Goal: Information Seeking & Learning: Learn about a topic

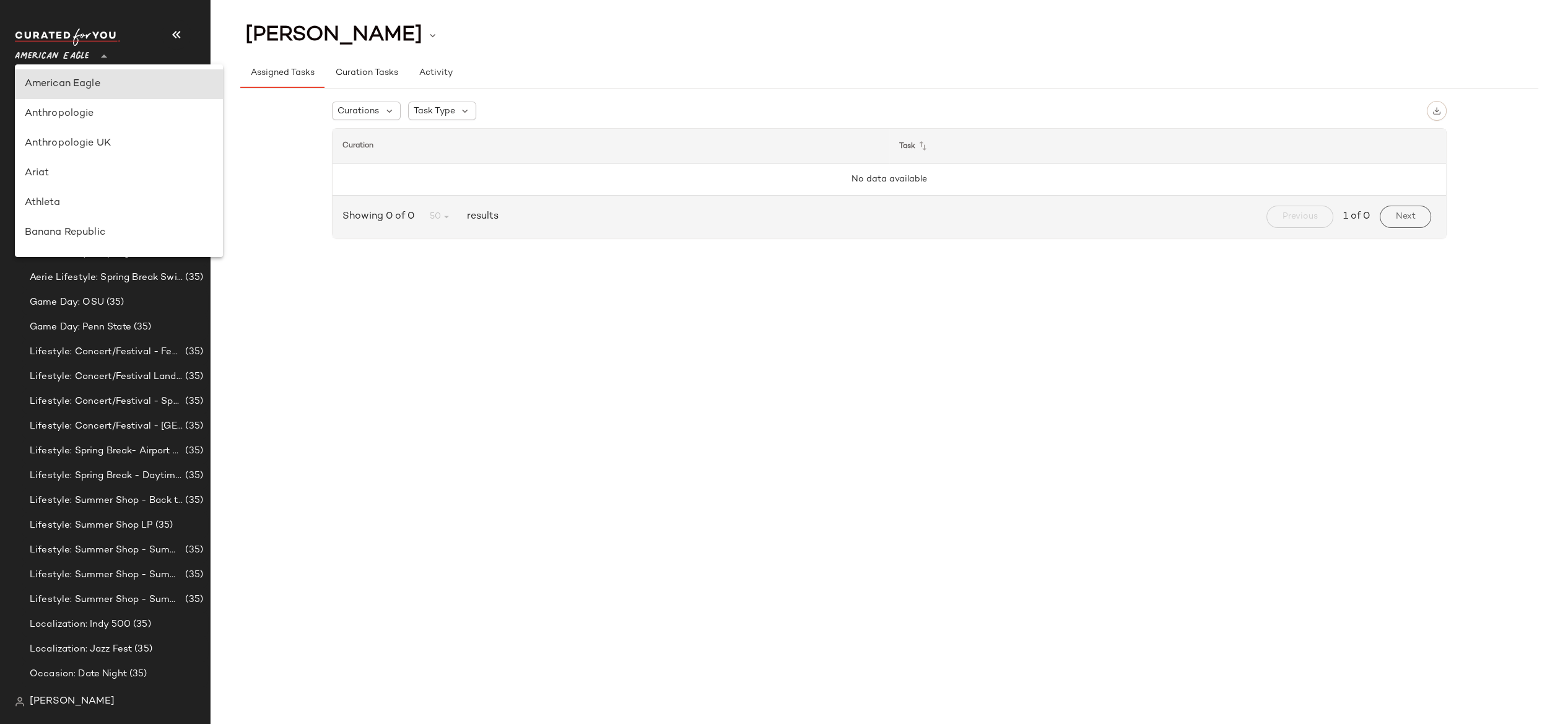
click at [76, 60] on span "American Eagle" at bounding box center [52, 53] width 74 height 22
type input "**"
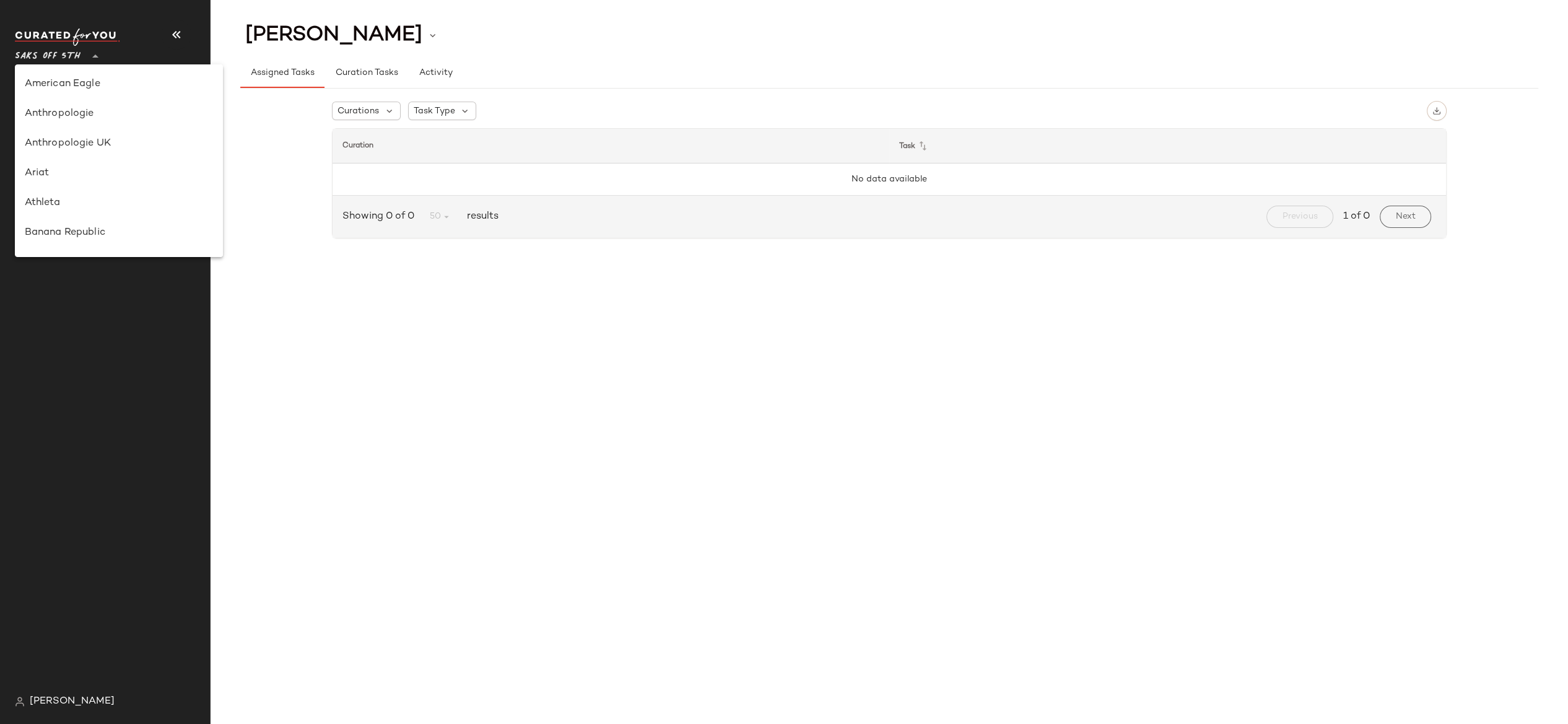
scroll to position [607, 0]
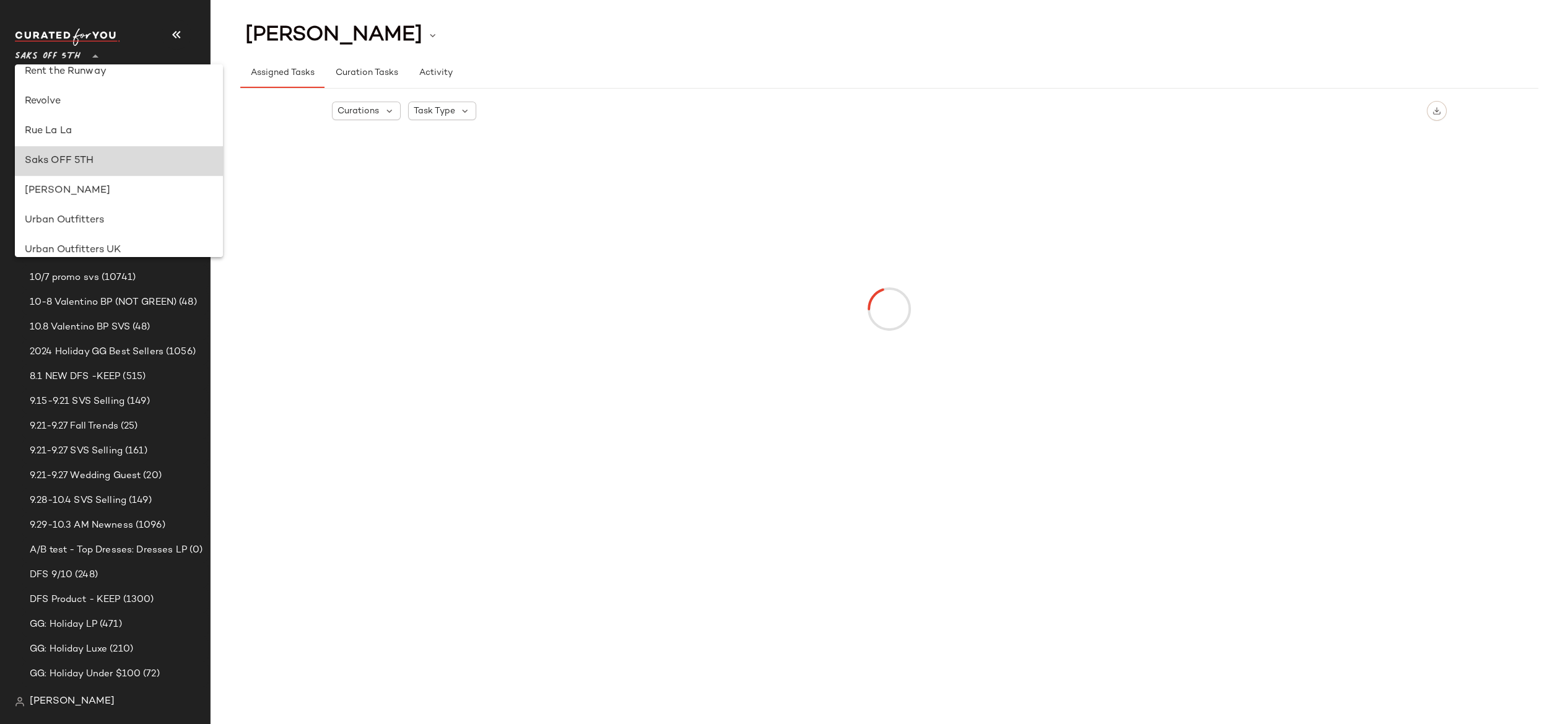
click at [52, 153] on div "Saks OFF 5TH" at bounding box center [118, 160] width 188 height 15
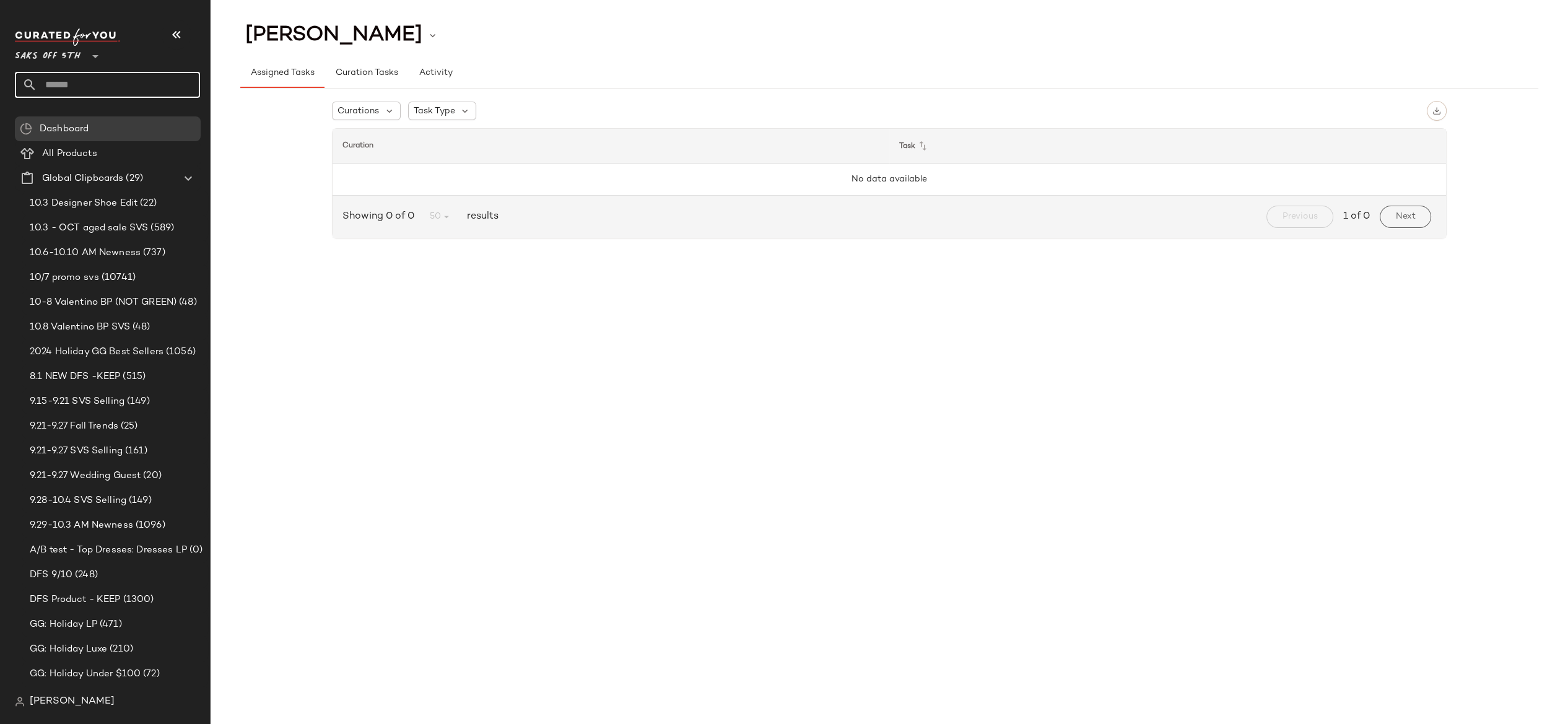
click at [63, 88] on input "text" at bounding box center [118, 85] width 163 height 26
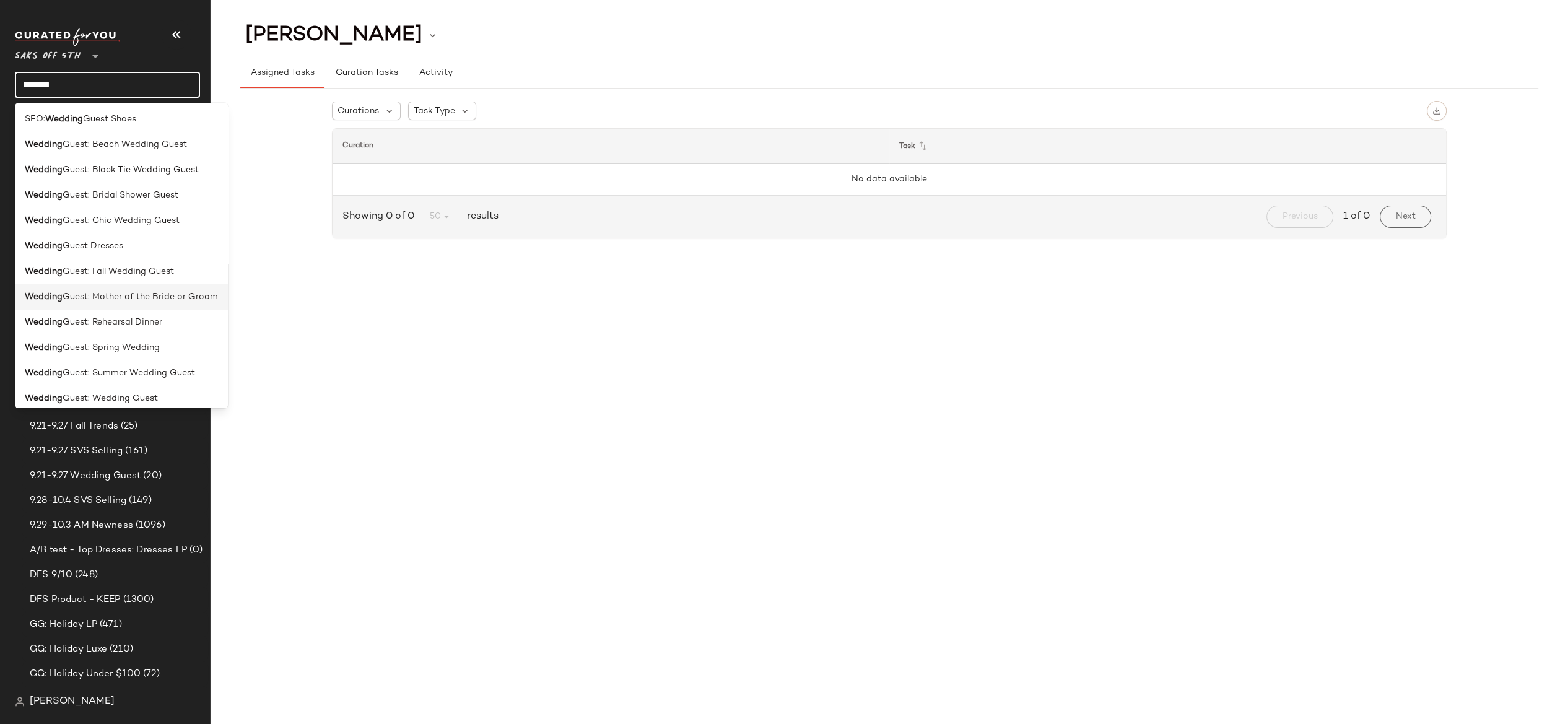
scroll to position [186, 0]
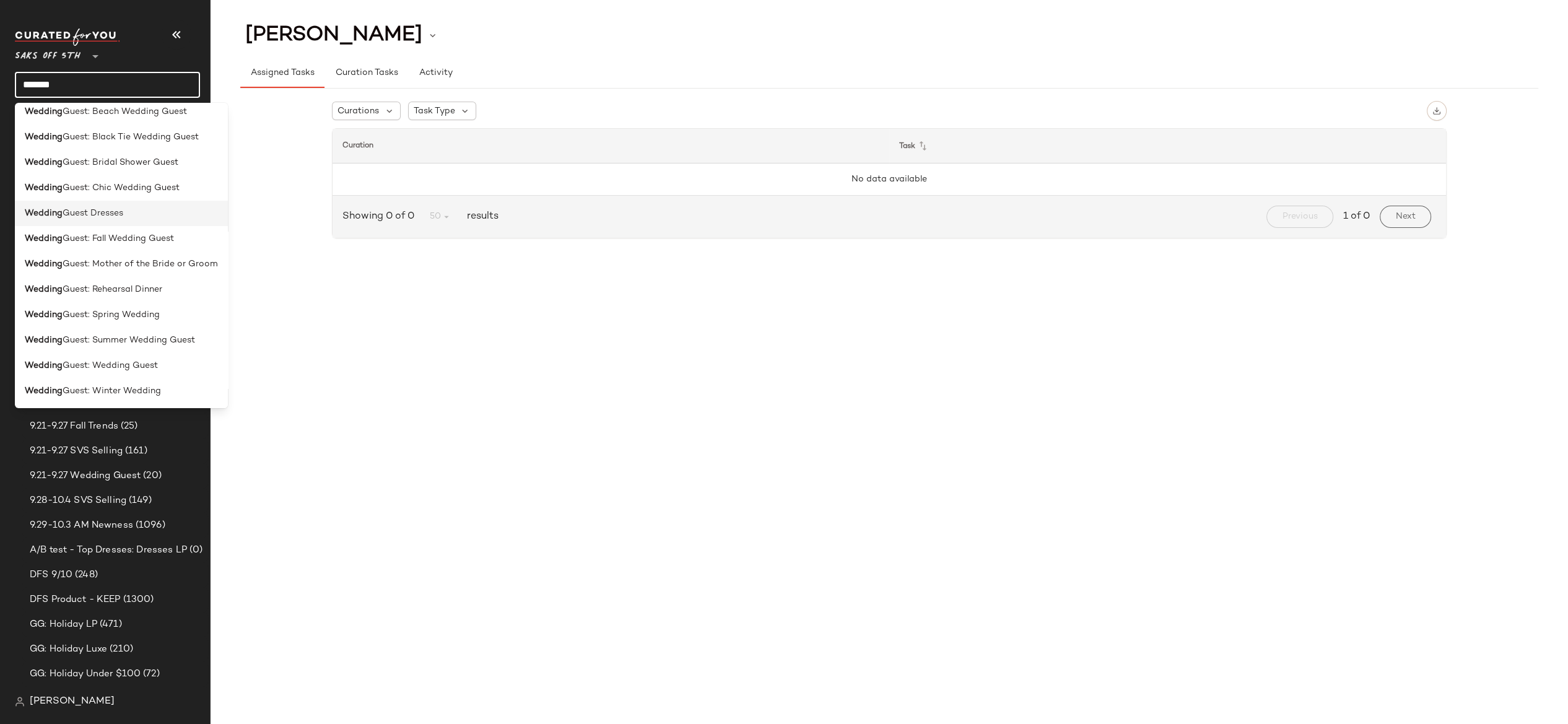
type input "*******"
click at [99, 215] on span "Guest Dresses" at bounding box center [92, 213] width 61 height 13
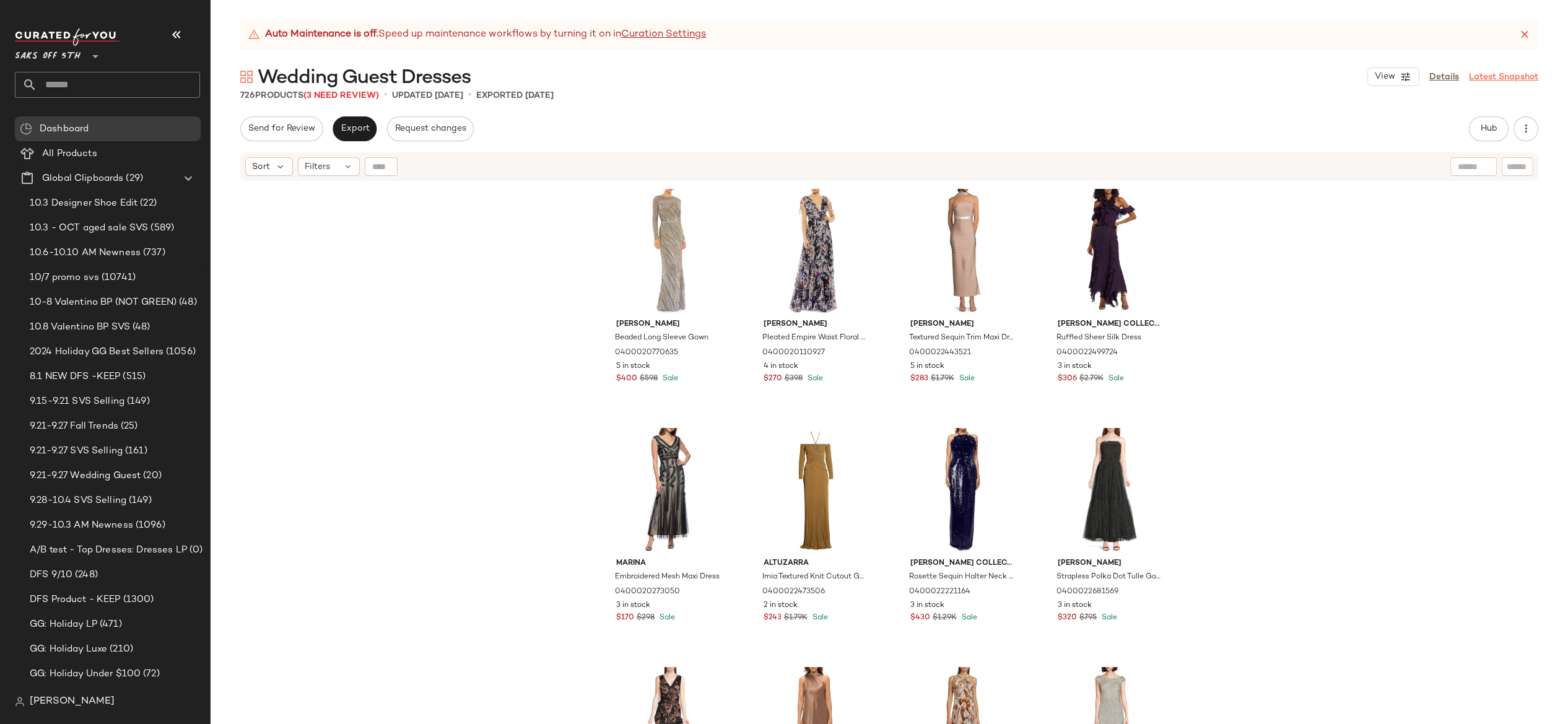
click at [1525, 76] on link "Latest Snapshot" at bounding box center [1504, 77] width 69 height 13
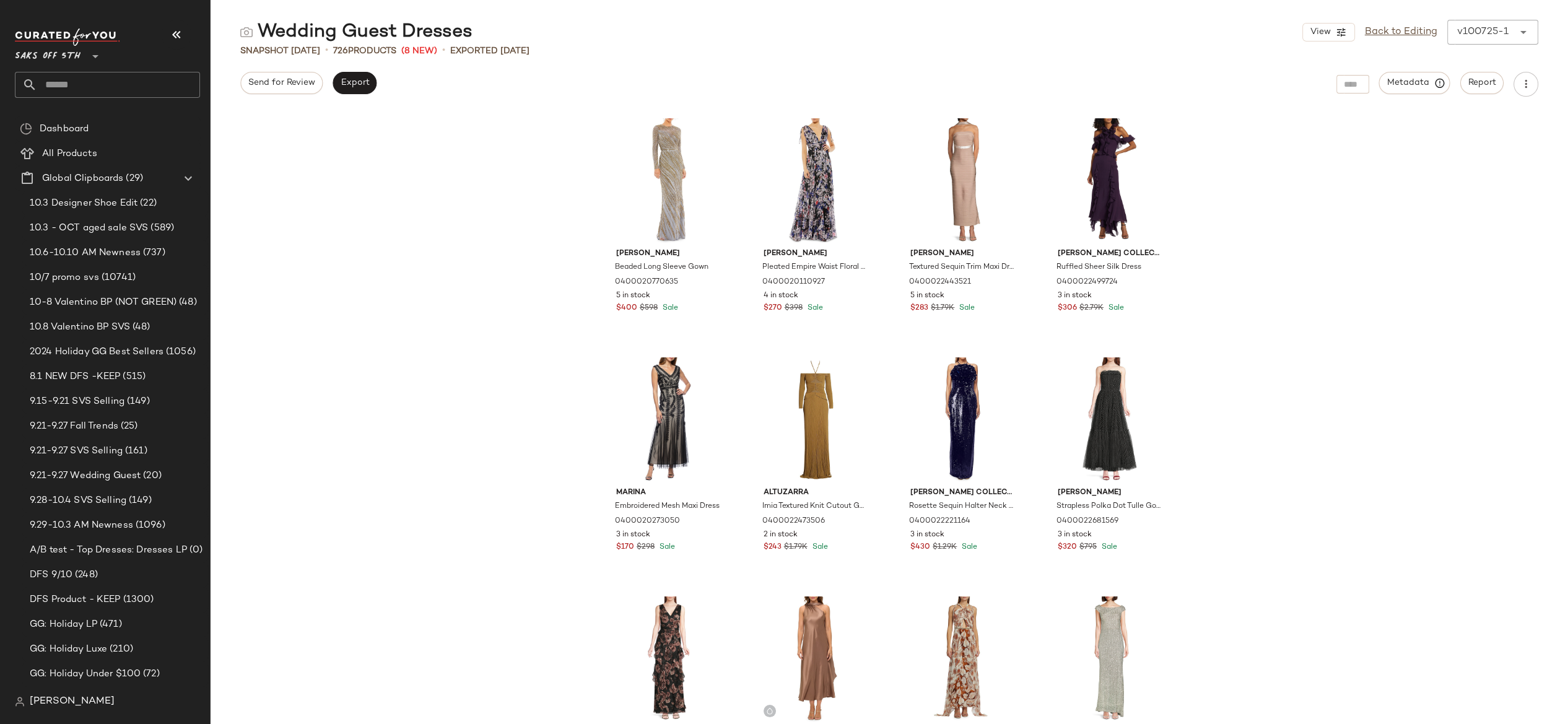
click at [1524, 34] on icon at bounding box center [1523, 32] width 15 height 15
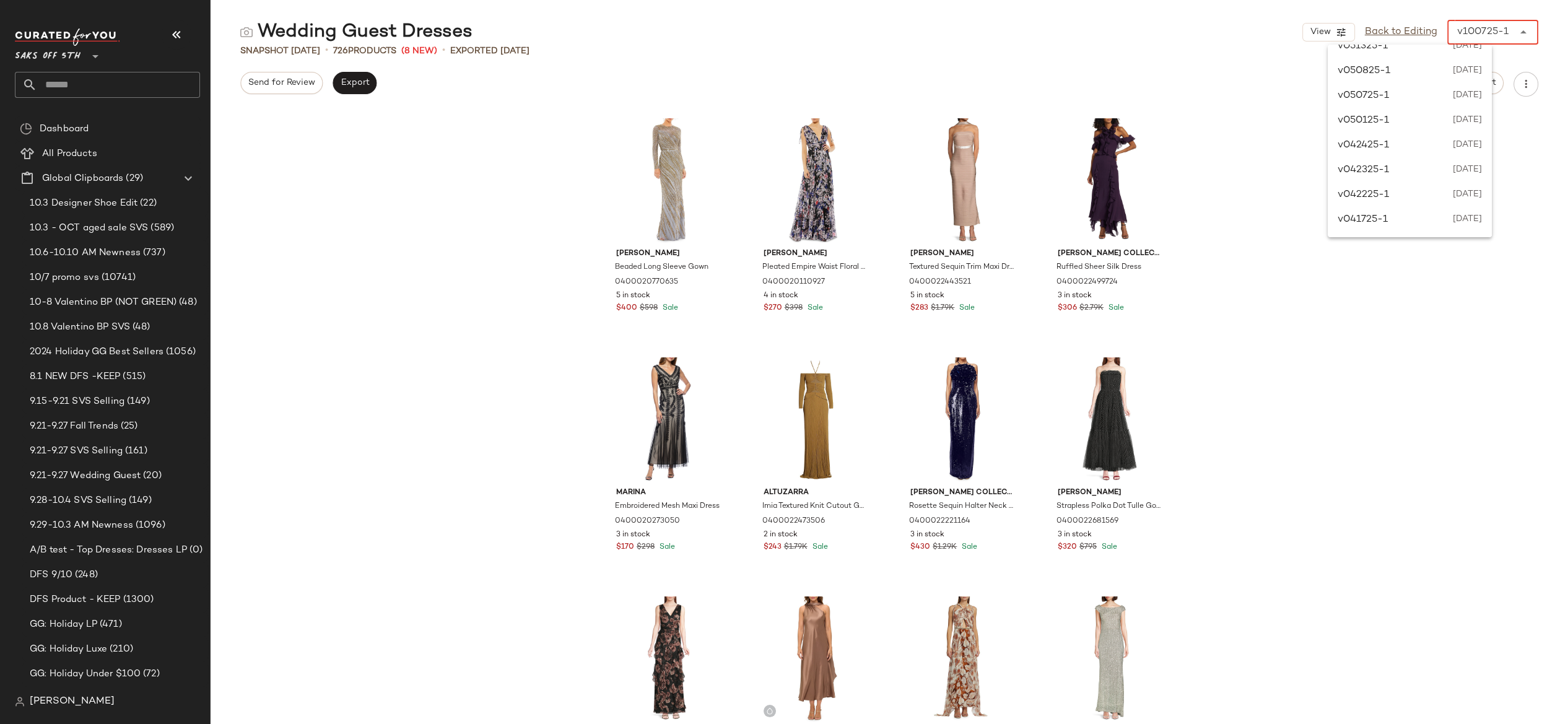
scroll to position [1649, 0]
click at [1507, 274] on div "[PERSON_NAME] Beaded Long Sleeve Gown 0400020770635 5 in stock $400 $598 Sale […" at bounding box center [889, 417] width 1357 height 613
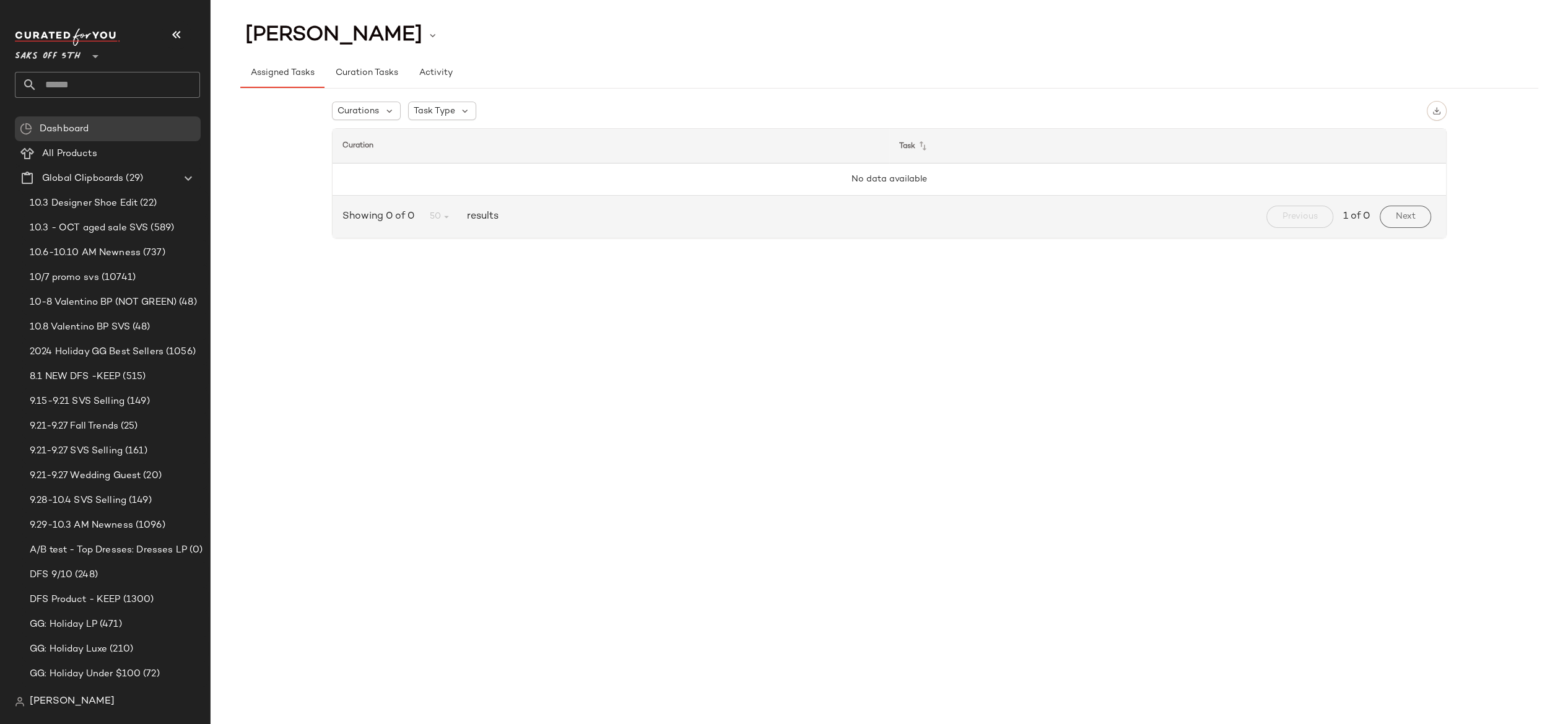
click at [57, 88] on input "text" at bounding box center [118, 85] width 163 height 26
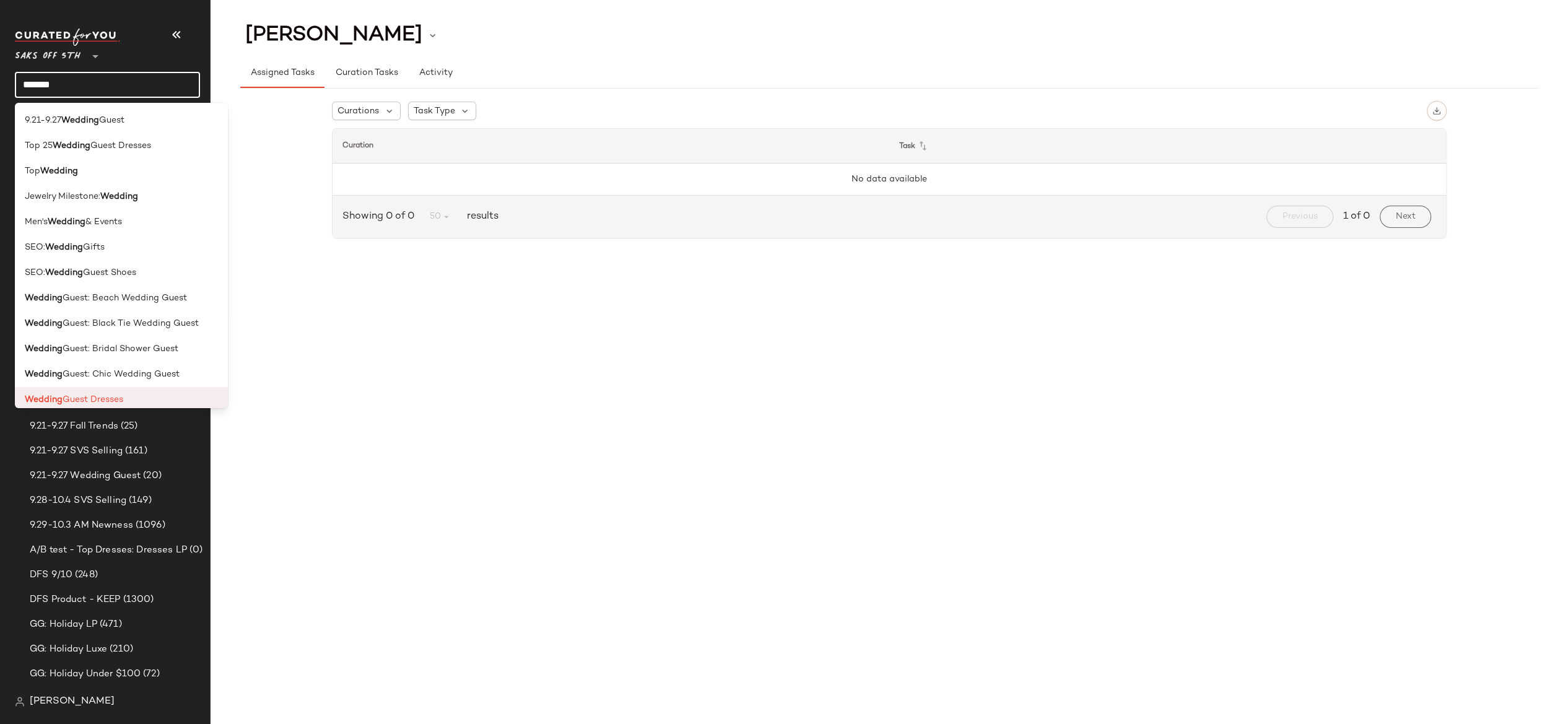
type input "*******"
click at [100, 397] on span "Guest Dresses" at bounding box center [92, 400] width 61 height 13
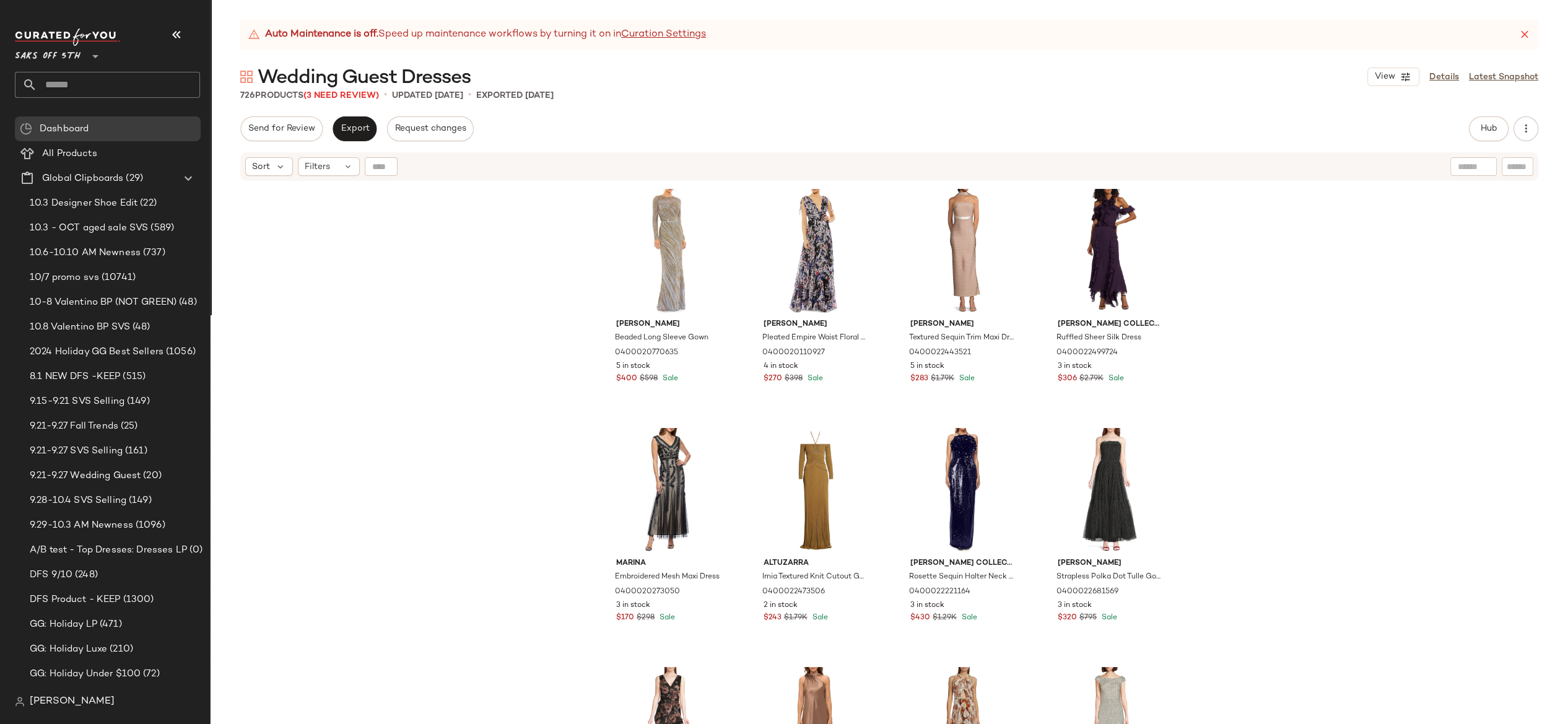
click at [1229, 278] on div "[PERSON_NAME] Beaded Long Sleeve Gown 0400020770635 5 in stock $400 $598 Sale […" at bounding box center [889, 468] width 1357 height 573
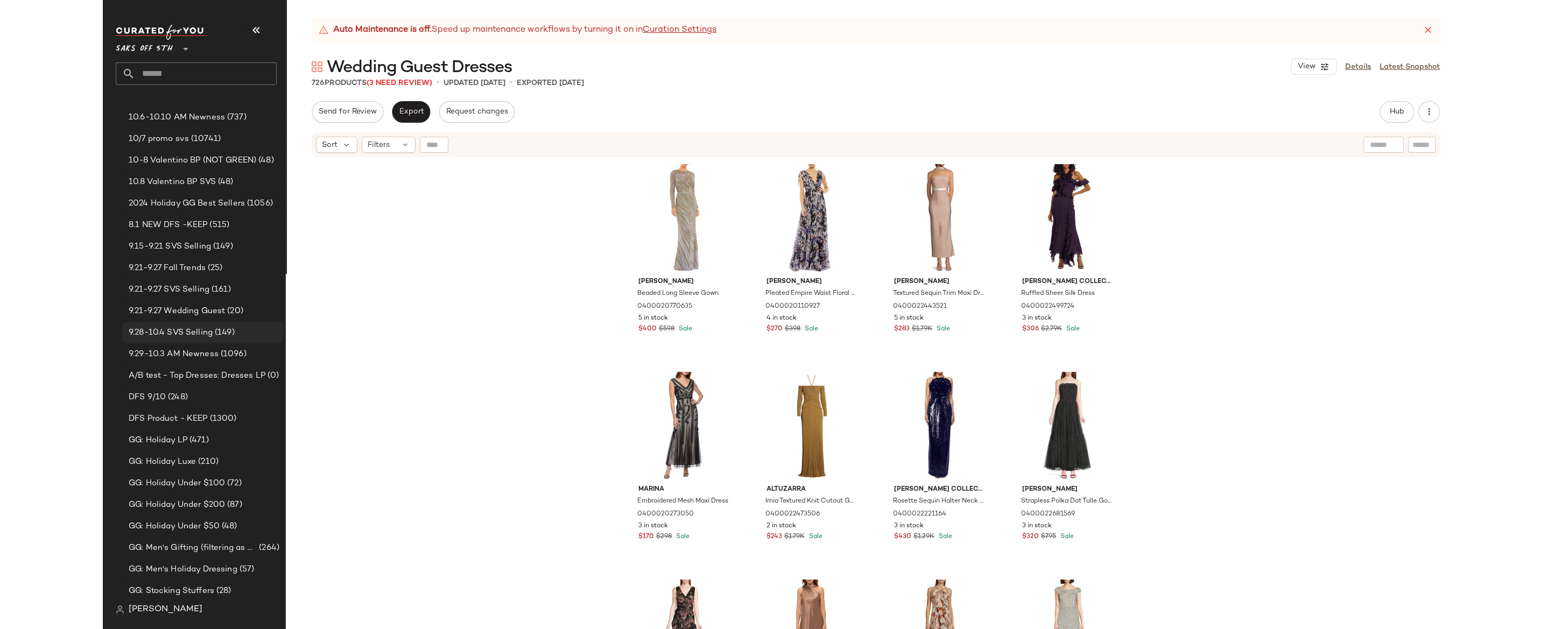
scroll to position [128, 0]
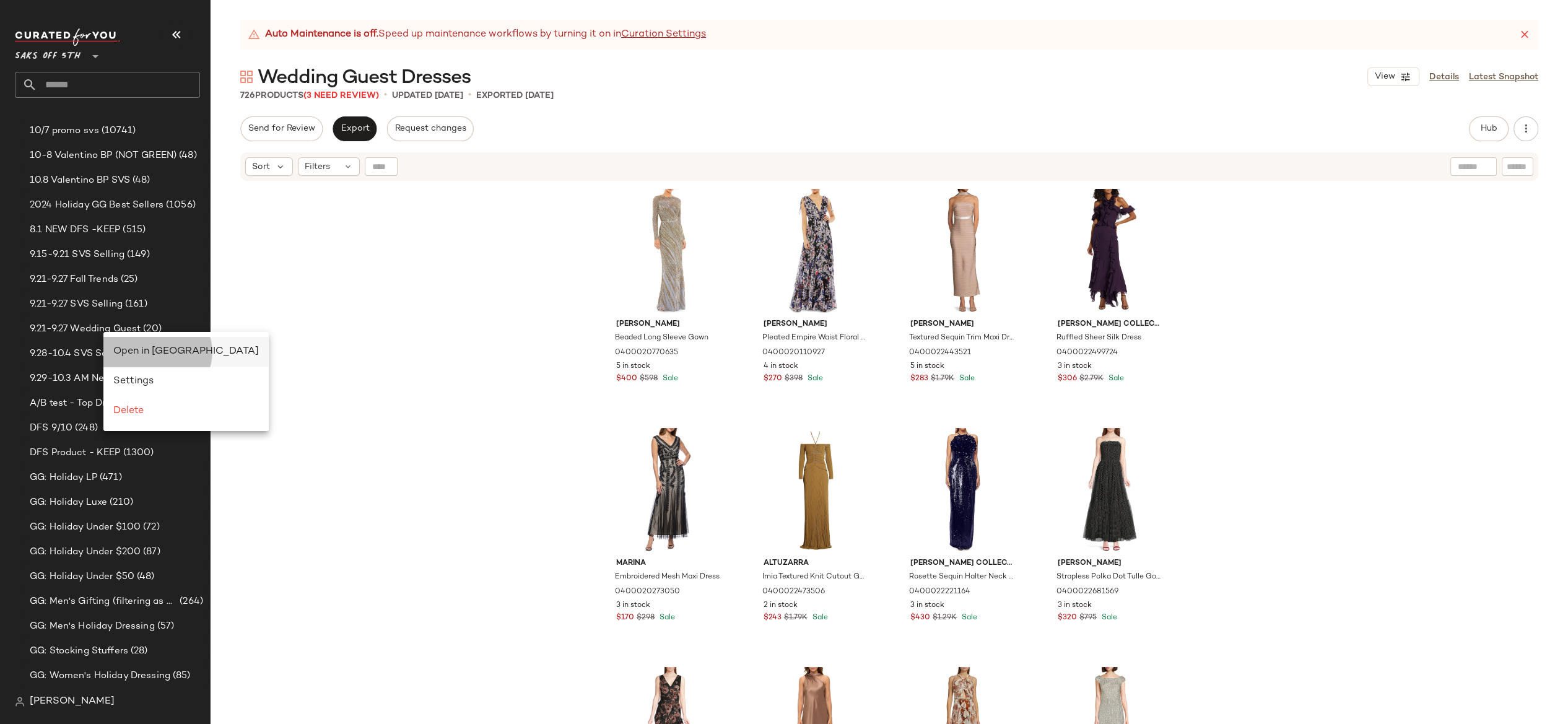
click at [156, 352] on span "Open in [GEOGRAPHIC_DATA]" at bounding box center [186, 351] width 146 height 11
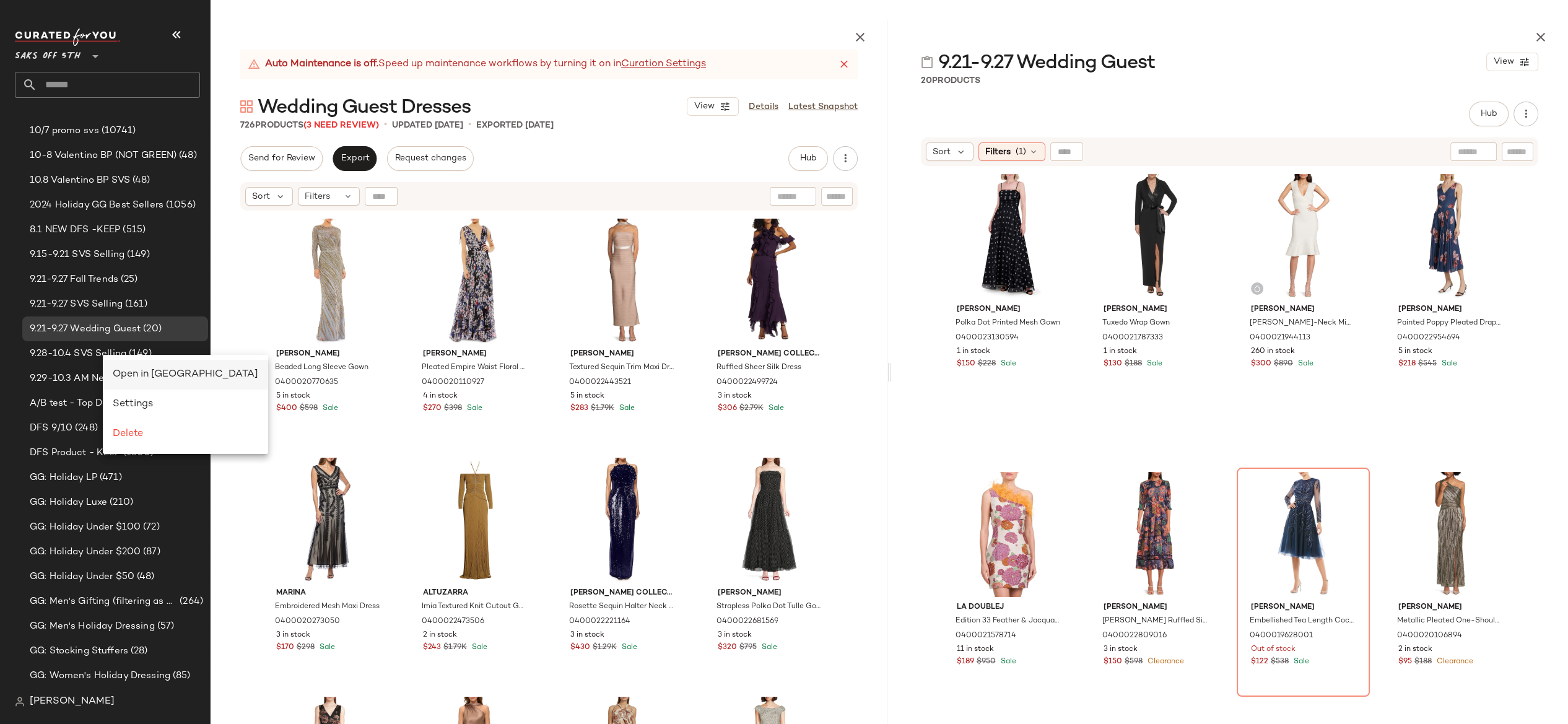
click at [120, 373] on span "Open in [GEOGRAPHIC_DATA]" at bounding box center [186, 374] width 146 height 11
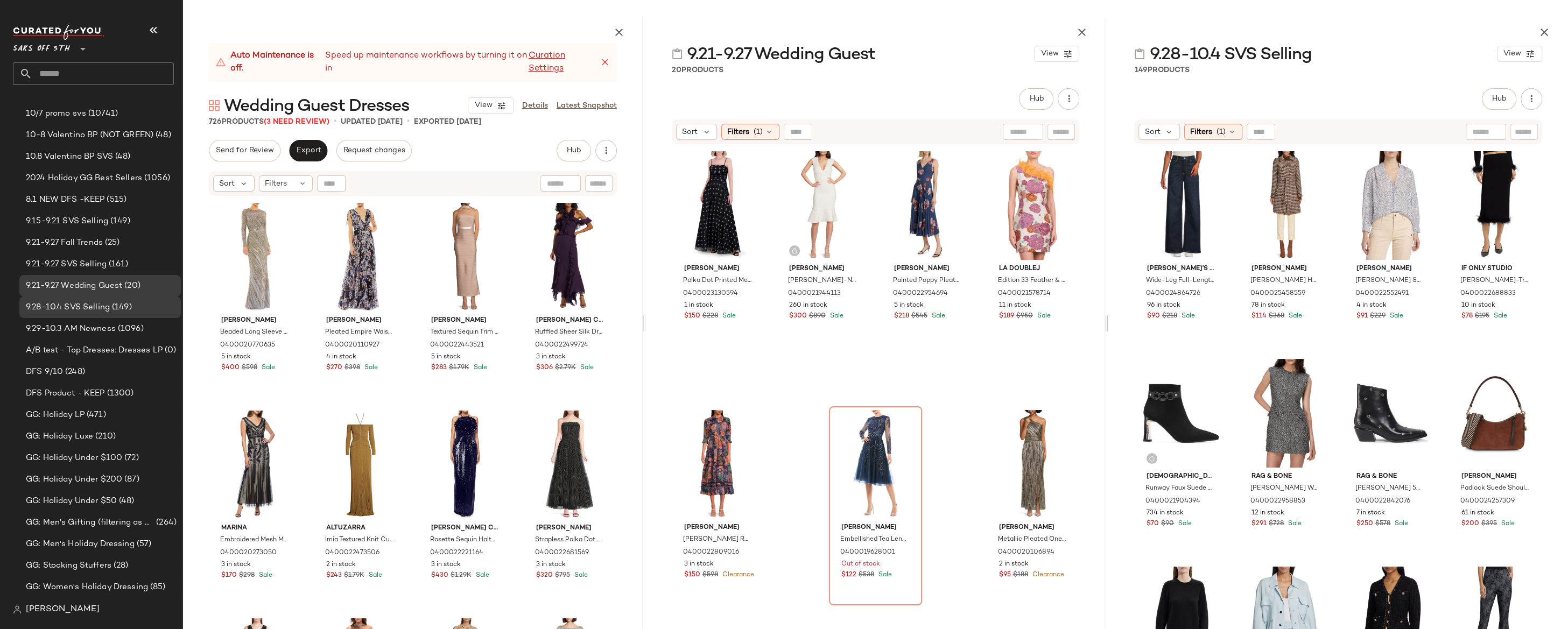
click at [1107, 326] on div at bounding box center [1107, 322] width 4 height 611
click at [1079, 30] on icon "button" at bounding box center [1081, 32] width 13 height 13
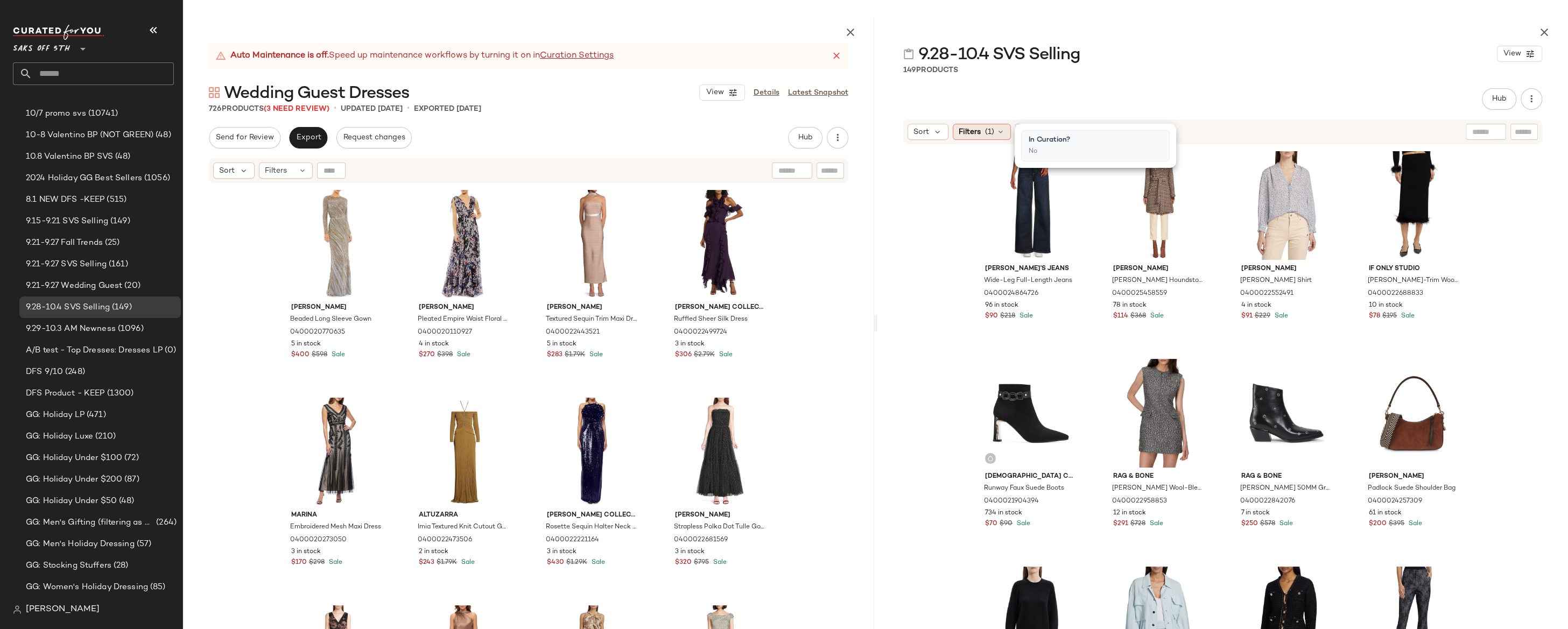
click at [983, 133] on div "Filters (1)" at bounding box center [982, 131] width 58 height 16
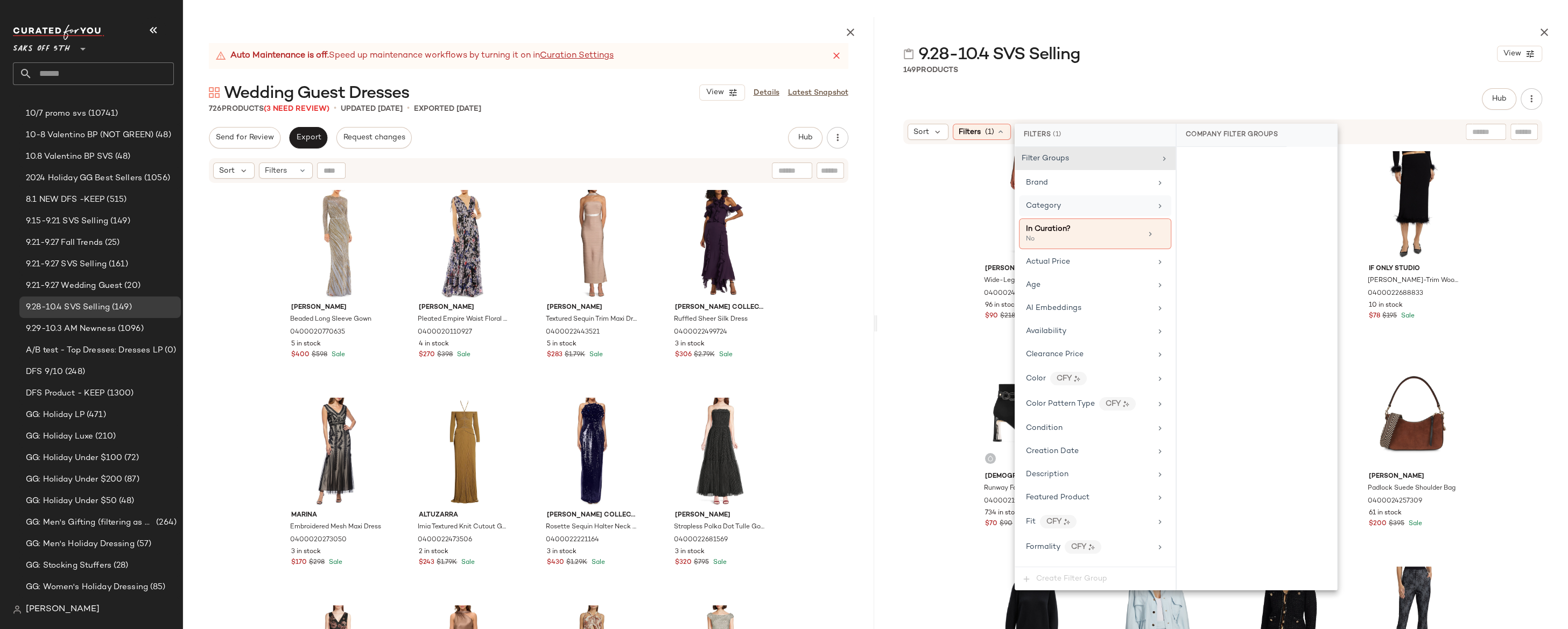
click at [1065, 203] on div "Category" at bounding box center [1088, 206] width 125 height 12
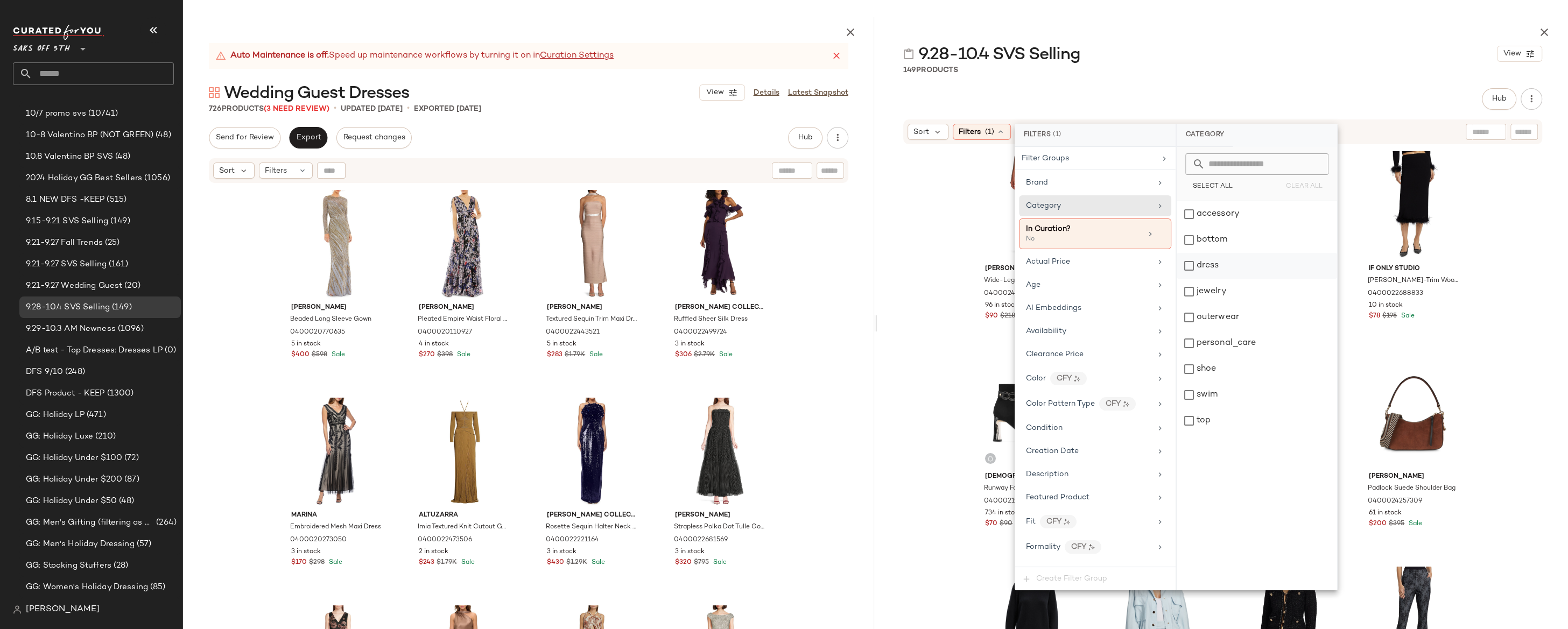
click at [1220, 266] on div "dress" at bounding box center [1257, 266] width 161 height 26
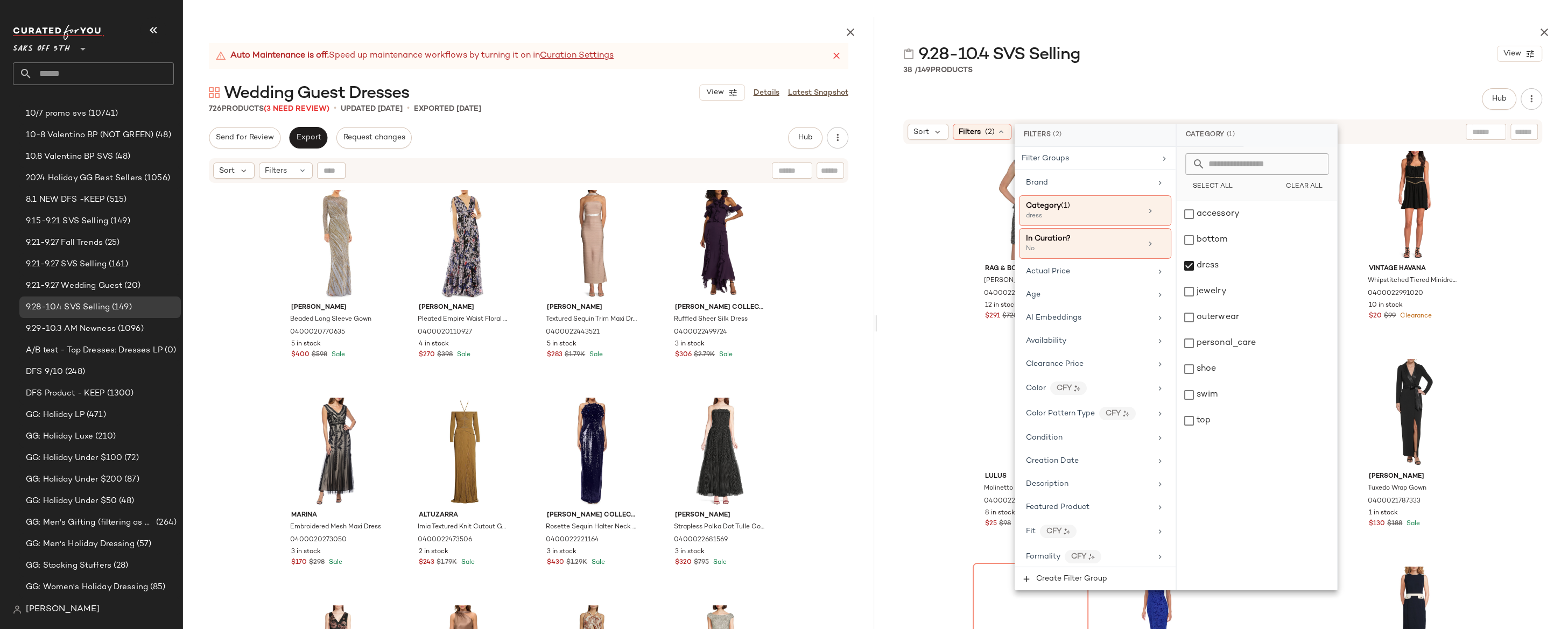
click at [1362, 212] on div "rag & bone [PERSON_NAME] Wool-Blend Sleeveless Minidress 0400022958853 12 in st…" at bounding box center [1222, 414] width 691 height 537
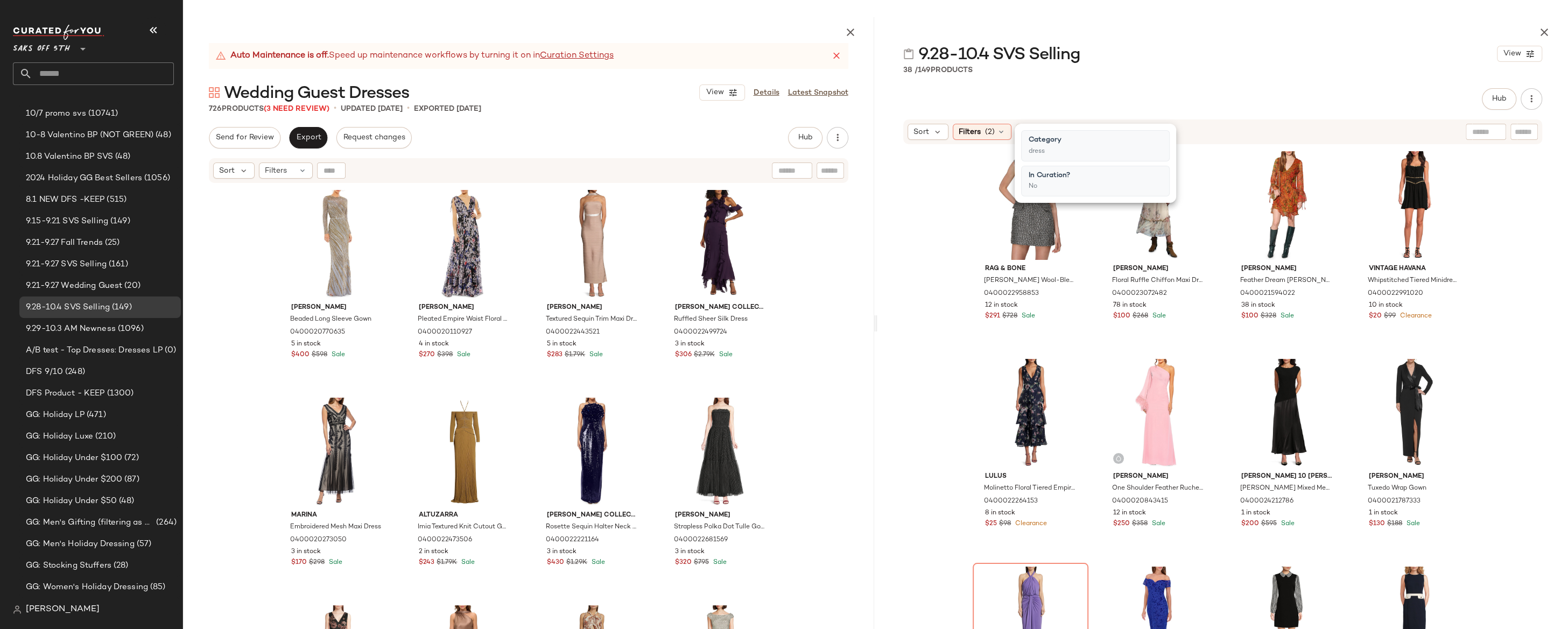
click at [1362, 212] on div "rag & bone [PERSON_NAME] Wool-Blend Sleeveless Minidress 0400022958853 12 in st…" at bounding box center [1222, 414] width 691 height 537
click at [1362, 28] on icon "button" at bounding box center [1544, 32] width 13 height 13
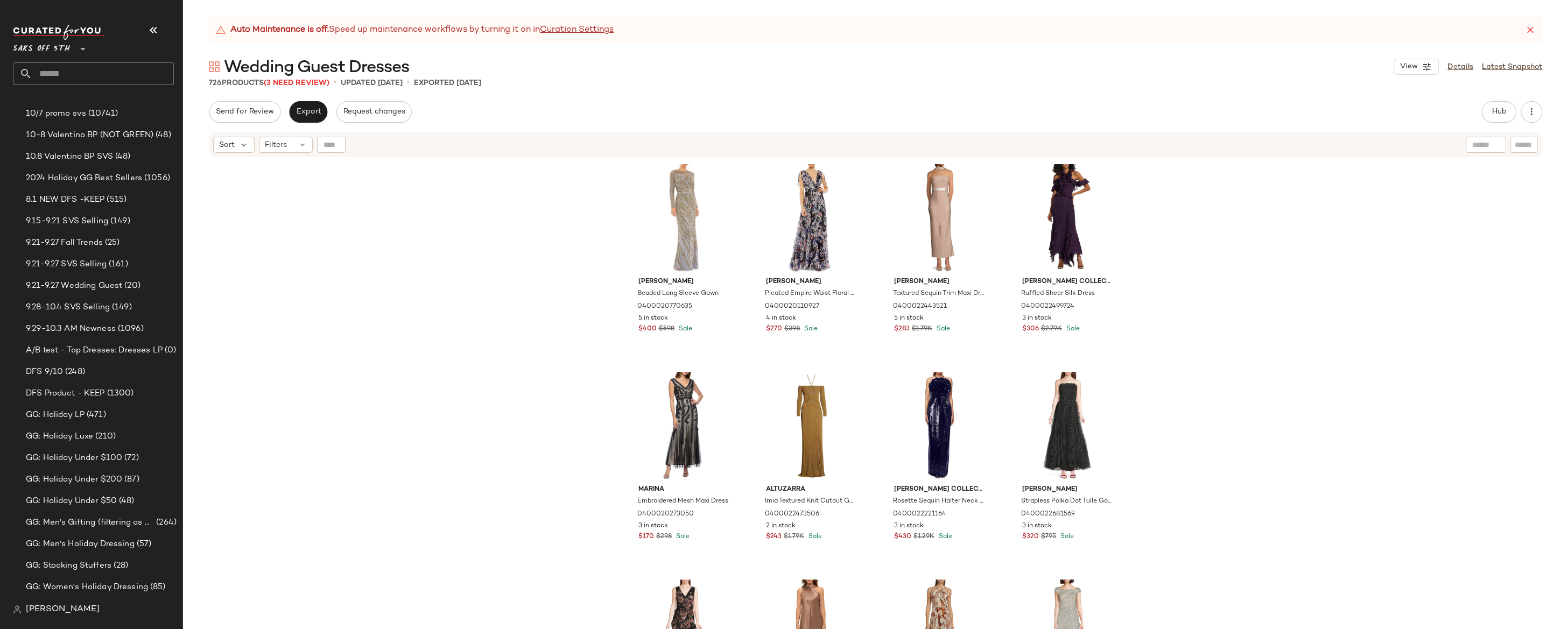
click at [1217, 260] on div "[PERSON_NAME] Beaded Long Sleeve Gown 0400020770635 5 in stock $400 $598 Sale […" at bounding box center [875, 407] width 1385 height 498
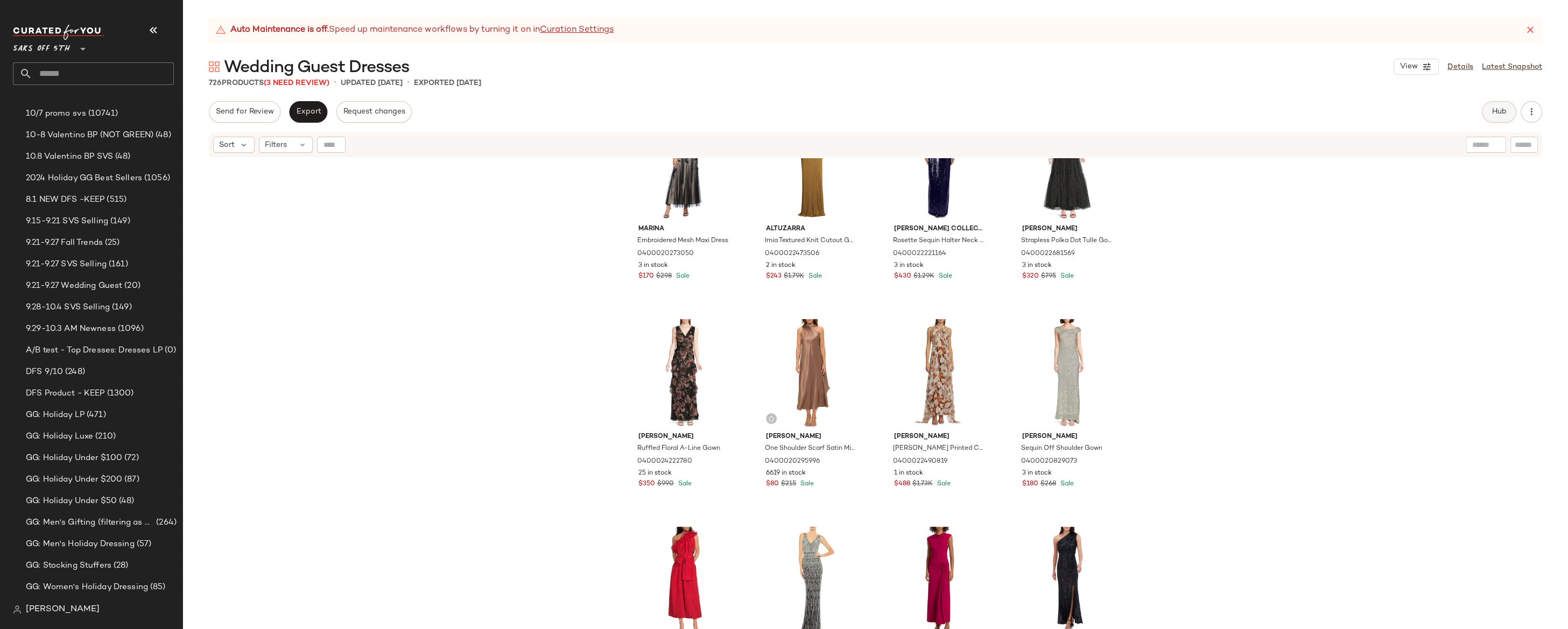
scroll to position [268, 0]
click at [1362, 114] on span "Hub" at bounding box center [1499, 112] width 15 height 9
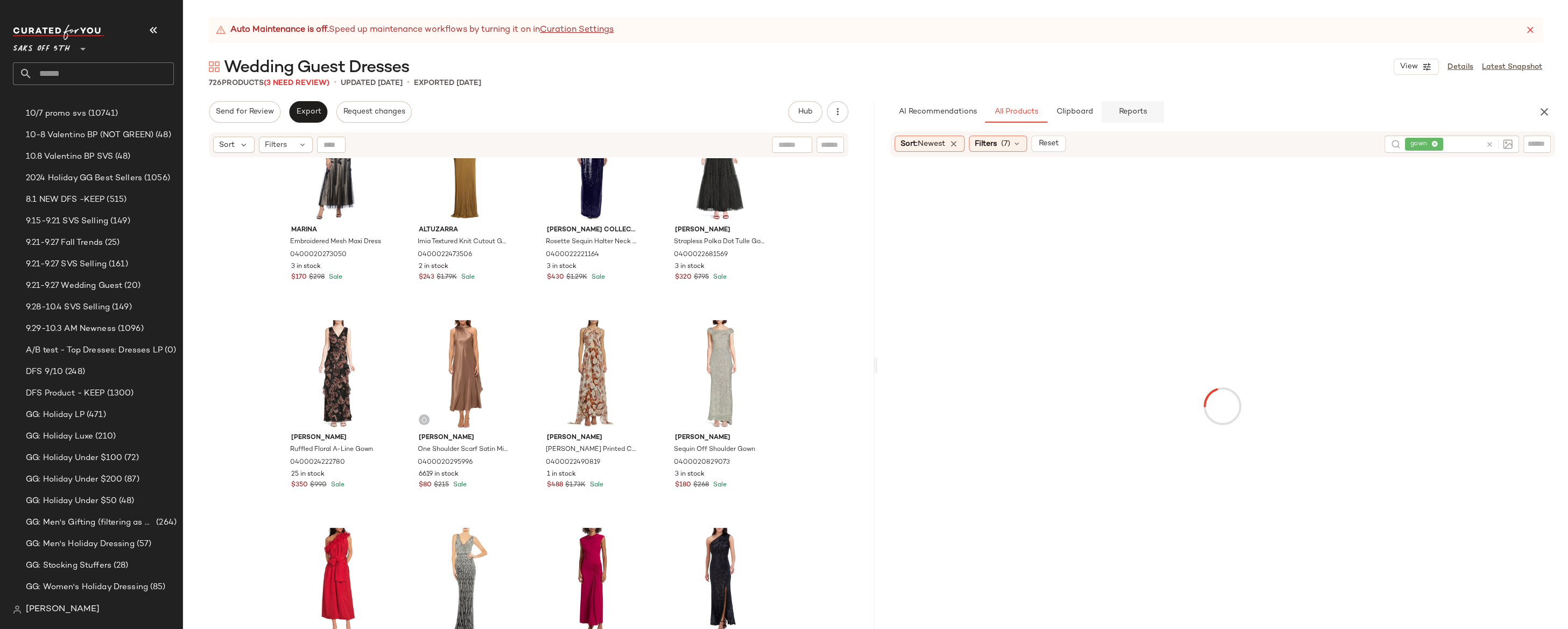
click at [1143, 115] on span "Reports" at bounding box center [1132, 112] width 29 height 9
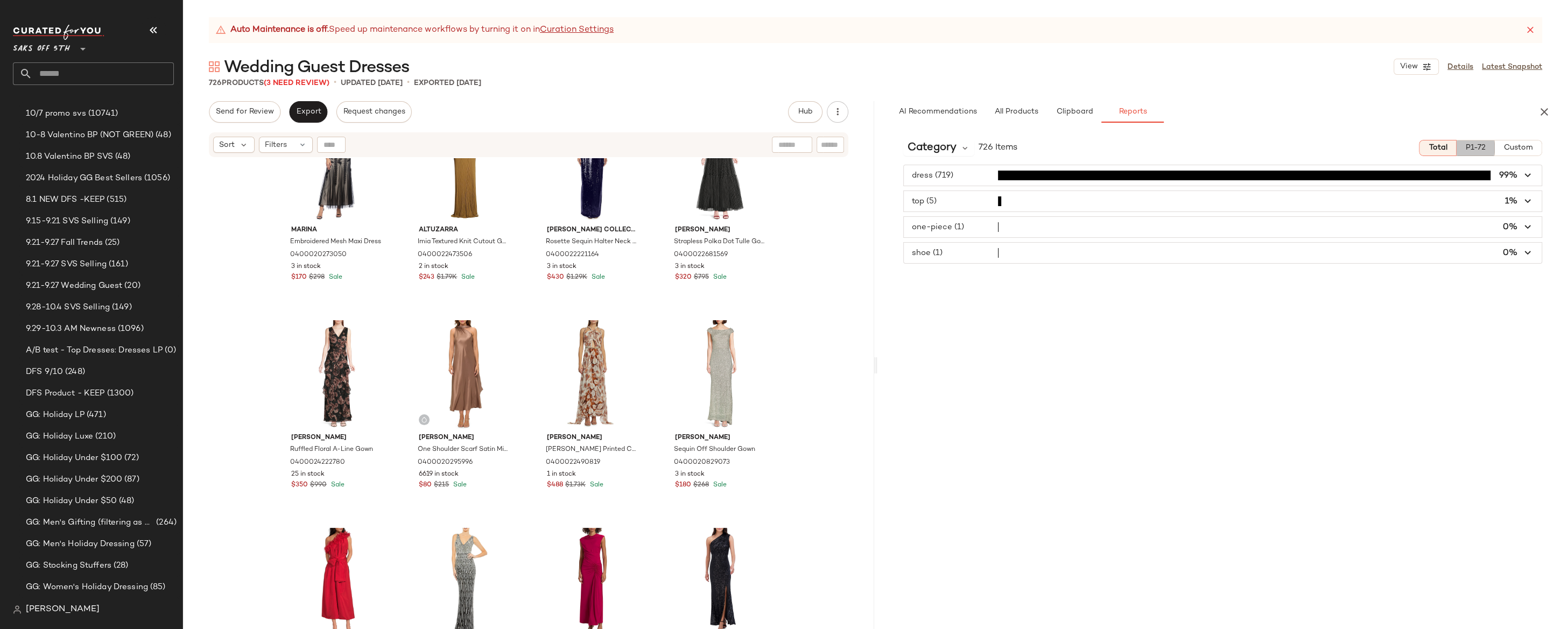
click at [1362, 149] on span "P1-72" at bounding box center [1475, 148] width 21 height 9
click at [951, 150] on span "Category" at bounding box center [932, 148] width 49 height 16
click at [963, 238] on div "Brand" at bounding box center [971, 232] width 119 height 13
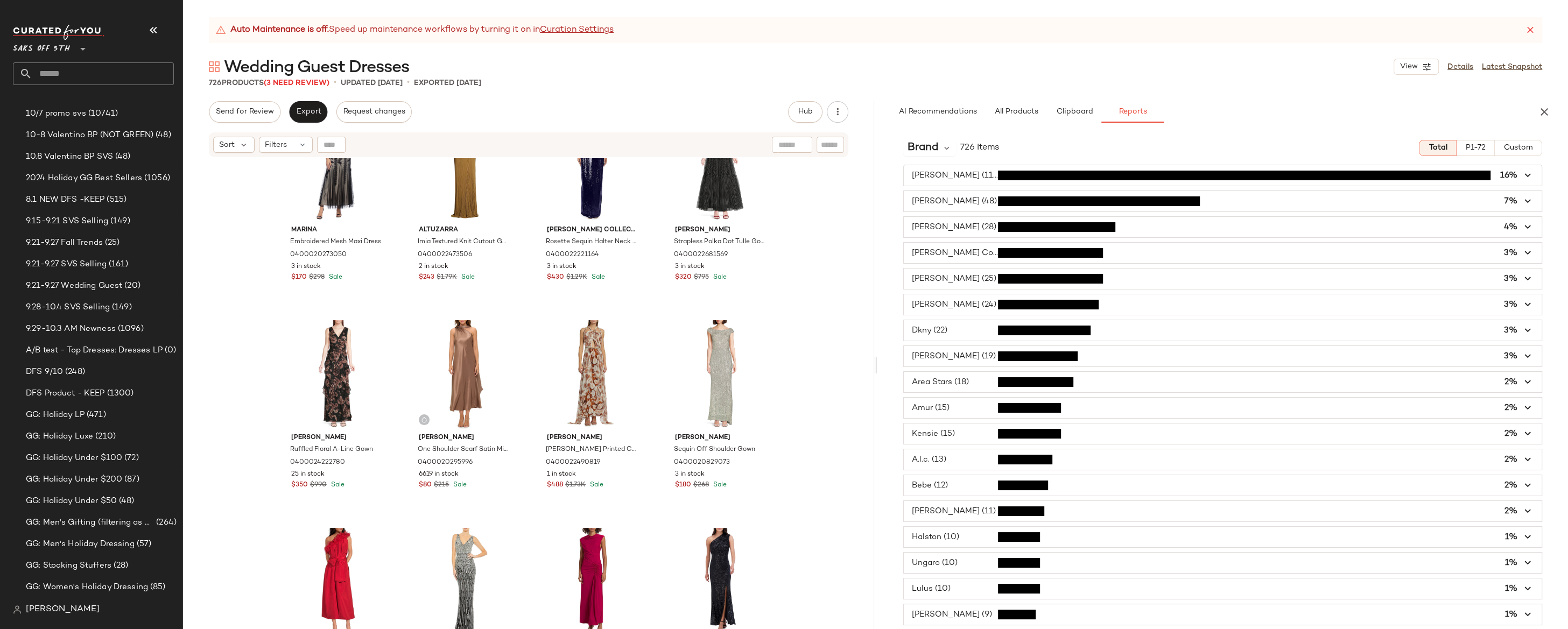
click at [1362, 356] on span "button" at bounding box center [1223, 356] width 639 height 21
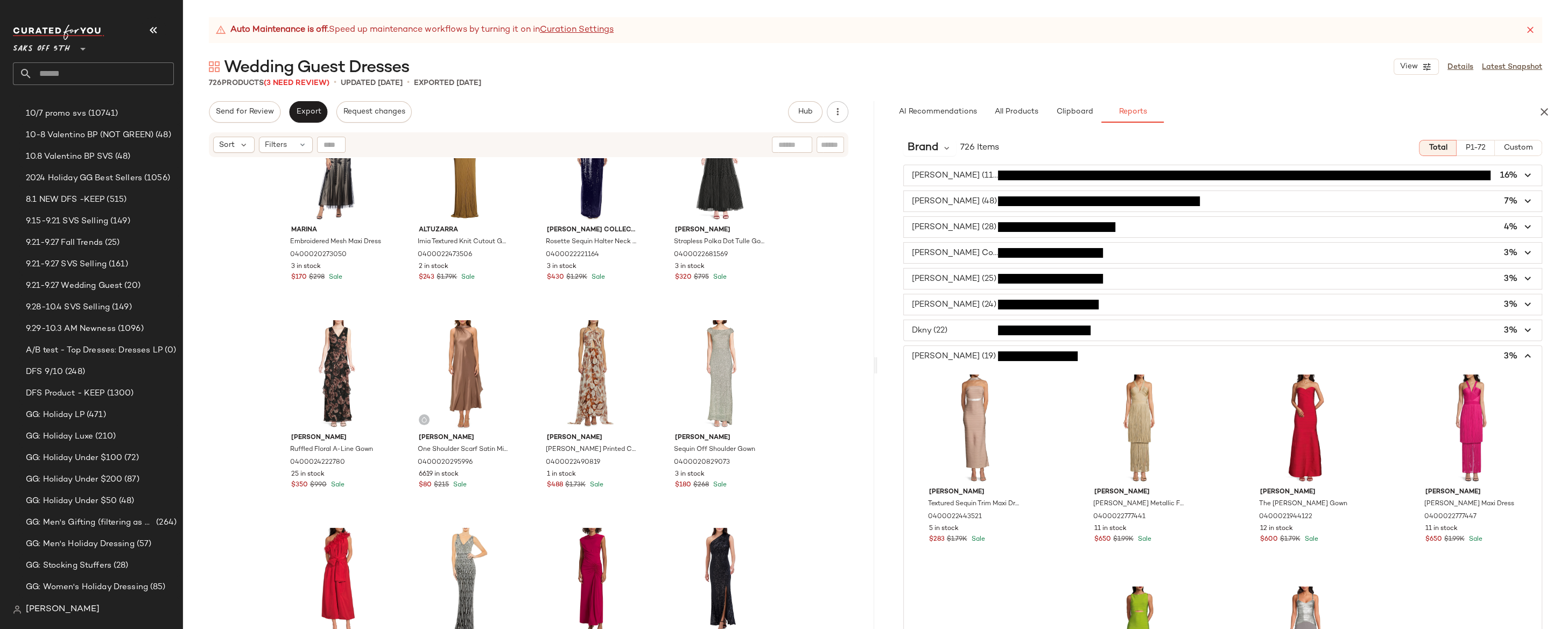
click at [1362, 353] on span "button" at bounding box center [1223, 356] width 639 height 21
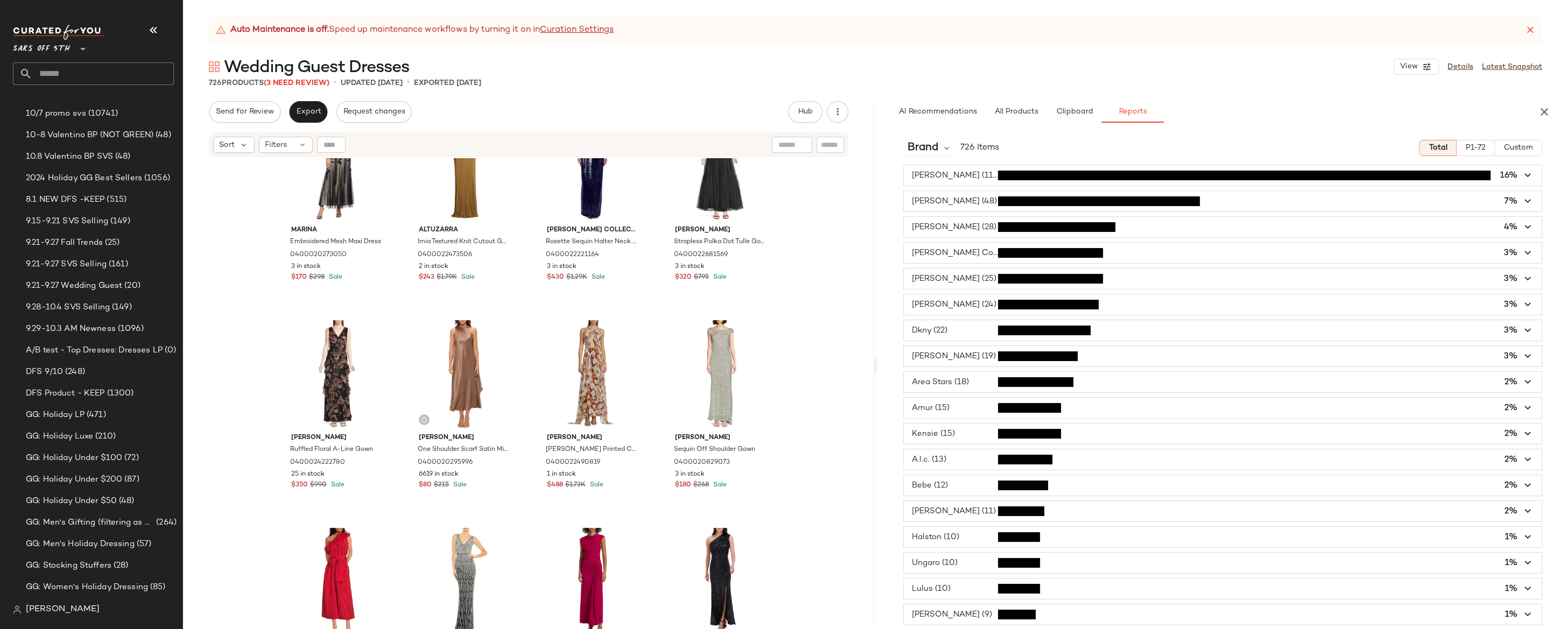
click at [1362, 145] on span "P1-72" at bounding box center [1475, 148] width 21 height 9
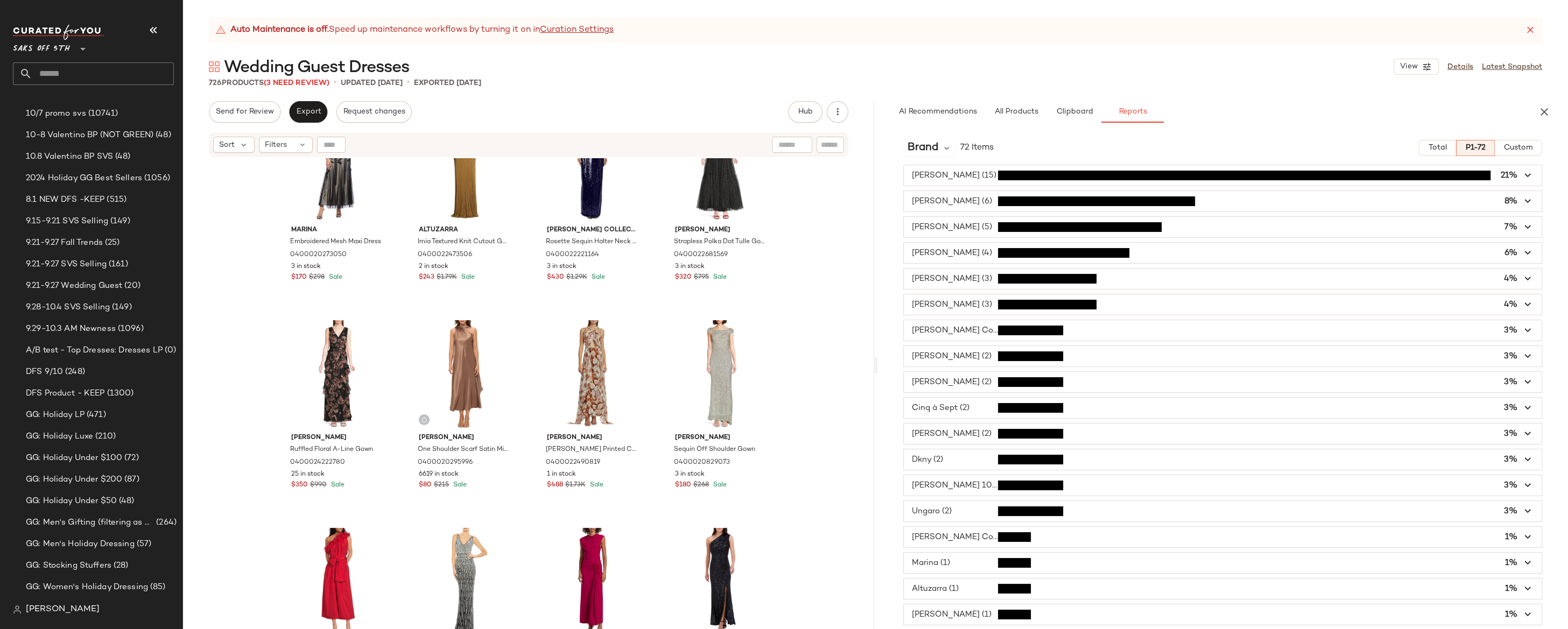
click at [972, 279] on span "button" at bounding box center [1223, 279] width 639 height 21
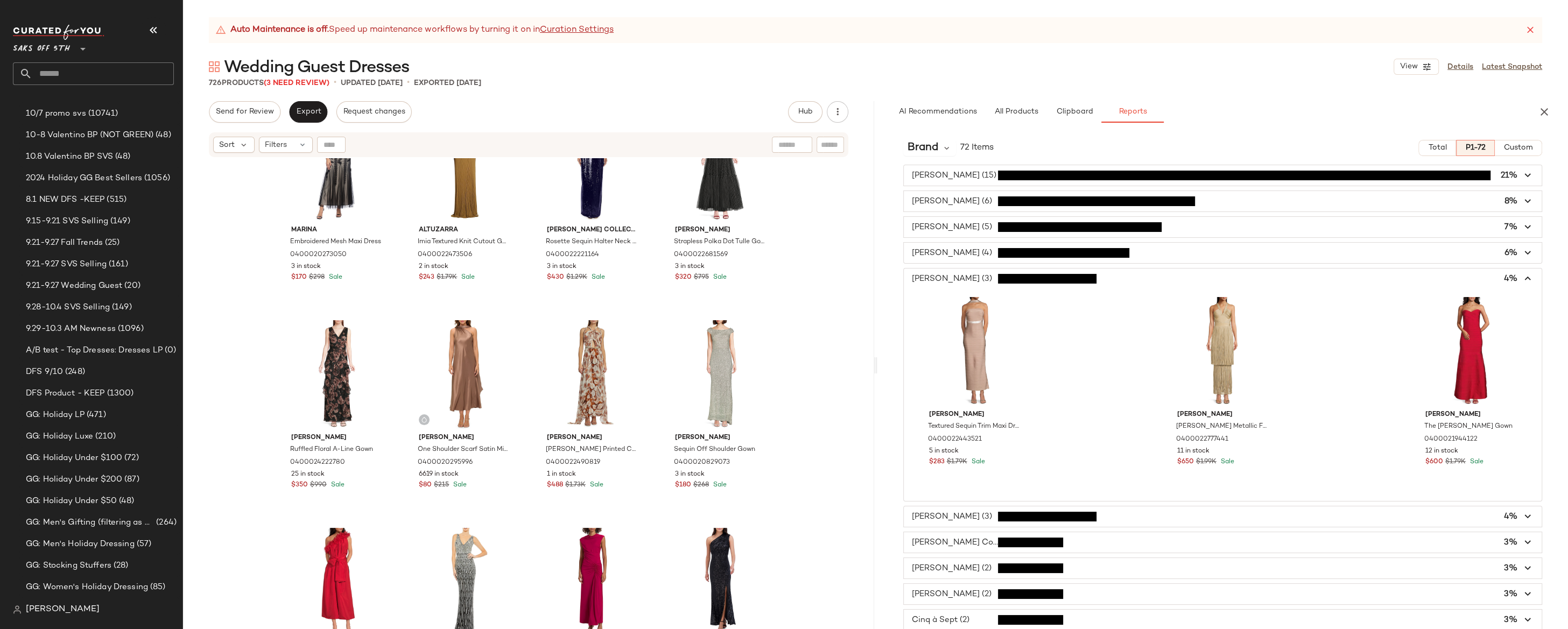
click at [972, 279] on span "button" at bounding box center [1223, 279] width 639 height 21
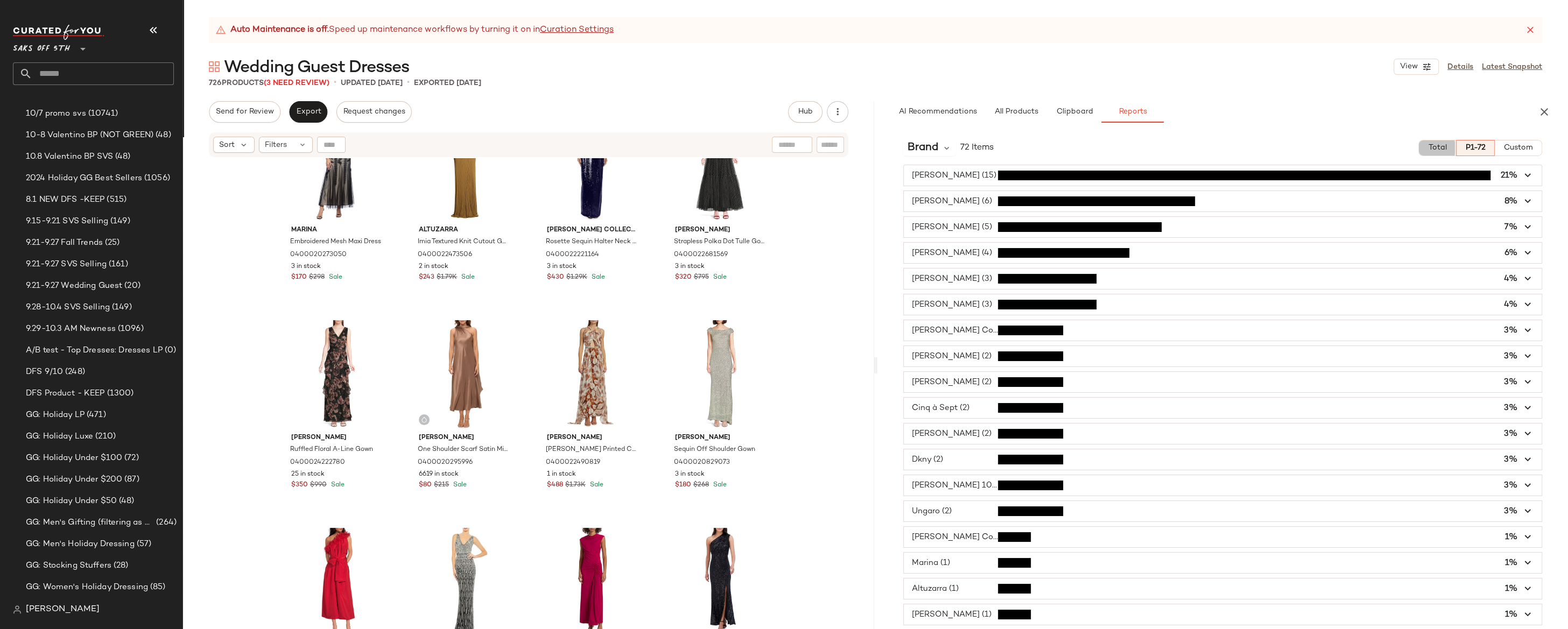
click at [1362, 149] on span "Total" at bounding box center [1437, 148] width 19 height 9
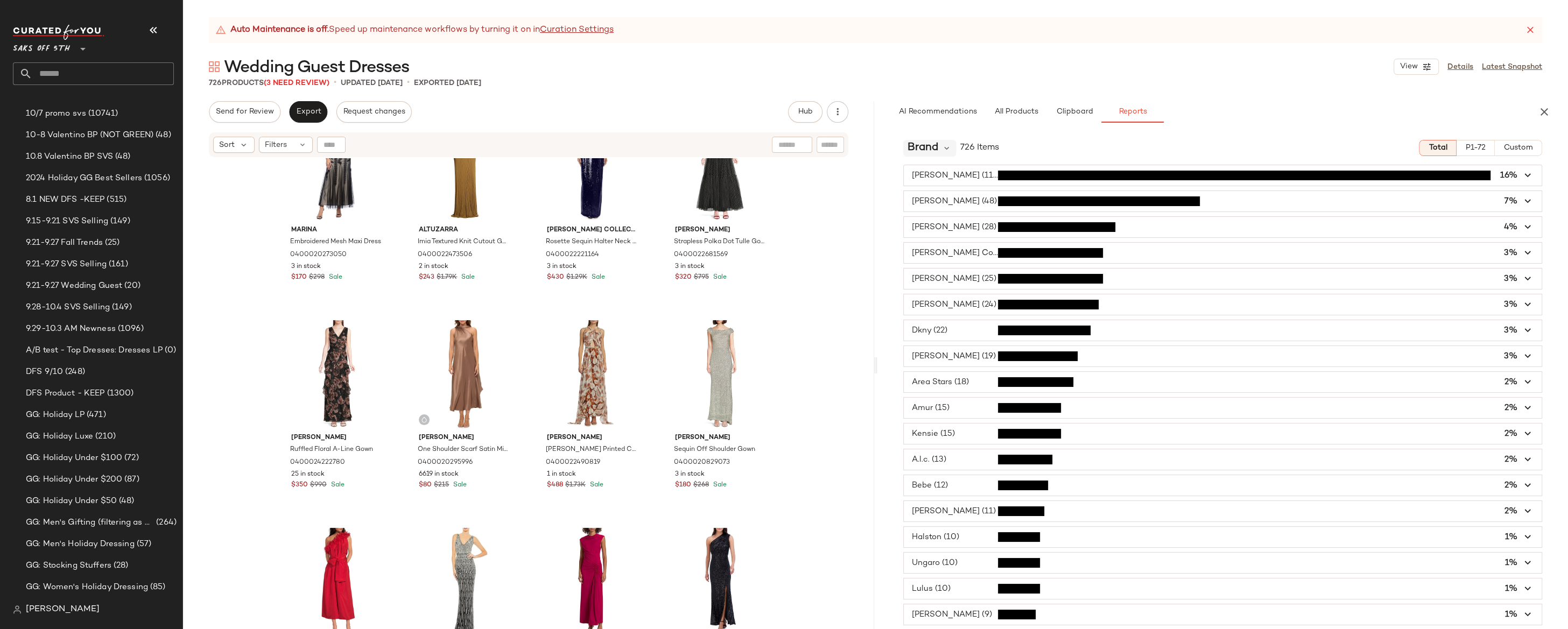
click at [942, 152] on div "Brand" at bounding box center [930, 148] width 54 height 16
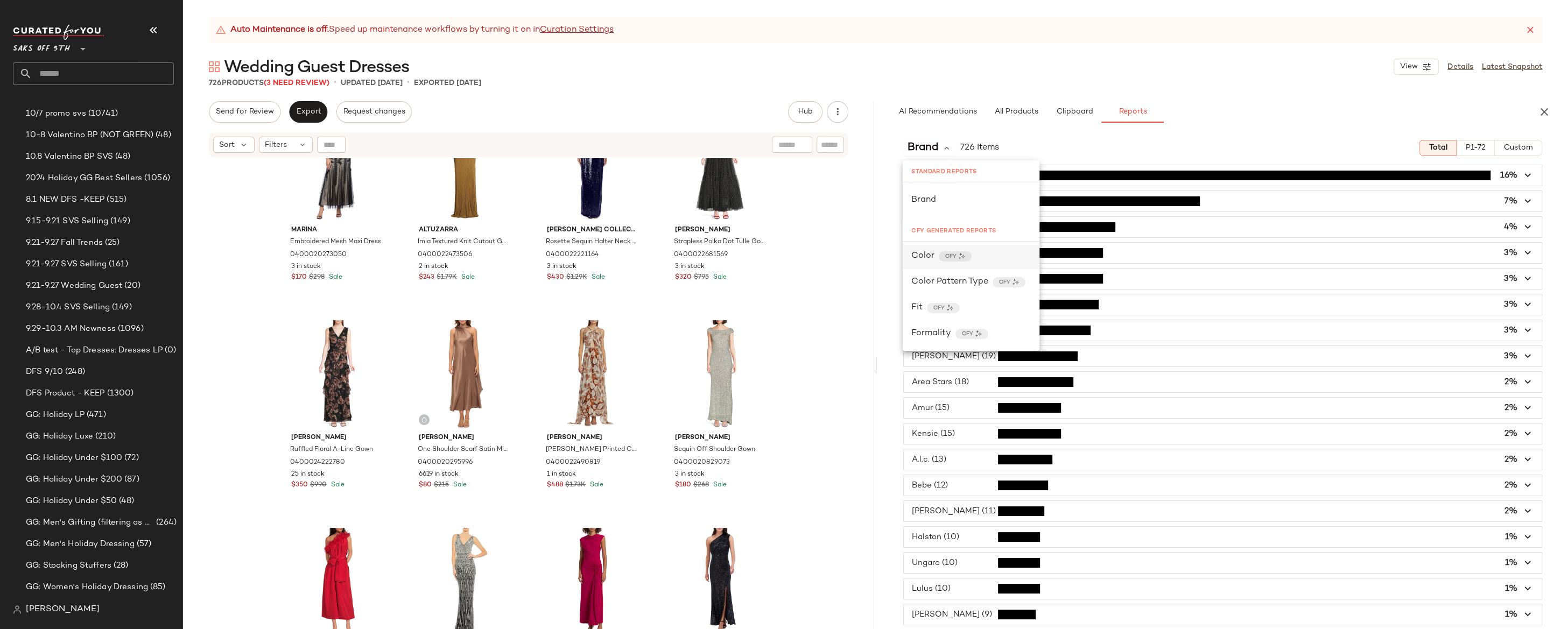
scroll to position [65, 0]
click at [979, 240] on div "Color CFY" at bounding box center [971, 239] width 119 height 13
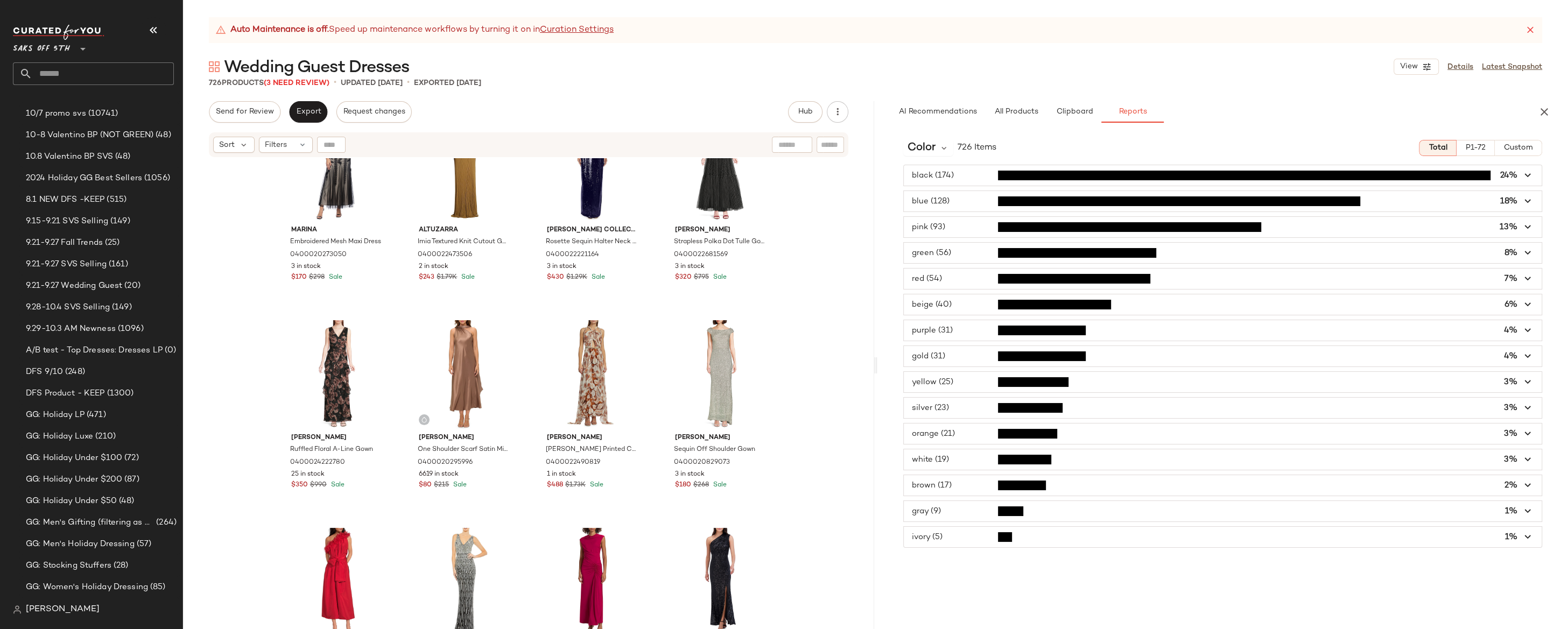
click at [957, 228] on span "button" at bounding box center [1223, 227] width 639 height 21
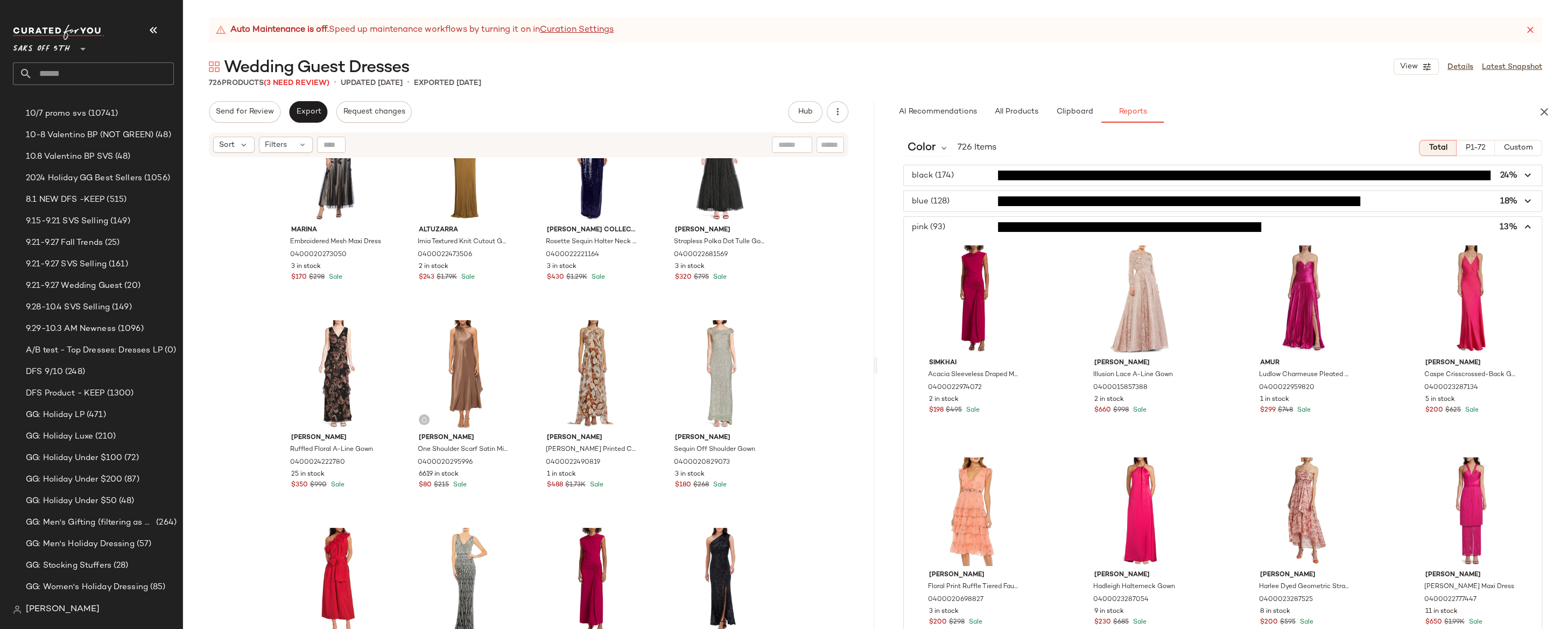
click at [957, 228] on span "button" at bounding box center [1223, 227] width 639 height 21
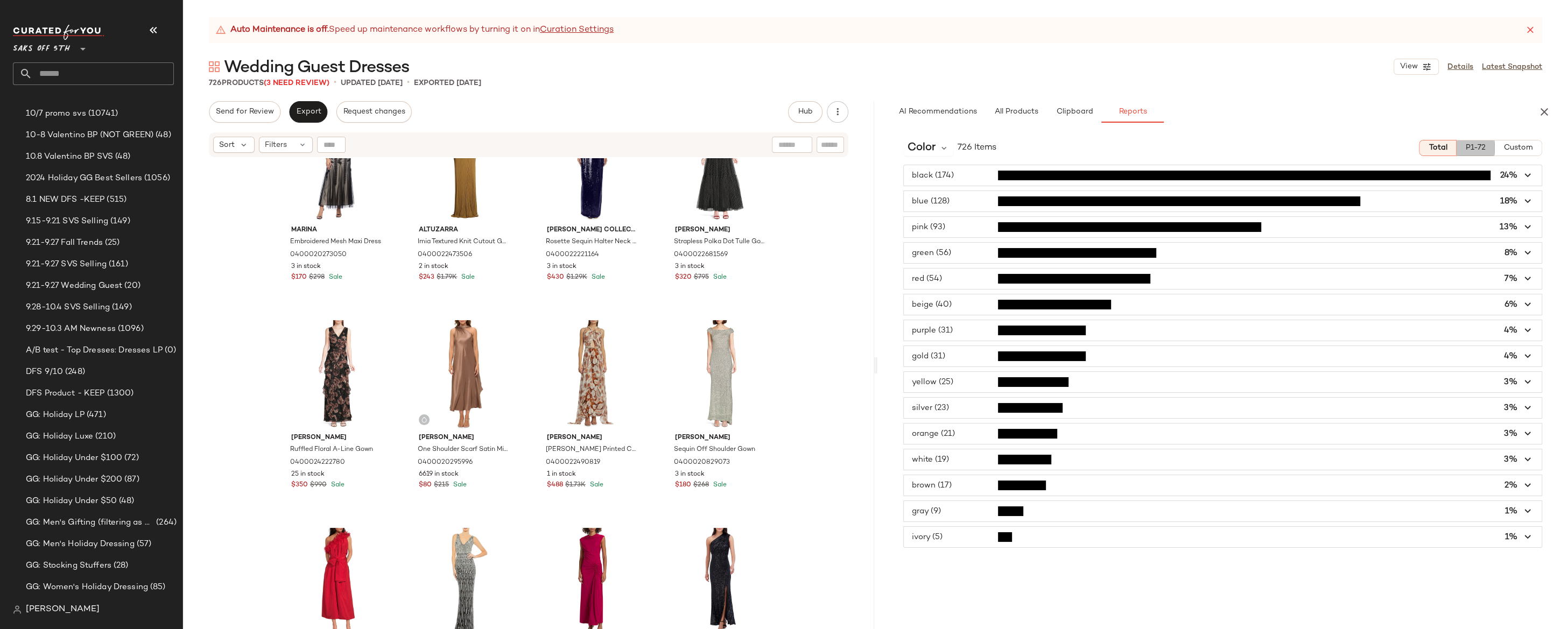
click at [1362, 147] on span "P1-72" at bounding box center [1475, 148] width 21 height 9
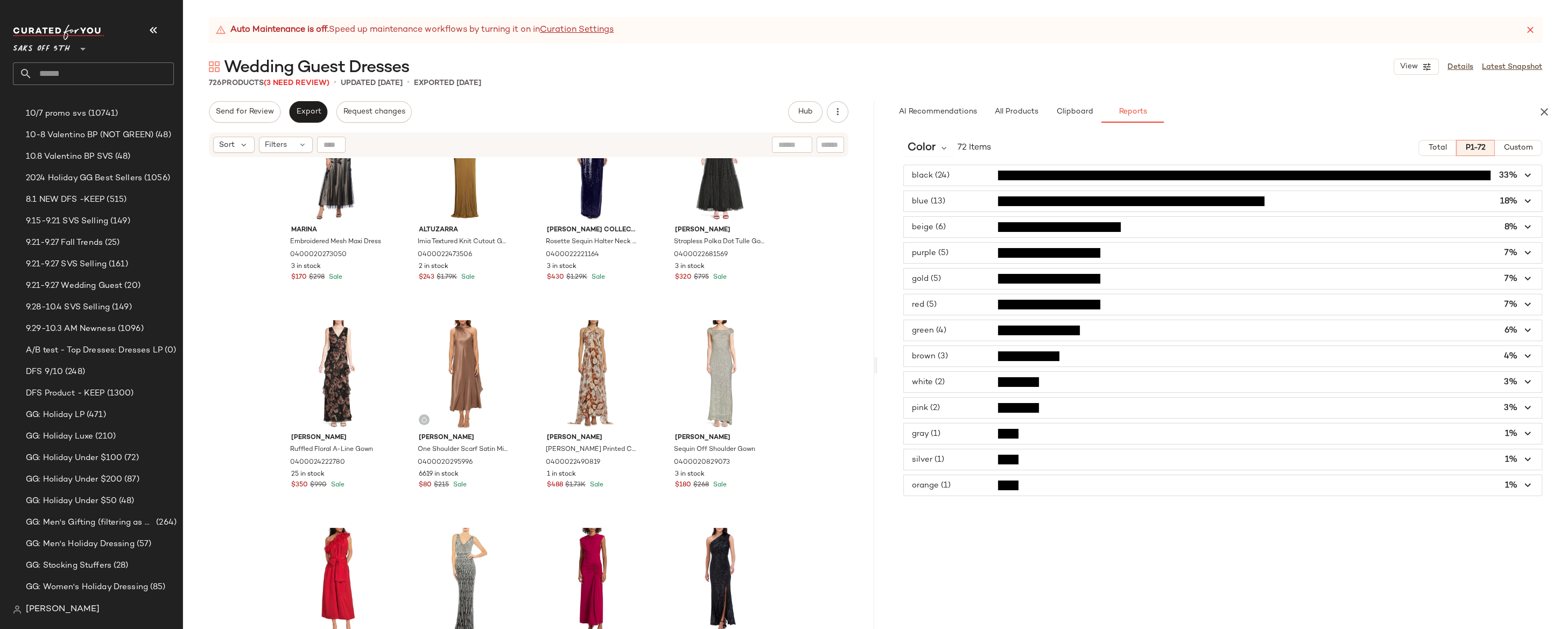
click at [954, 231] on span "button" at bounding box center [1223, 227] width 639 height 21
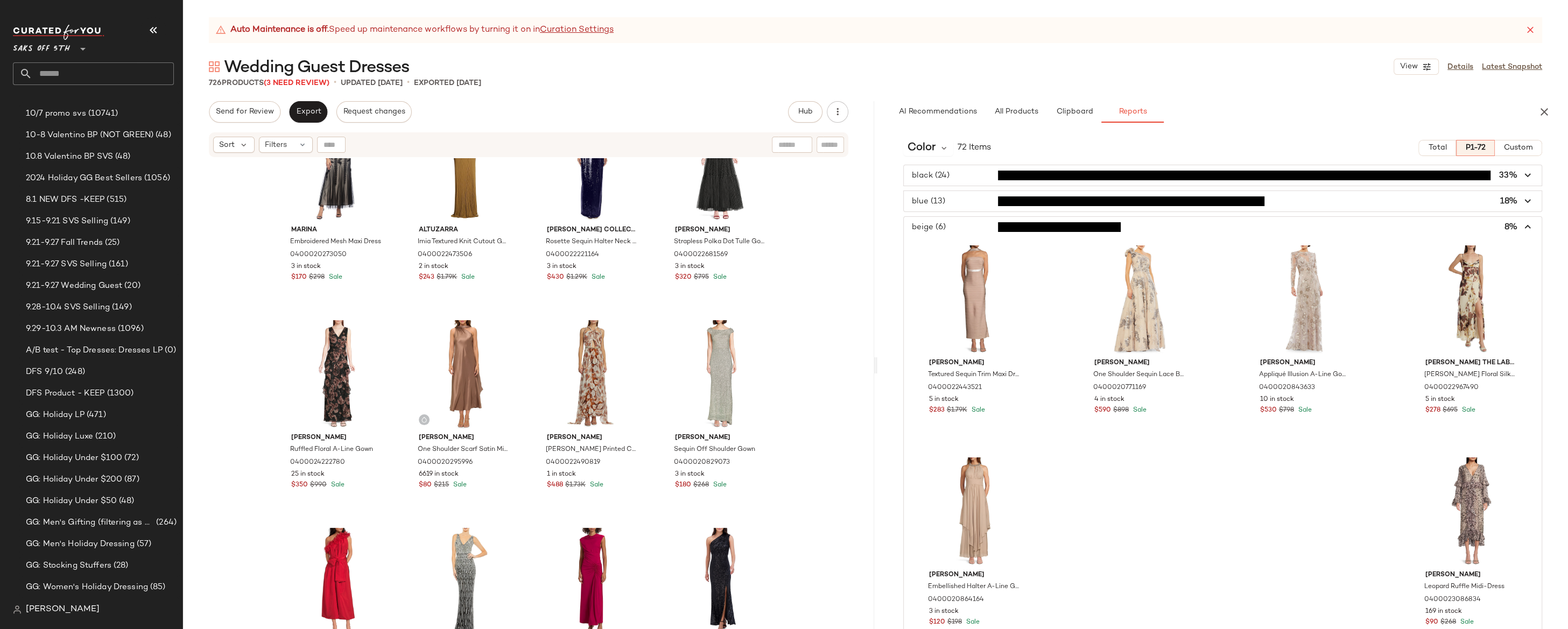
click at [956, 227] on span "button" at bounding box center [1223, 227] width 639 height 21
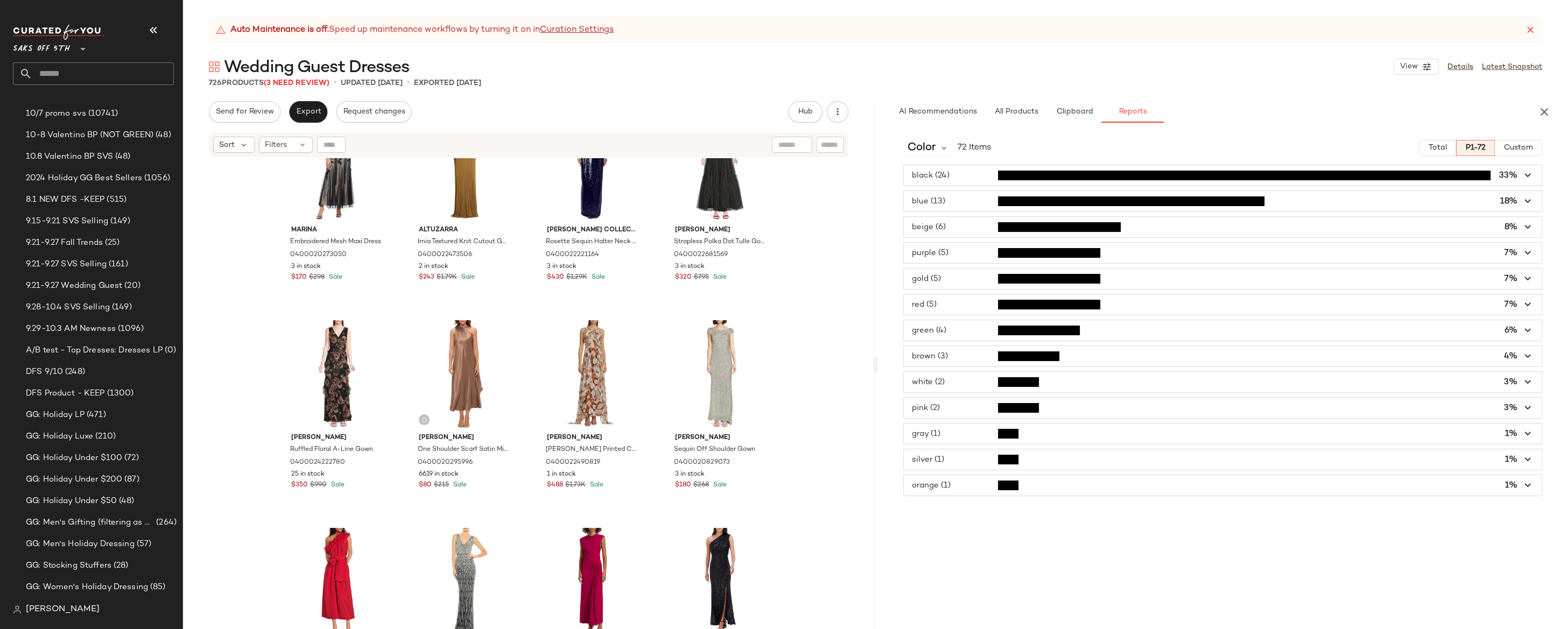
click at [954, 253] on span "button" at bounding box center [1223, 253] width 639 height 21
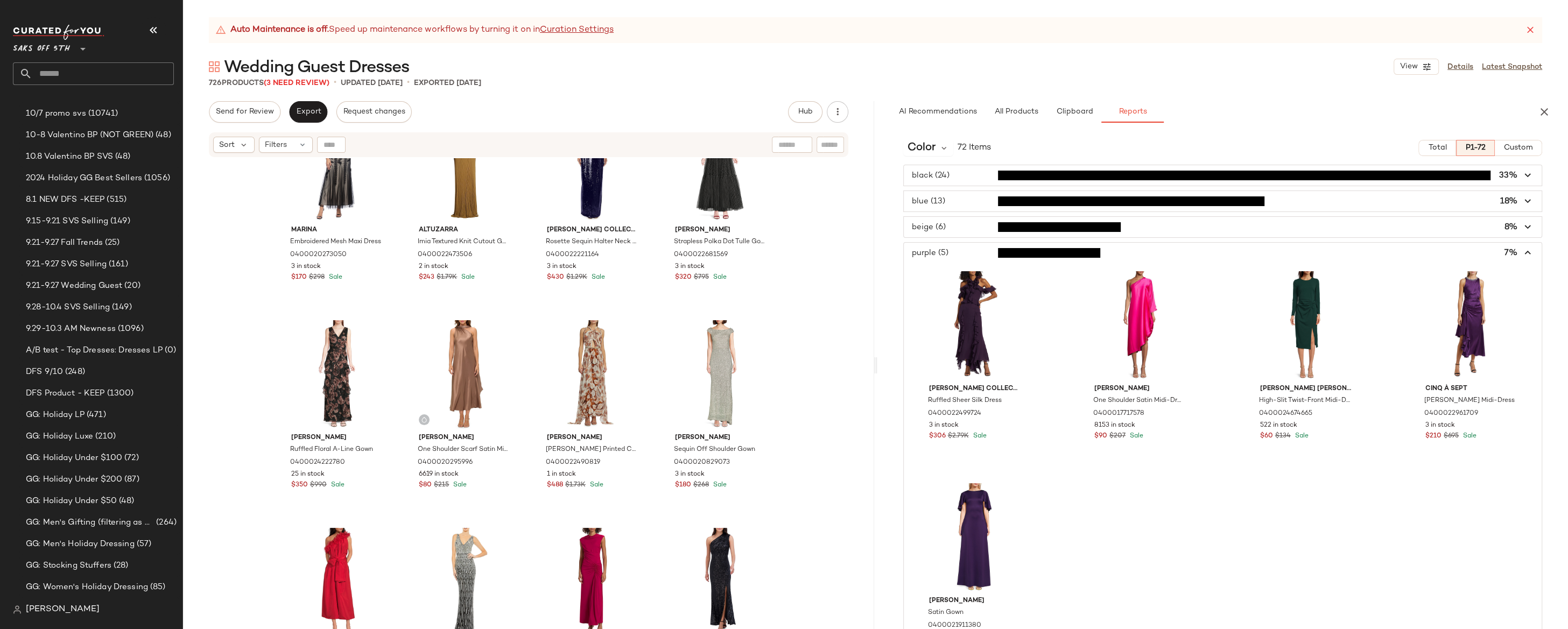
click at [956, 251] on span "button" at bounding box center [1223, 253] width 639 height 21
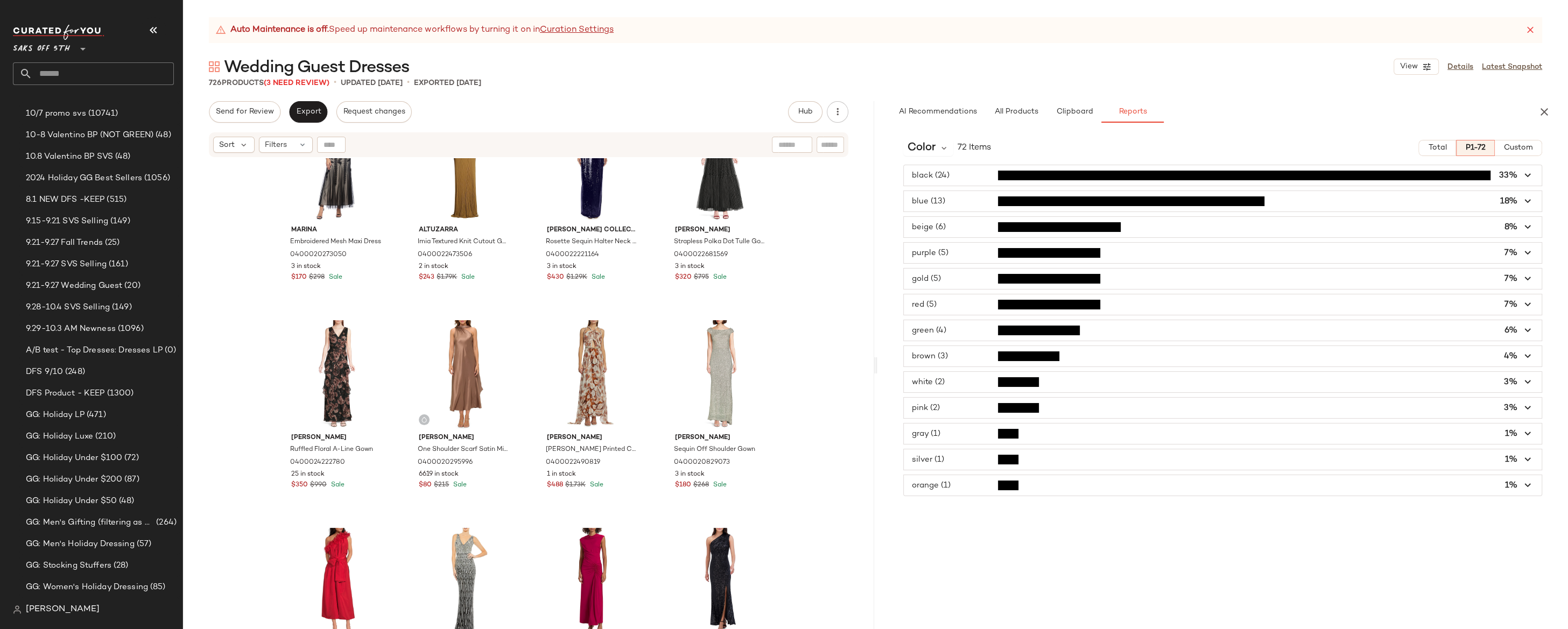
click at [950, 277] on span "button" at bounding box center [1223, 279] width 639 height 21
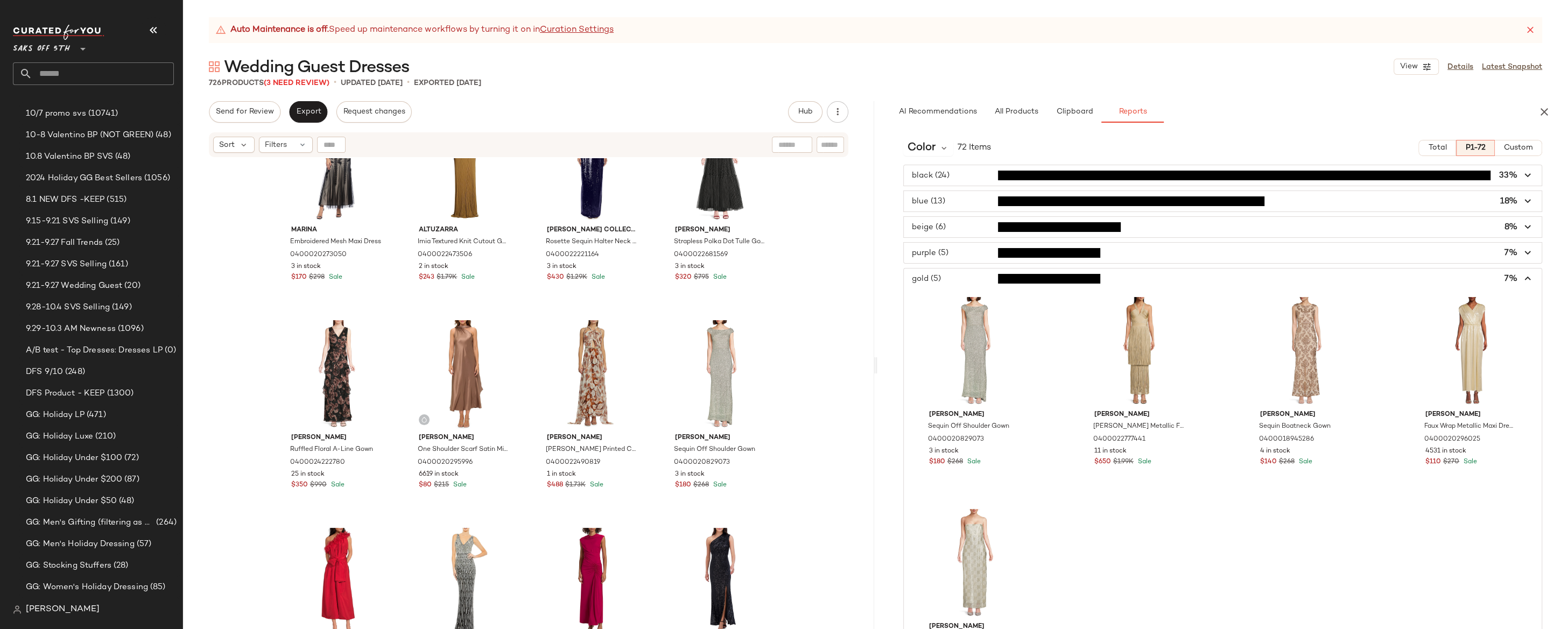
click at [950, 277] on span "button" at bounding box center [1223, 279] width 639 height 21
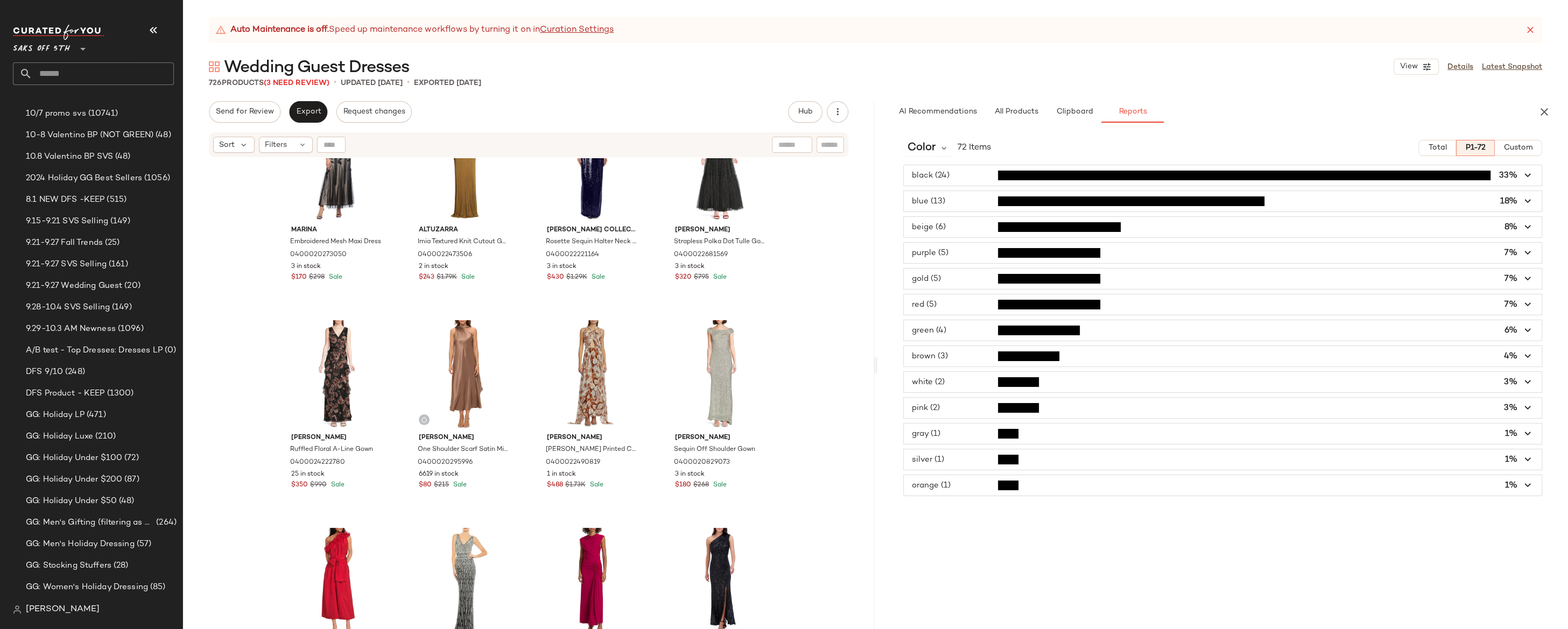
click at [945, 175] on span "button" at bounding box center [1223, 175] width 639 height 21
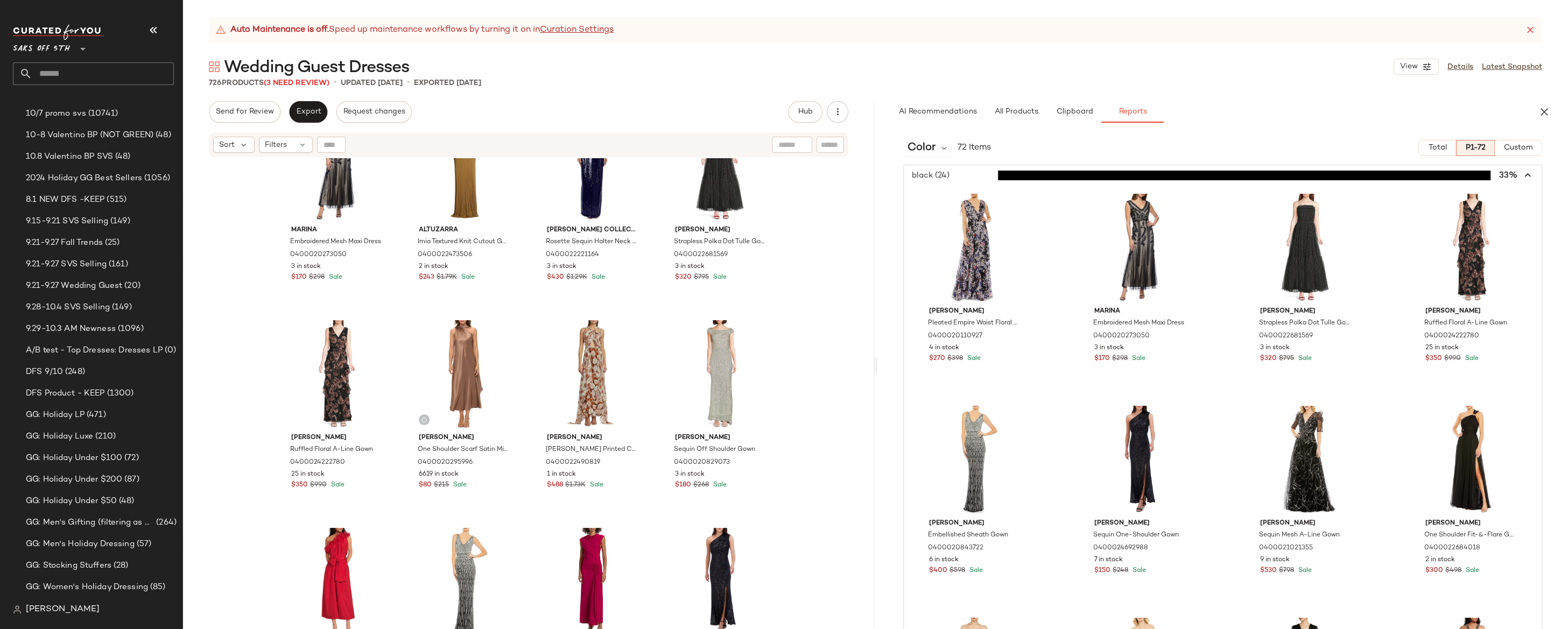
click at [947, 173] on span "button" at bounding box center [1223, 175] width 639 height 21
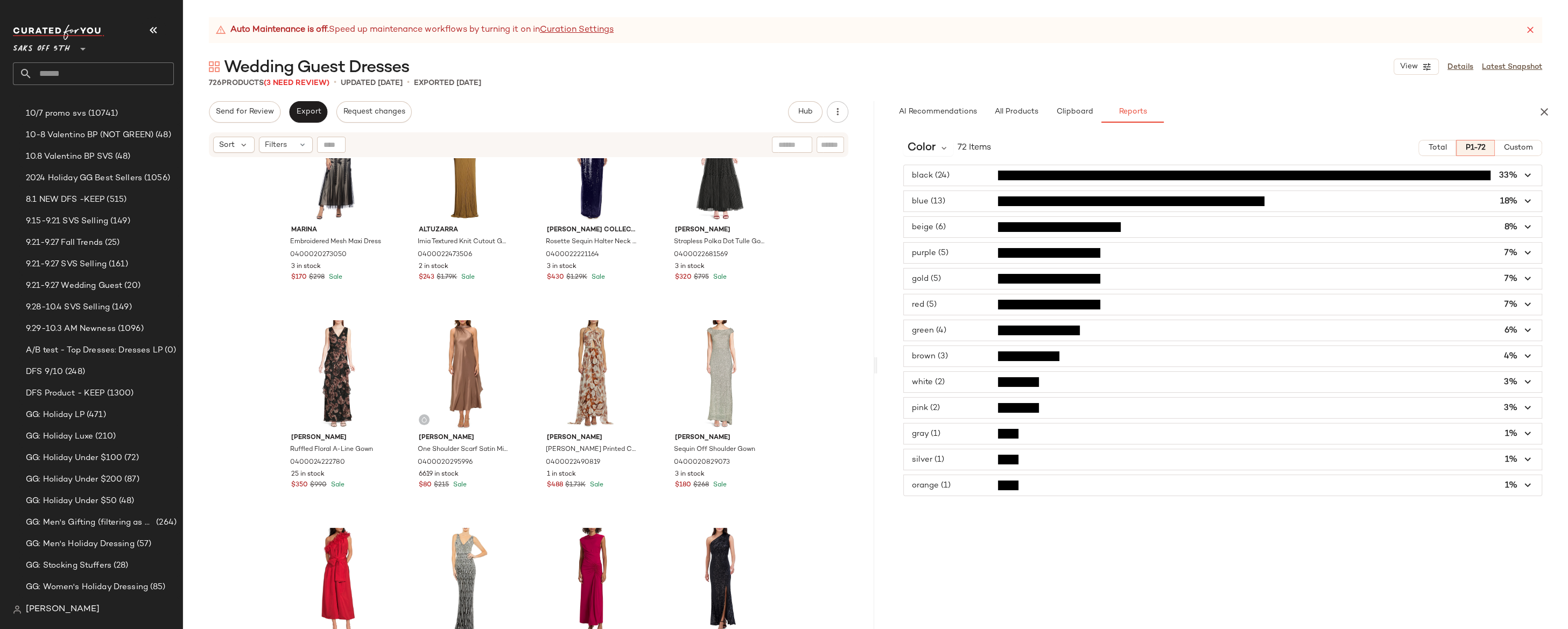
click at [953, 198] on span "button" at bounding box center [1223, 201] width 639 height 21
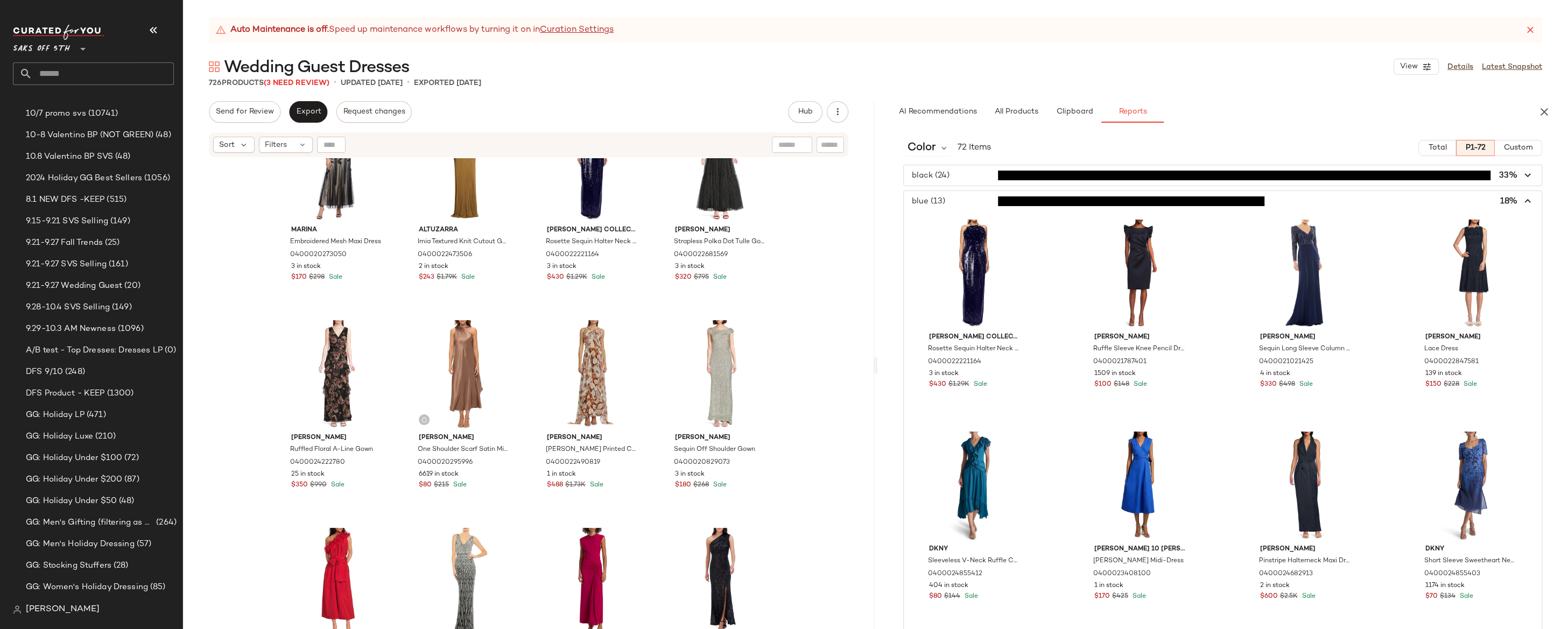
click at [953, 198] on span "button" at bounding box center [1223, 201] width 639 height 21
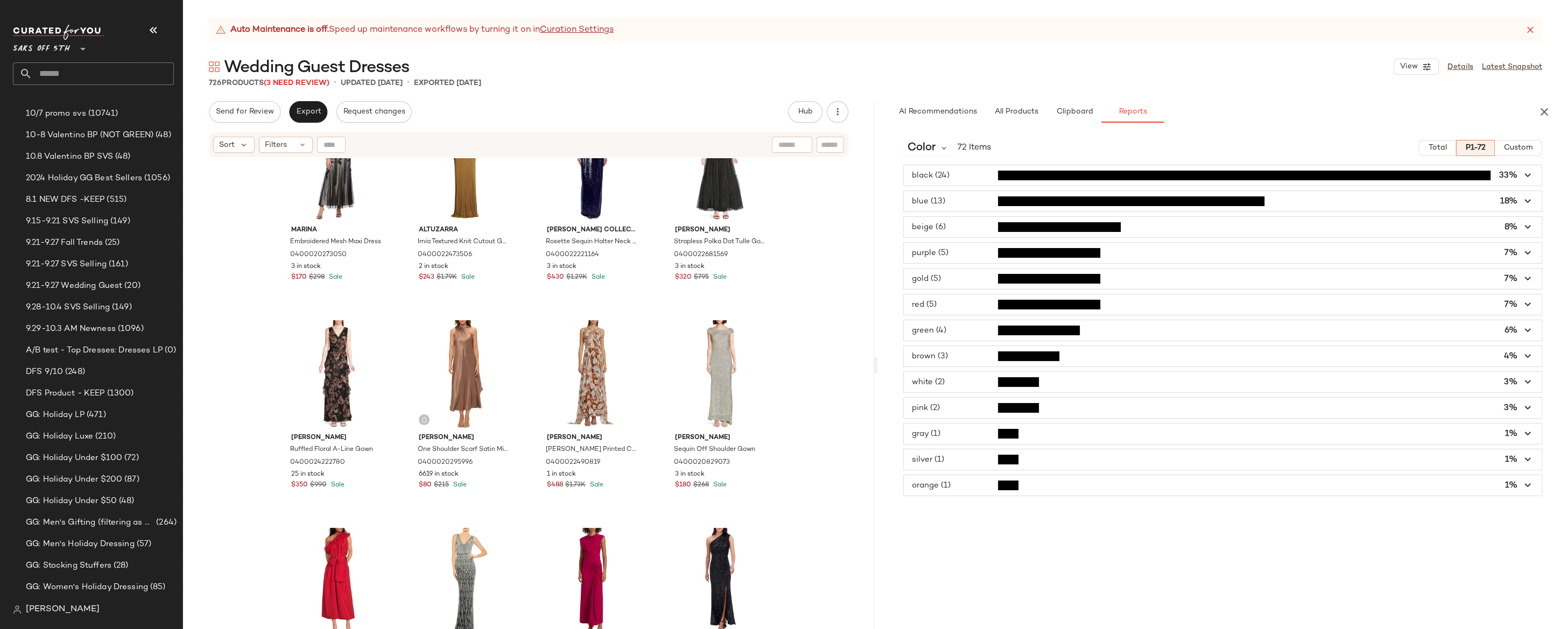
click at [952, 228] on span "button" at bounding box center [1223, 227] width 639 height 21
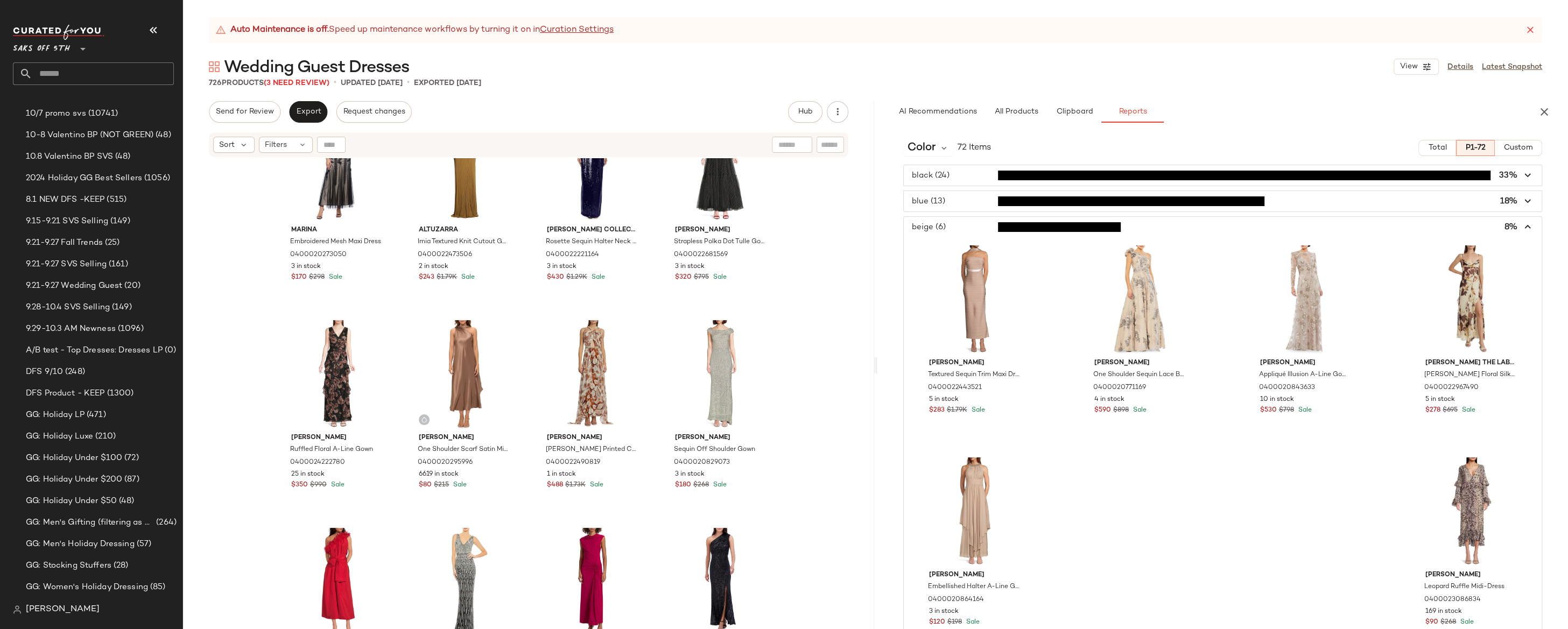
click at [952, 228] on span "button" at bounding box center [1223, 227] width 639 height 21
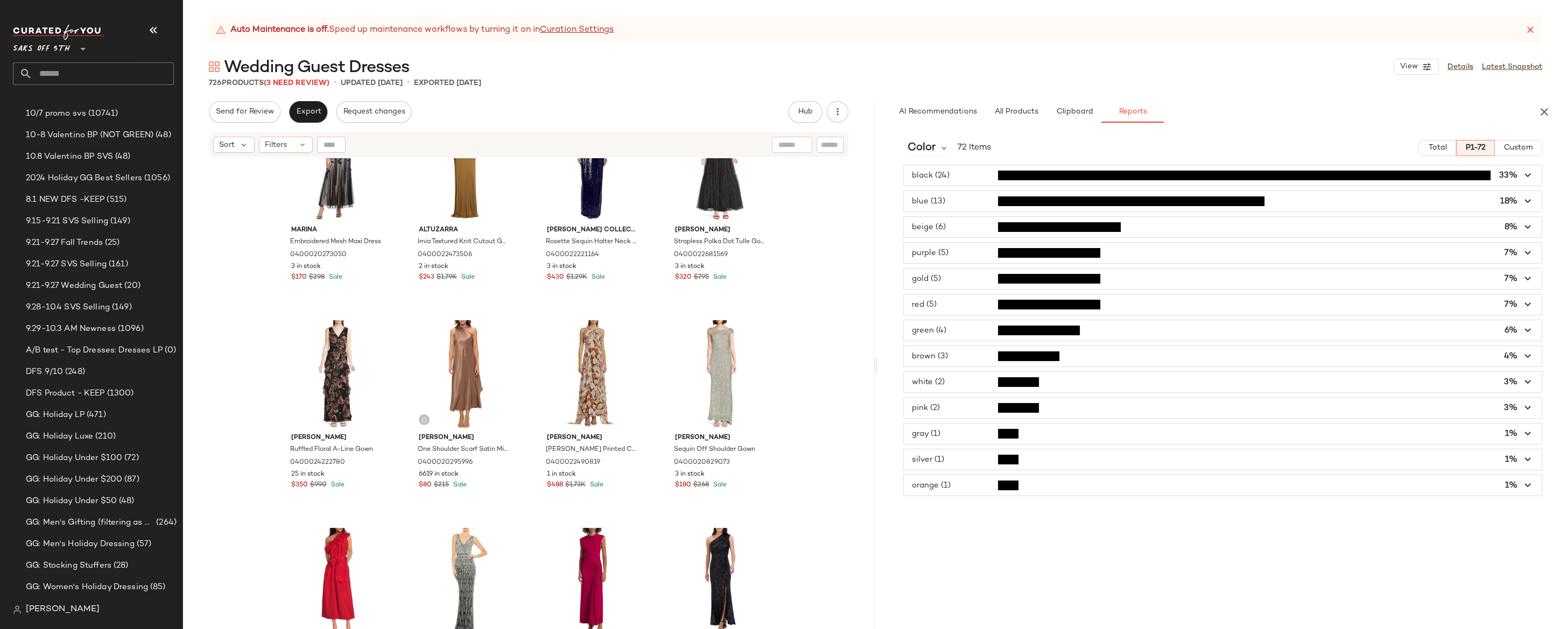
click at [951, 251] on span "button" at bounding box center [1223, 253] width 639 height 21
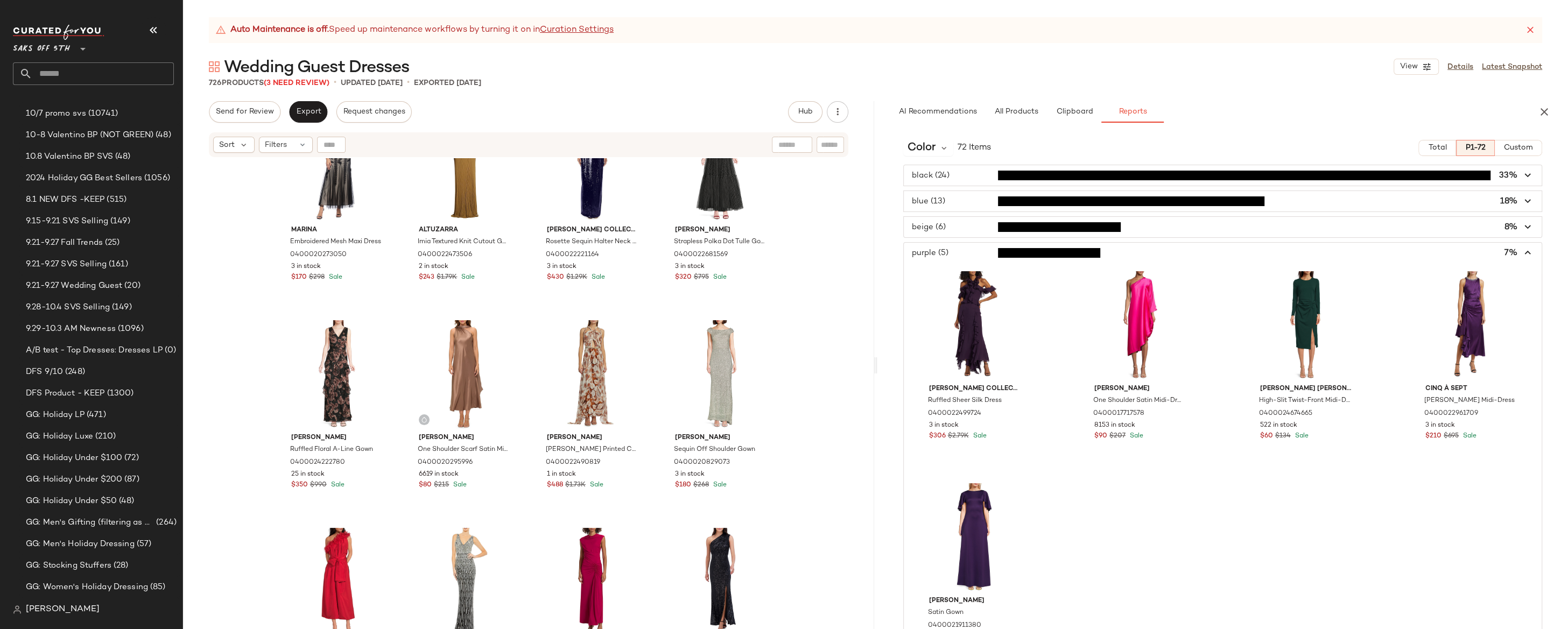
click at [951, 251] on span "button" at bounding box center [1223, 253] width 639 height 21
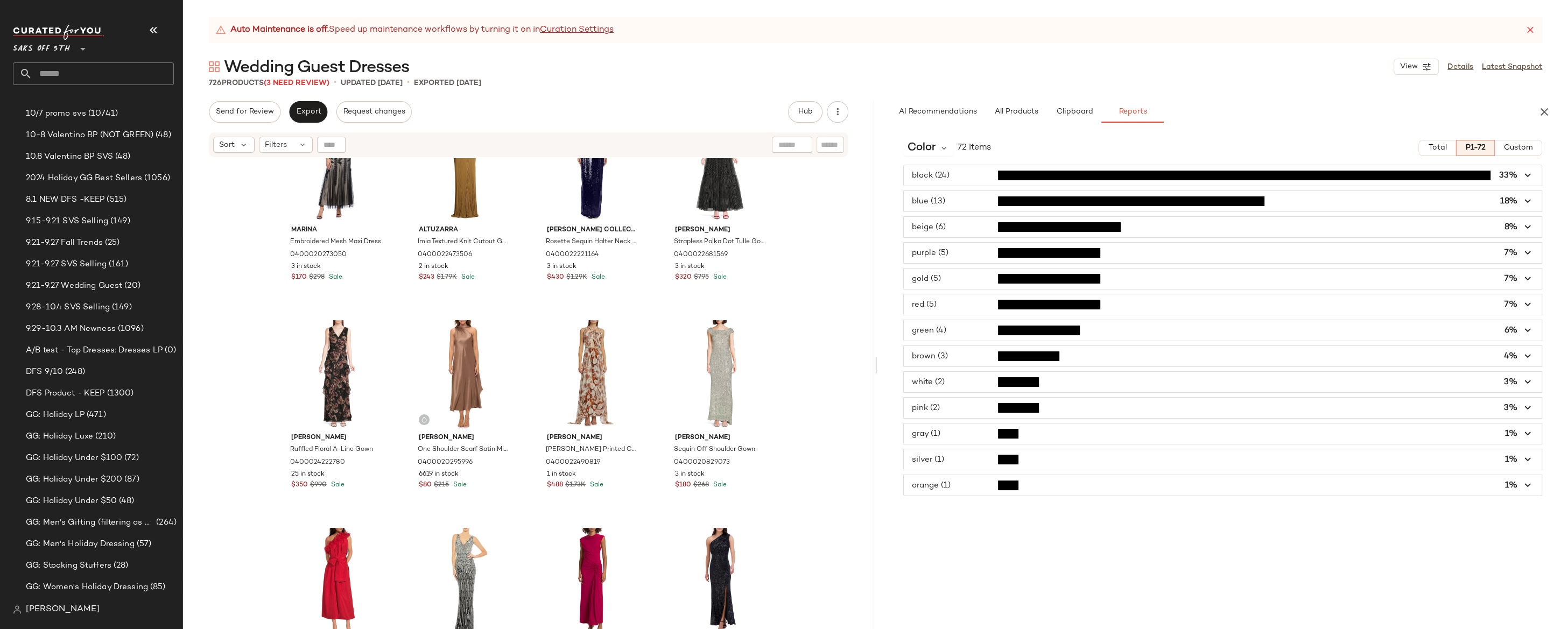
click at [954, 277] on span "button" at bounding box center [1223, 279] width 639 height 21
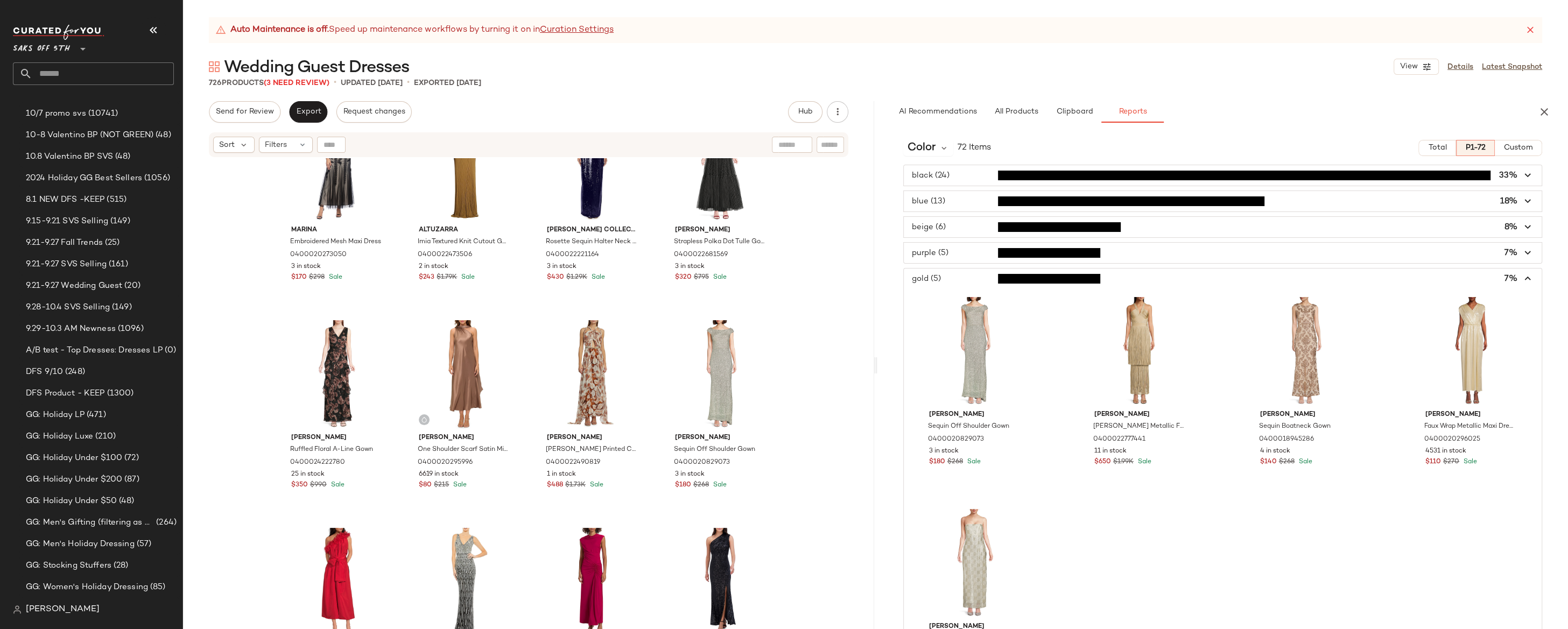
click at [953, 277] on span "button" at bounding box center [1223, 279] width 639 height 21
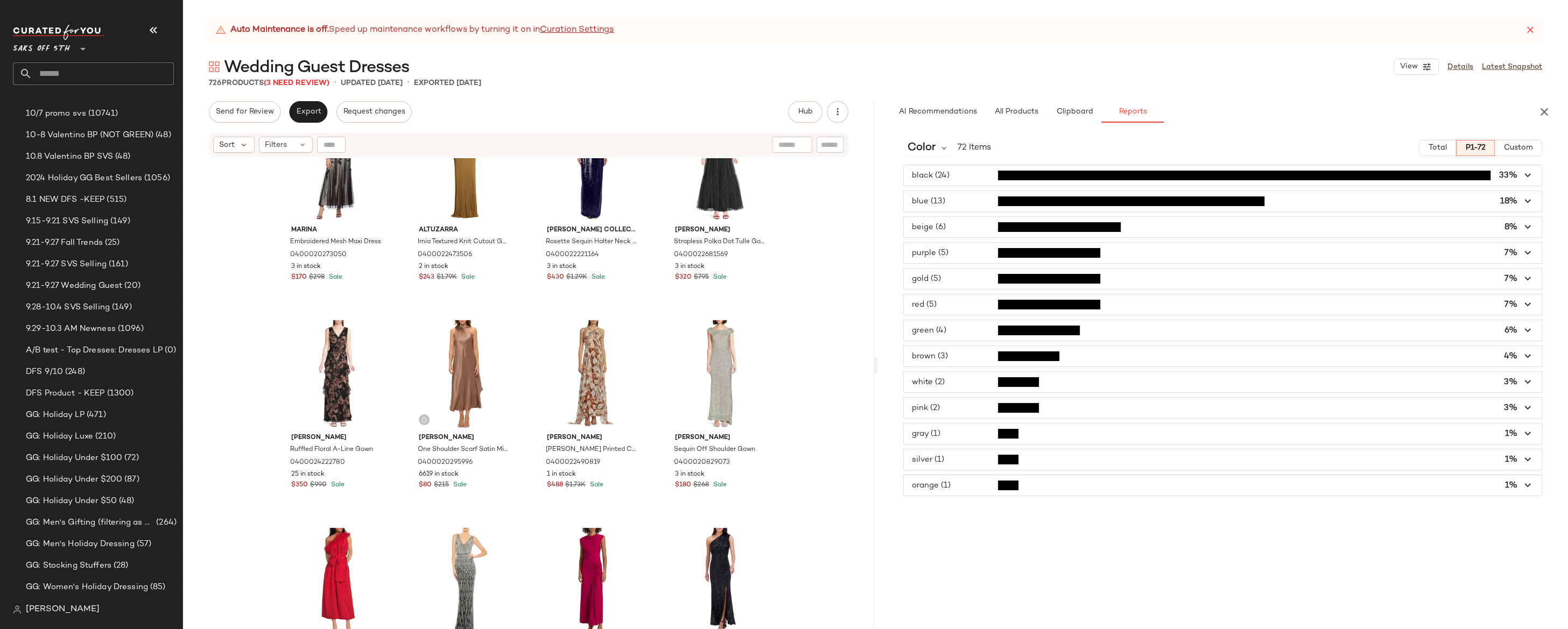
click at [820, 320] on div "Marina Embroidered Mesh Maxi Dress 0400020273050 3 in stock $170 $298 Sale Altu…" at bounding box center [528, 407] width 691 height 498
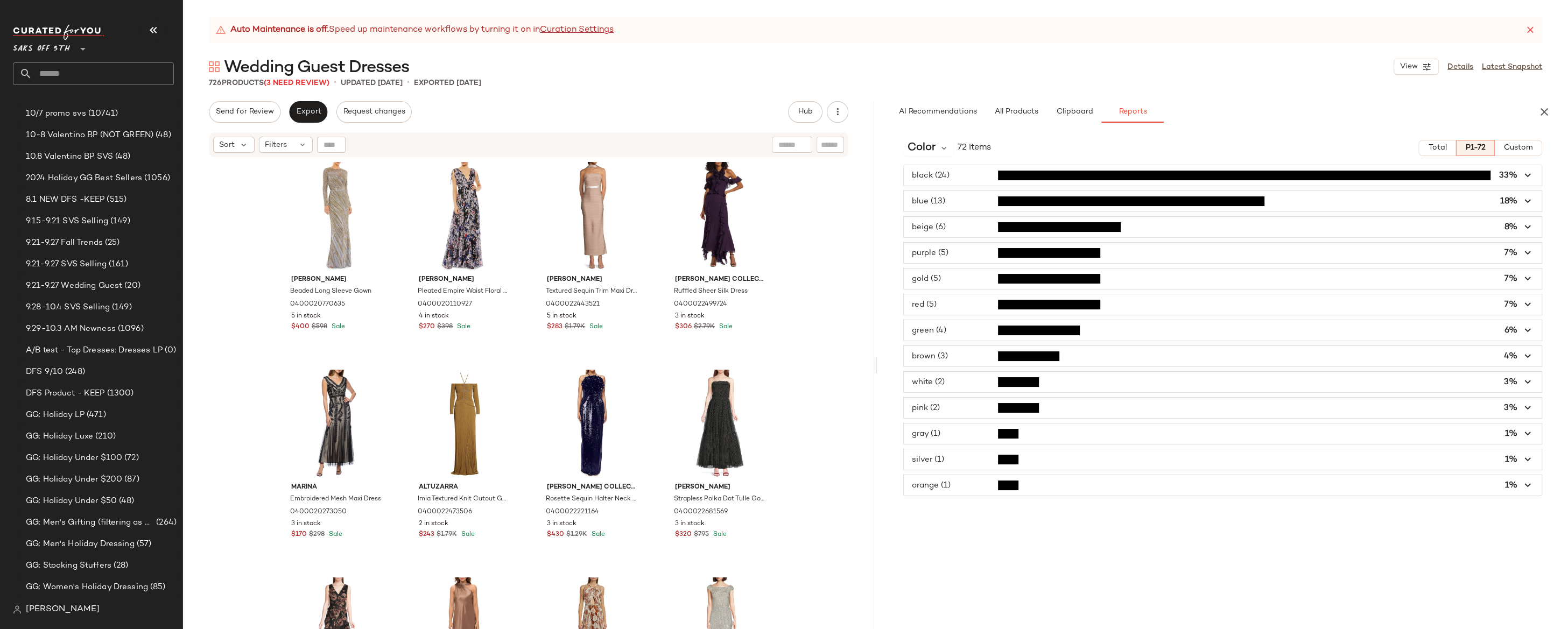
scroll to position [0, 0]
click at [825, 273] on div "[PERSON_NAME] Beaded Long Sleeve Gown 0400020770635 5 in stock $400 $598 Sale […" at bounding box center [528, 407] width 691 height 498
click at [829, 282] on div "[PERSON_NAME] Beaded Long Sleeve Gown 0400020770635 5 in stock $400 $598 Sale […" at bounding box center [528, 407] width 691 height 498
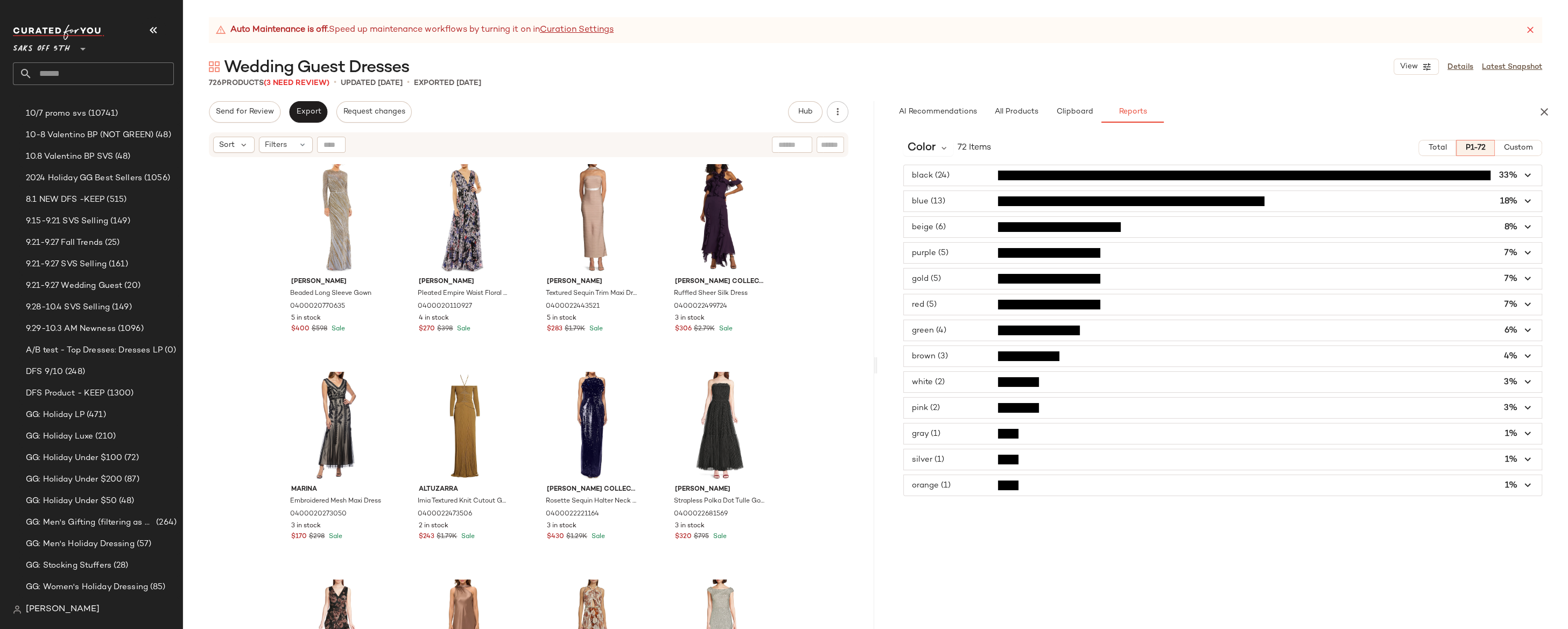
drag, startPoint x: 834, startPoint y: 291, endPoint x: 831, endPoint y: 297, distance: 6.7
click at [833, 291] on div "[PERSON_NAME] Beaded Long Sleeve Gown 0400020770635 5 in stock $400 $598 Sale […" at bounding box center [528, 407] width 691 height 498
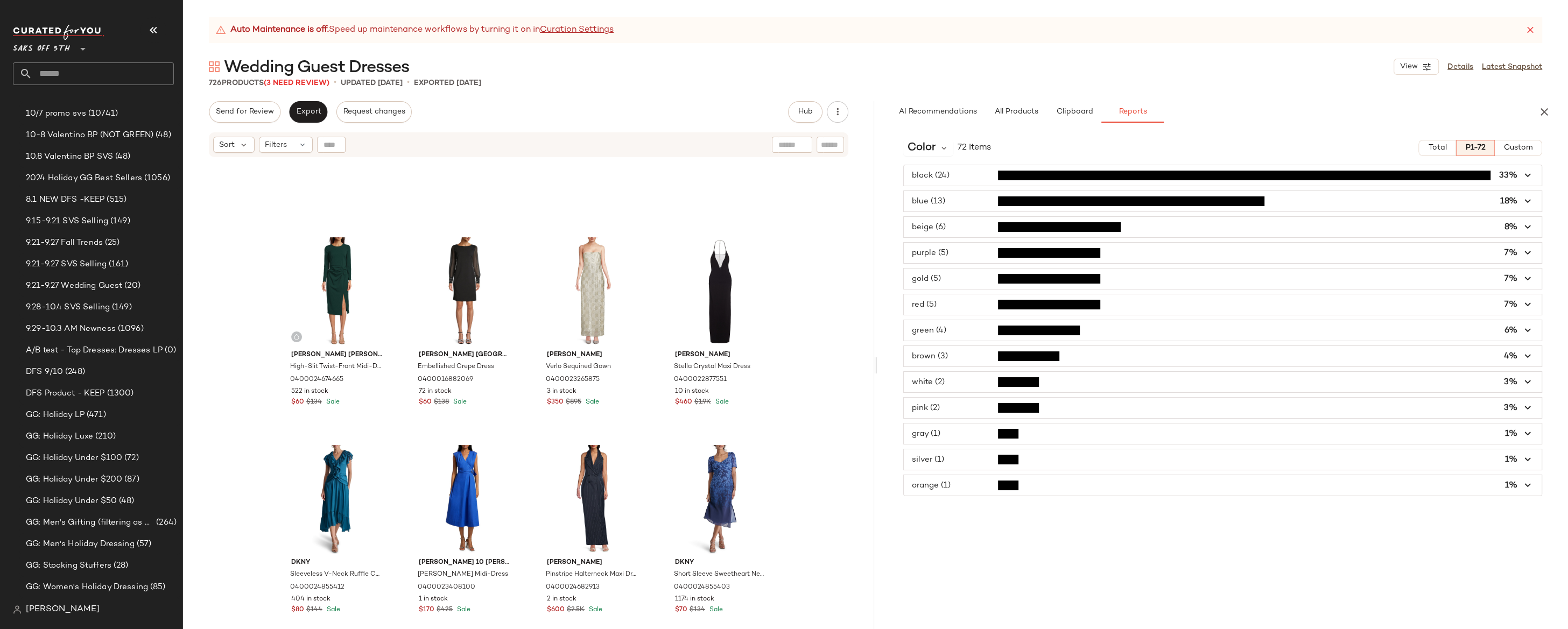
scroll to position [2217, 0]
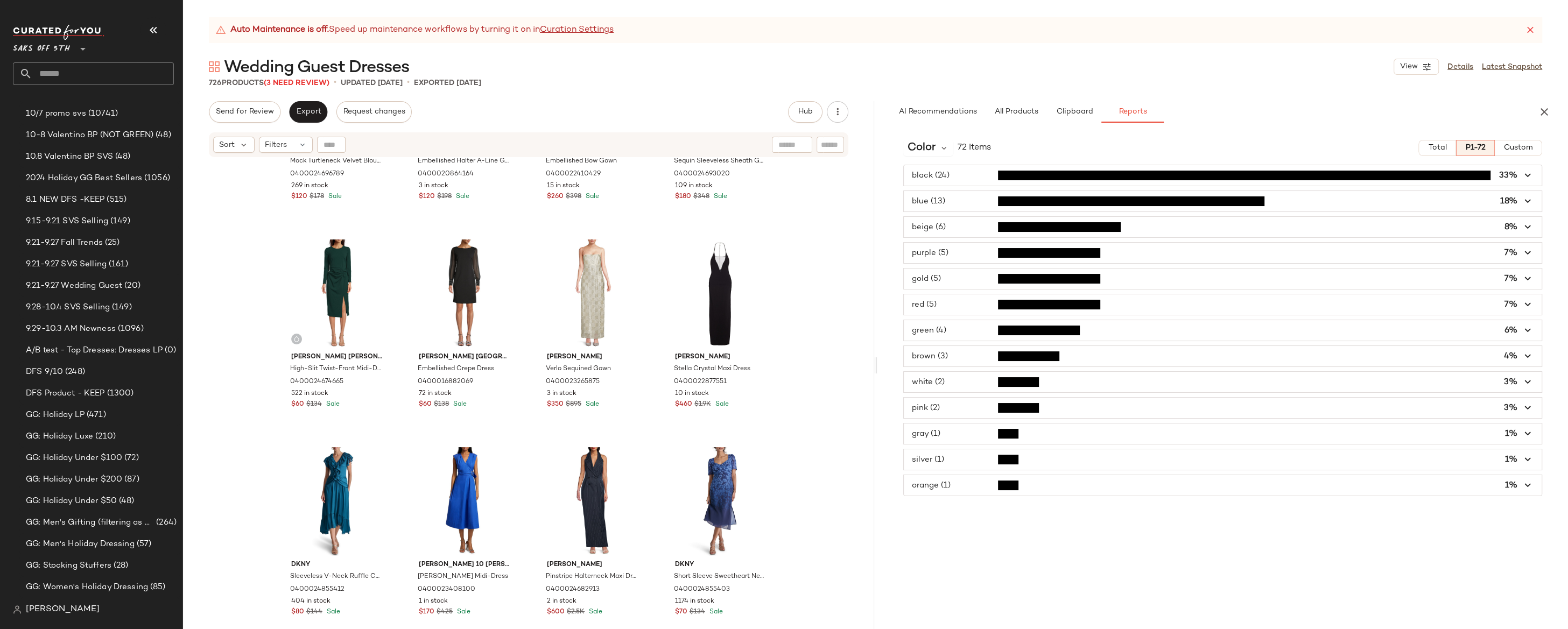
click at [239, 235] on div "[PERSON_NAME] Turtleneck Velvet Blouson Gown 0400024696789 269 in stock $120 $1…" at bounding box center [528, 407] width 691 height 498
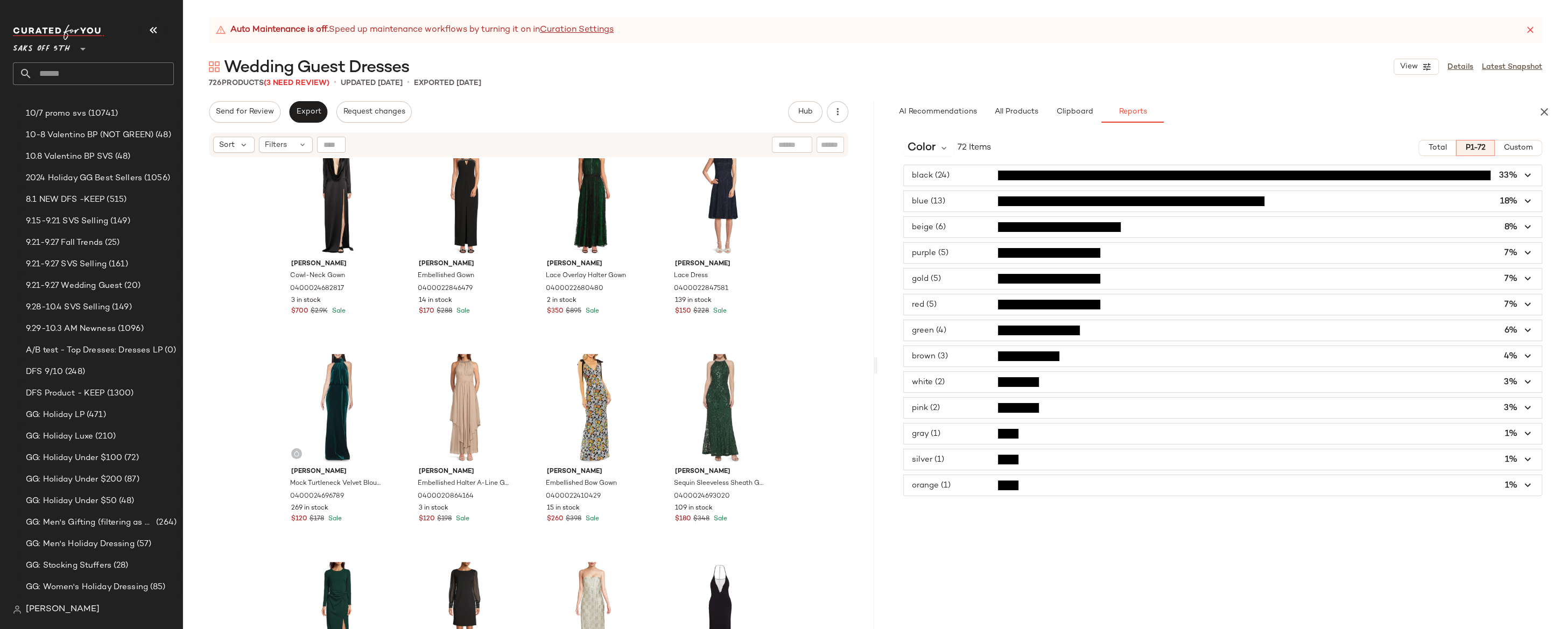
click at [61, 74] on input "text" at bounding box center [103, 74] width 142 height 23
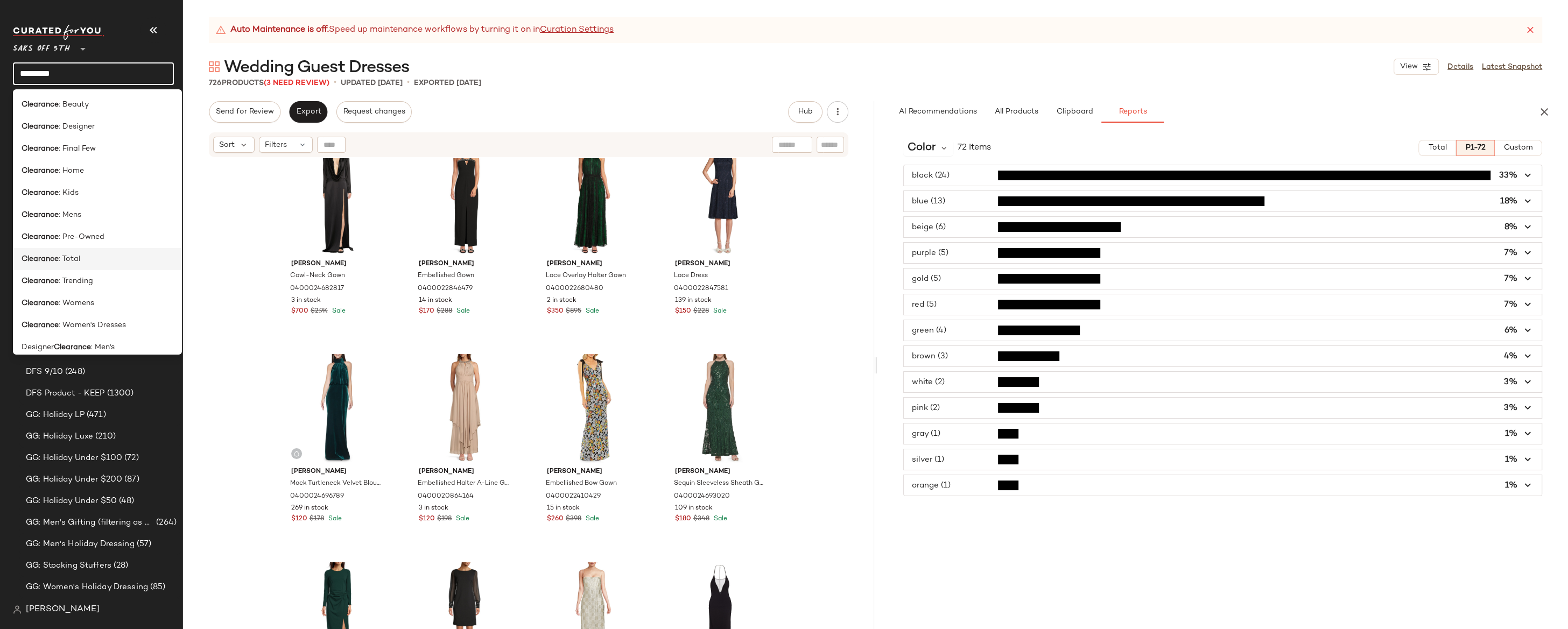
type input "*********"
click at [109, 258] on div "Clearance : Total" at bounding box center [97, 259] width 152 height 12
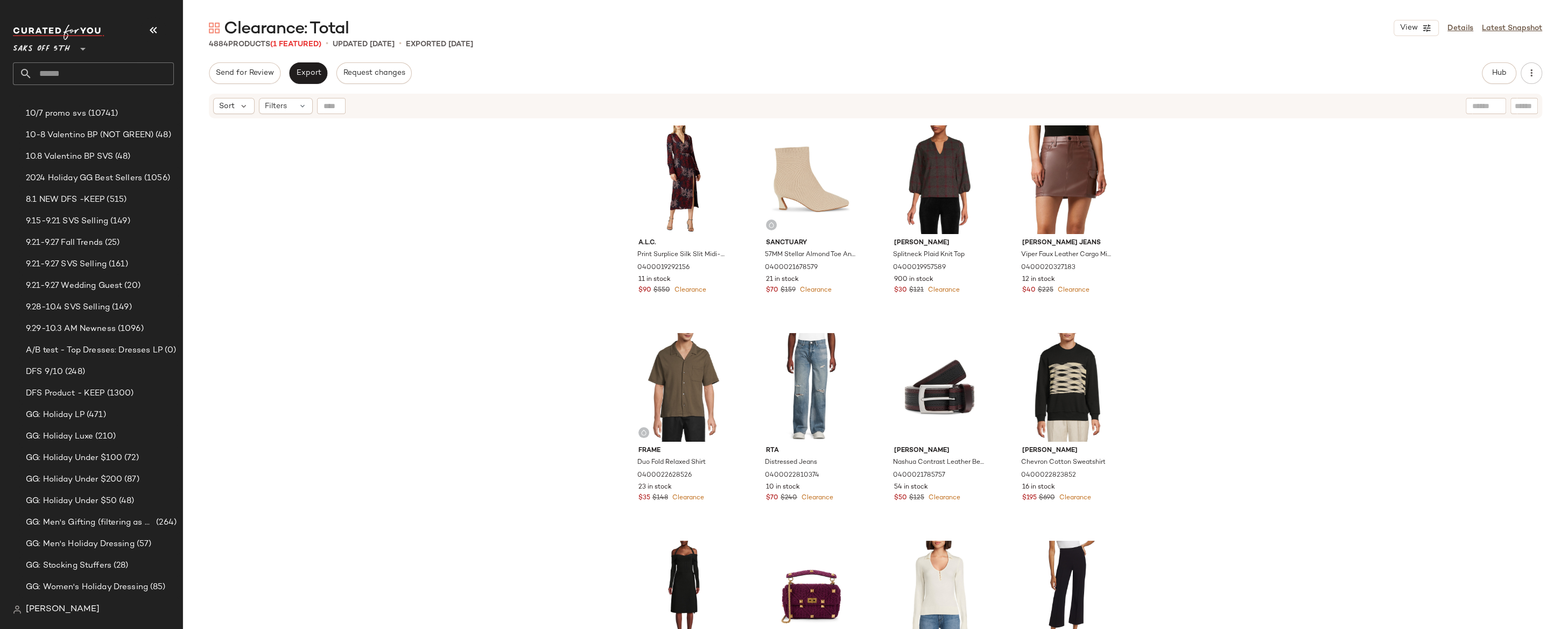
click at [566, 291] on div "A.l.c. Print Surplice Silk Slit Midi-Dress 0400019292156 11 in stock $90 $550 C…" at bounding box center [875, 387] width 1385 height 537
click at [1170, 235] on div "A.l.c. Print Surplice Silk Slit Midi-Dress 0400019292156 11 in stock $90 $550 C…" at bounding box center [875, 387] width 1385 height 537
click at [1362, 67] on button "Hub" at bounding box center [1499, 73] width 35 height 21
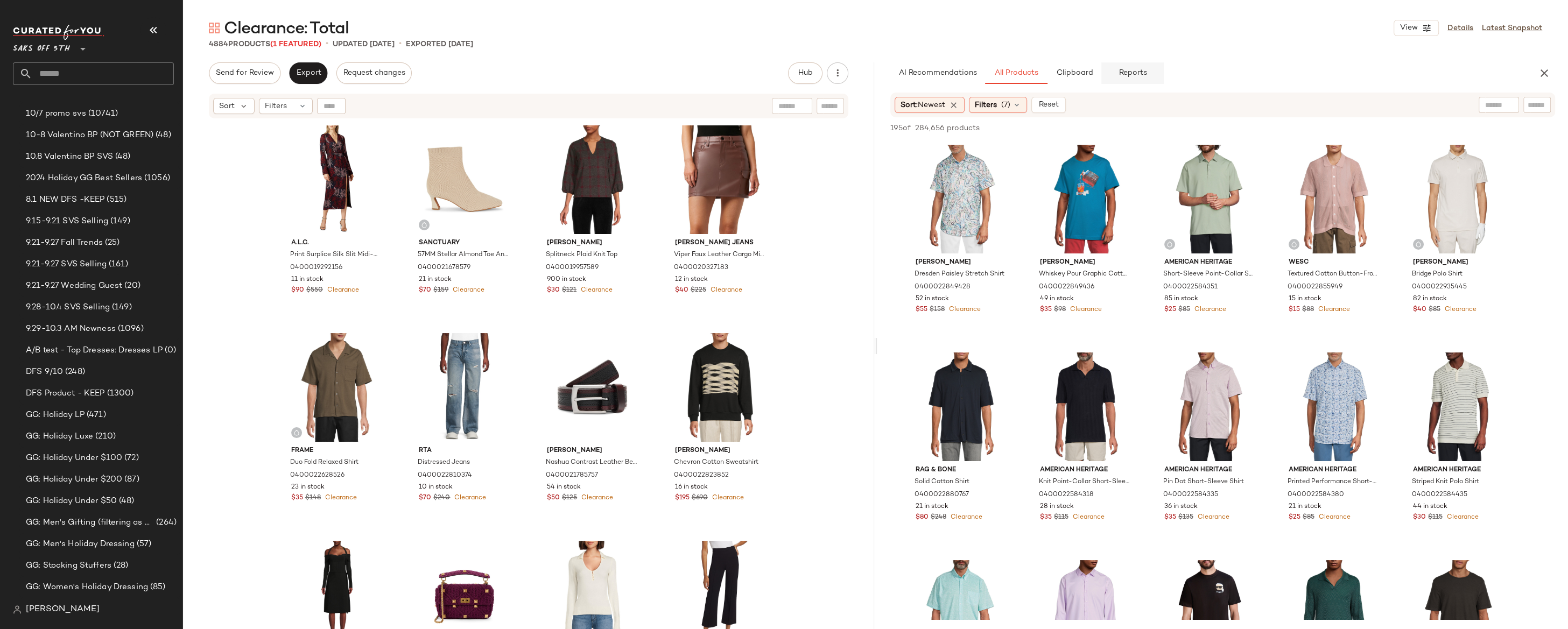
click at [1127, 70] on span "Reports" at bounding box center [1132, 73] width 29 height 9
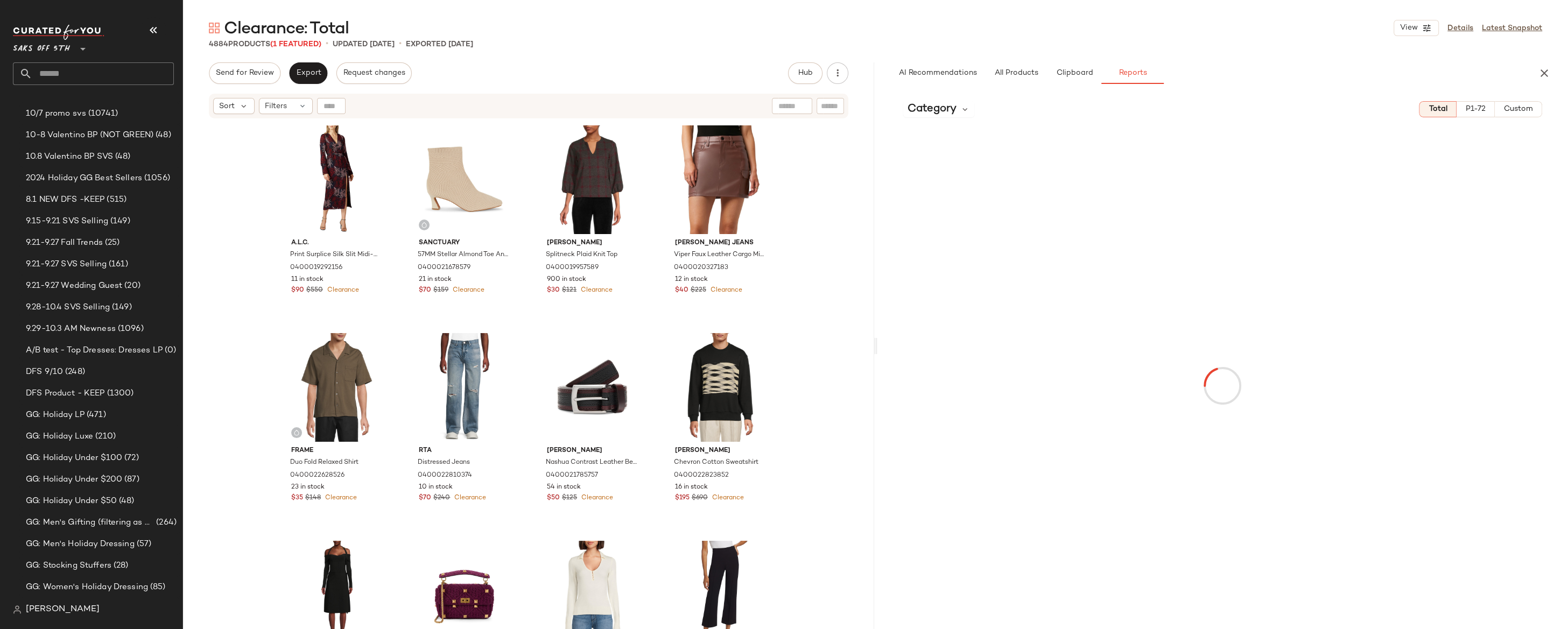
click at [1362, 114] on button "P1-72" at bounding box center [1475, 109] width 38 height 16
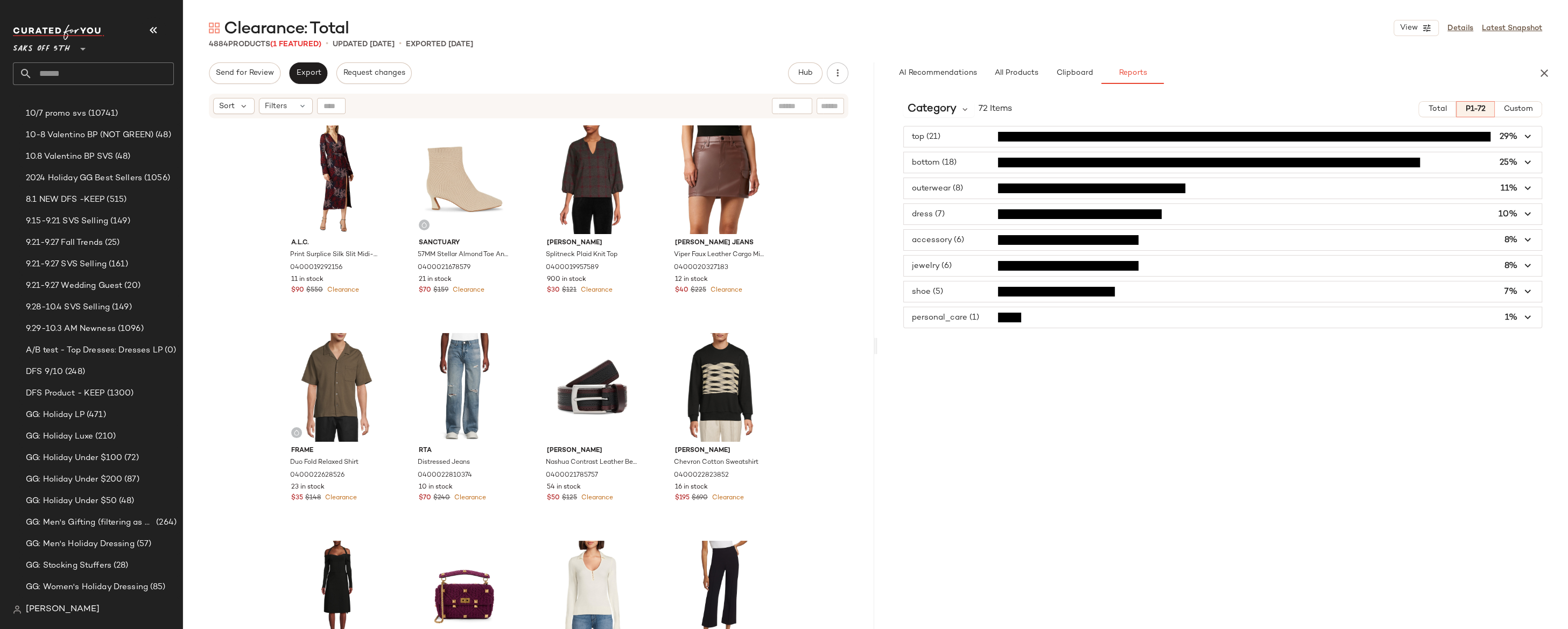
click at [954, 217] on span "button" at bounding box center [1223, 214] width 639 height 21
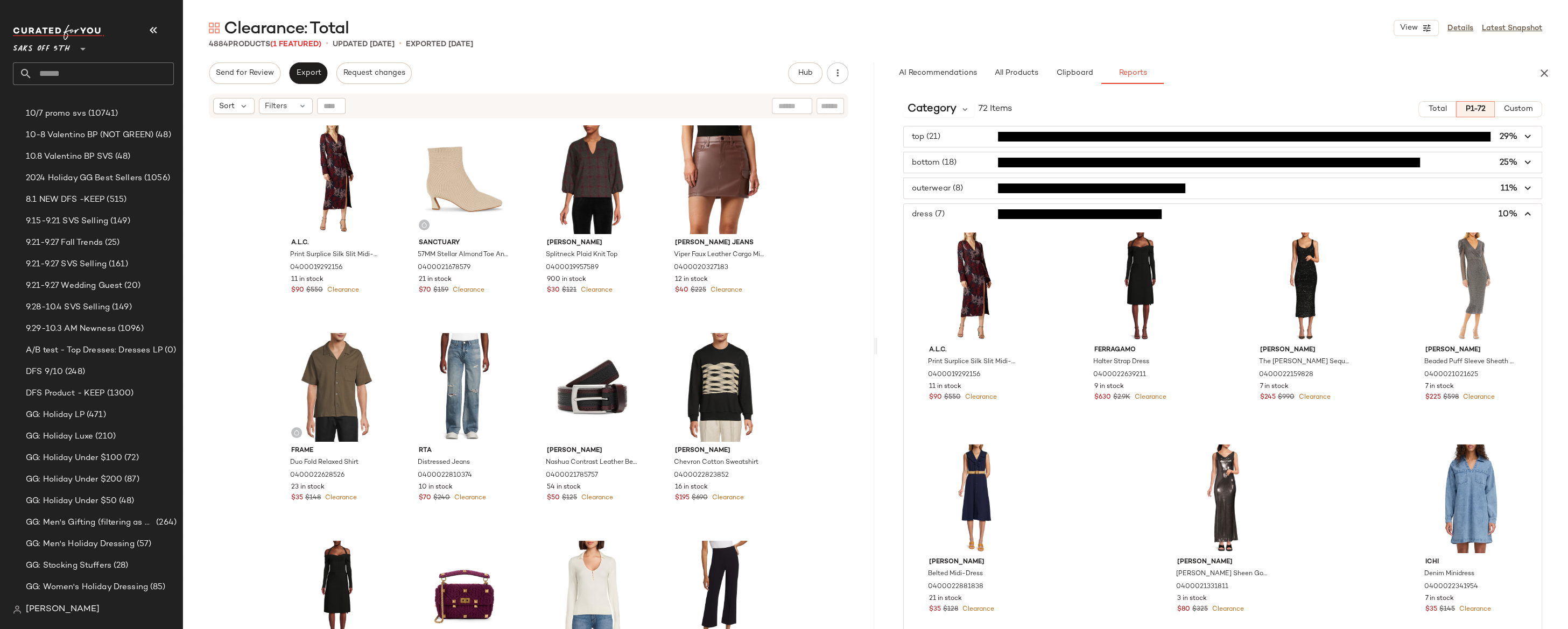
click at [961, 212] on span "button" at bounding box center [1223, 214] width 639 height 21
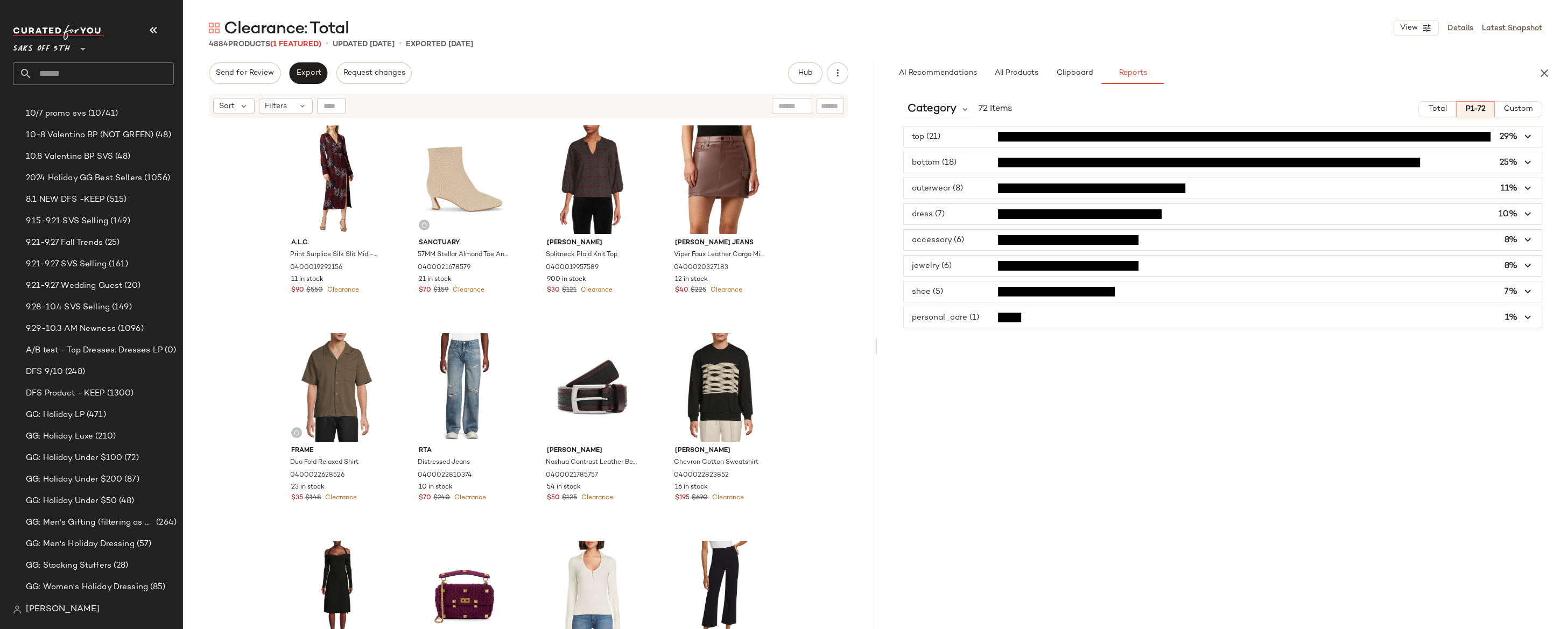
click at [816, 324] on div "A.l.c. Print Surplice Silk Slit Midi-Dress 0400019292156 11 in stock $90 $550 C…" at bounding box center [528, 387] width 691 height 537
click at [1212, 215] on span "button" at bounding box center [1223, 214] width 639 height 21
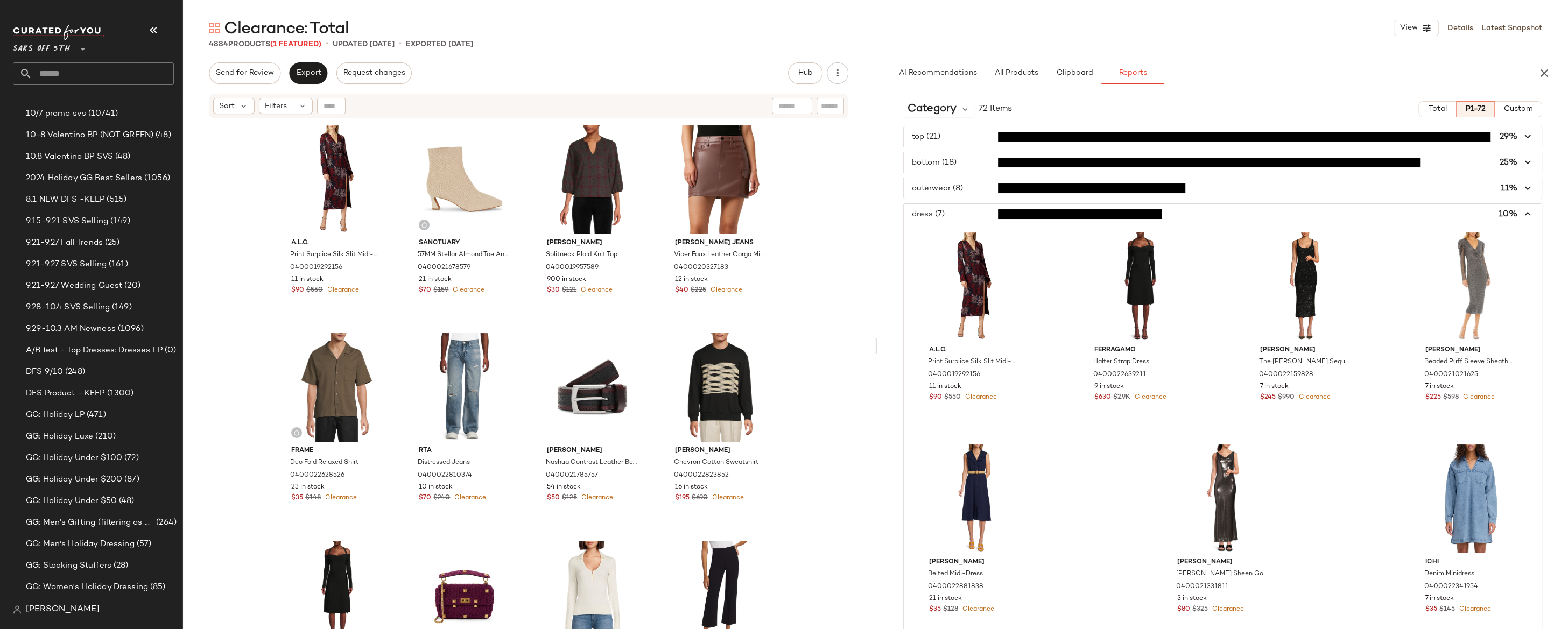
click at [1212, 215] on span "button" at bounding box center [1223, 214] width 639 height 21
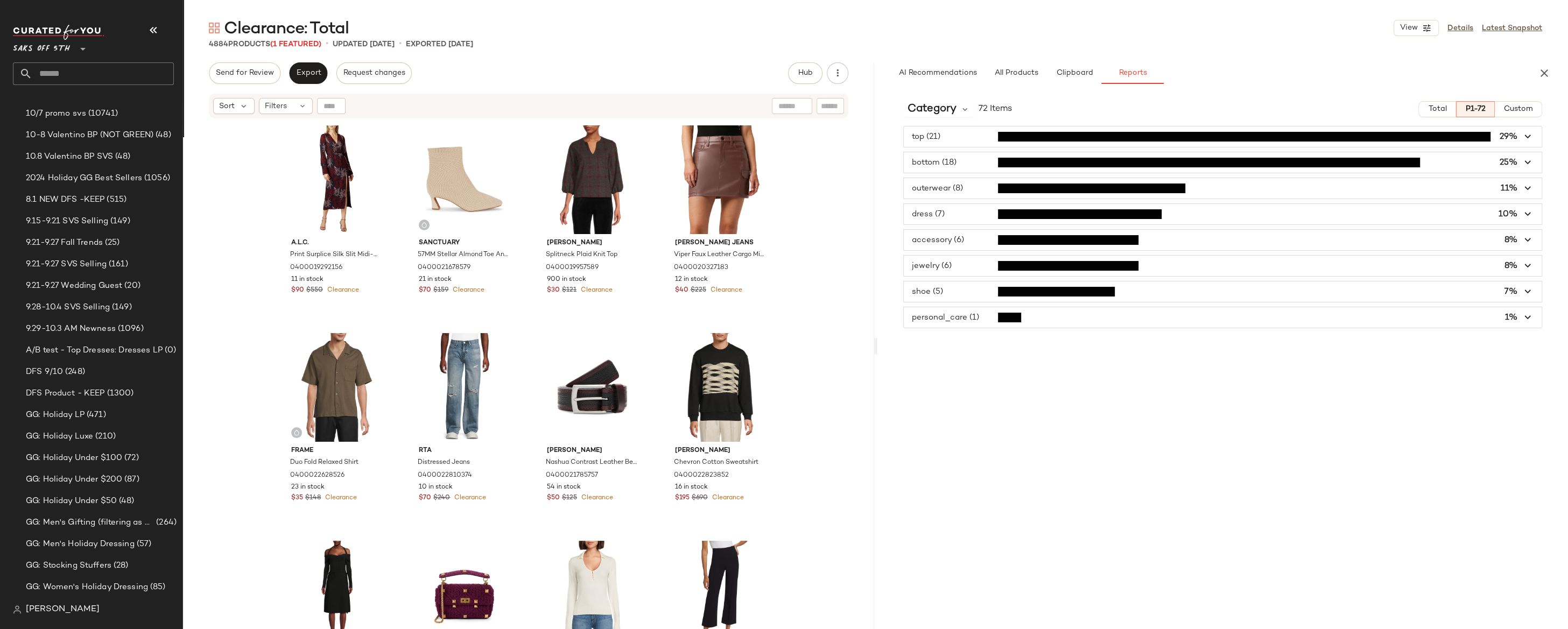
click at [972, 270] on span "button" at bounding box center [1223, 266] width 639 height 21
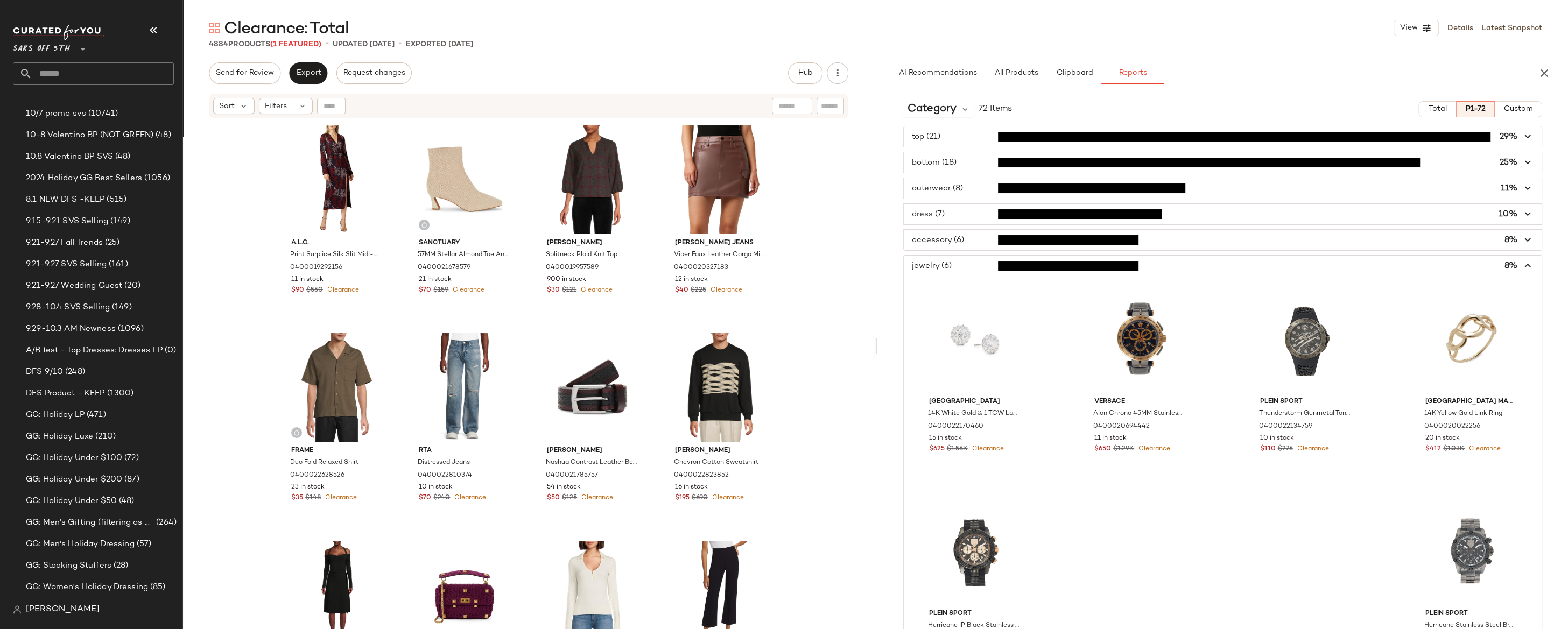
click at [972, 270] on span "button" at bounding box center [1223, 266] width 639 height 21
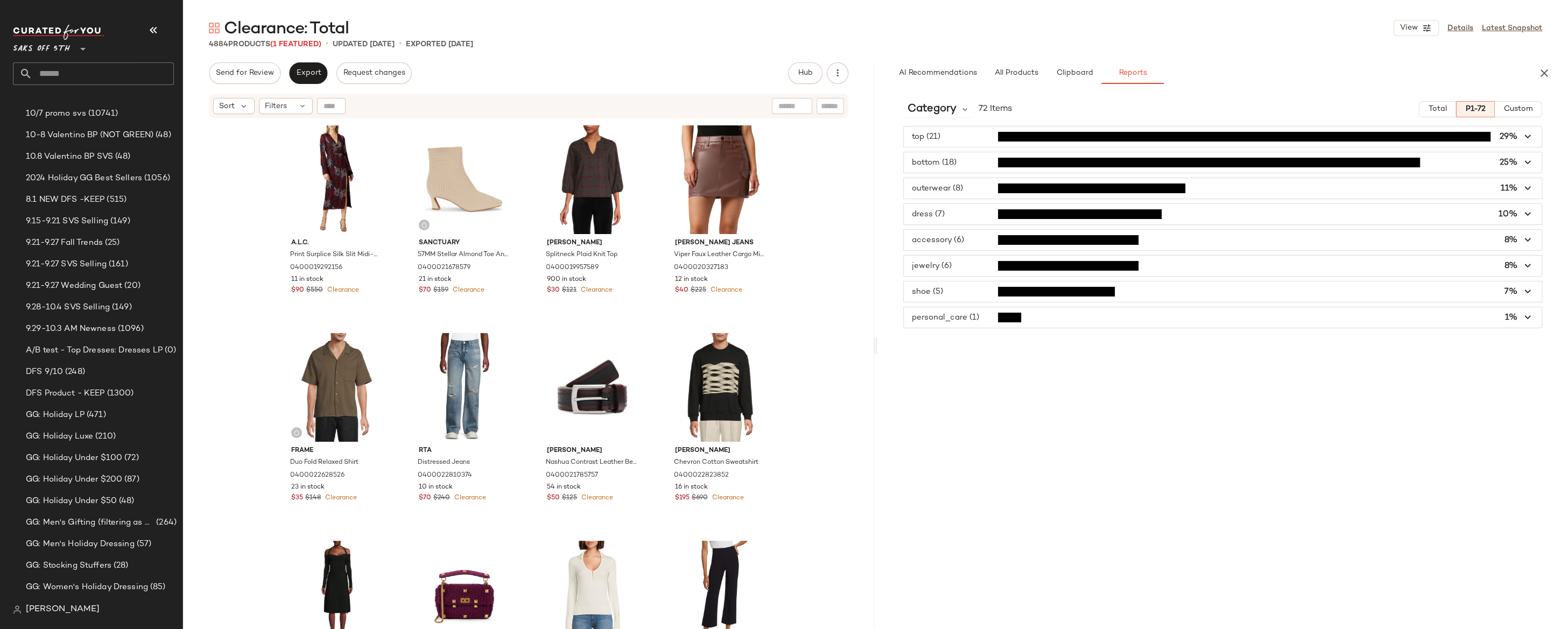
click at [952, 184] on span "button" at bounding box center [1223, 189] width 639 height 21
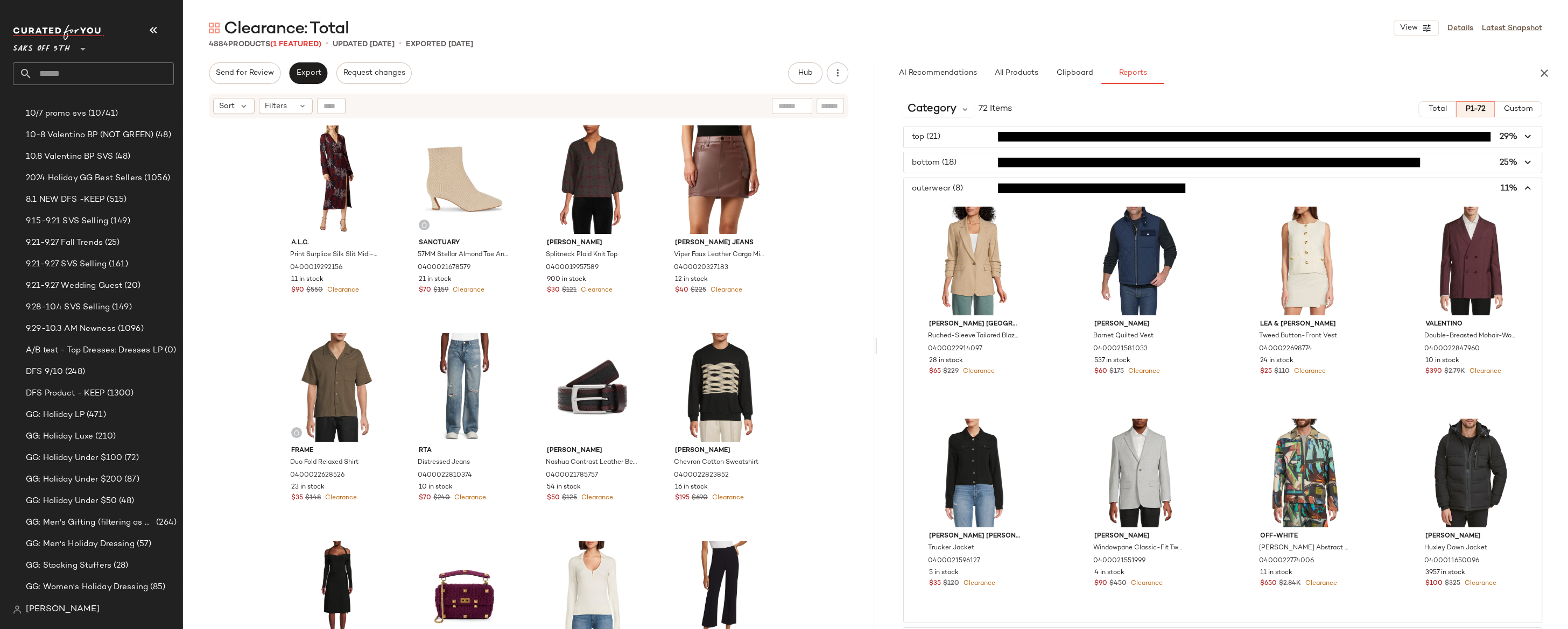
click at [952, 184] on span "button" at bounding box center [1223, 189] width 639 height 21
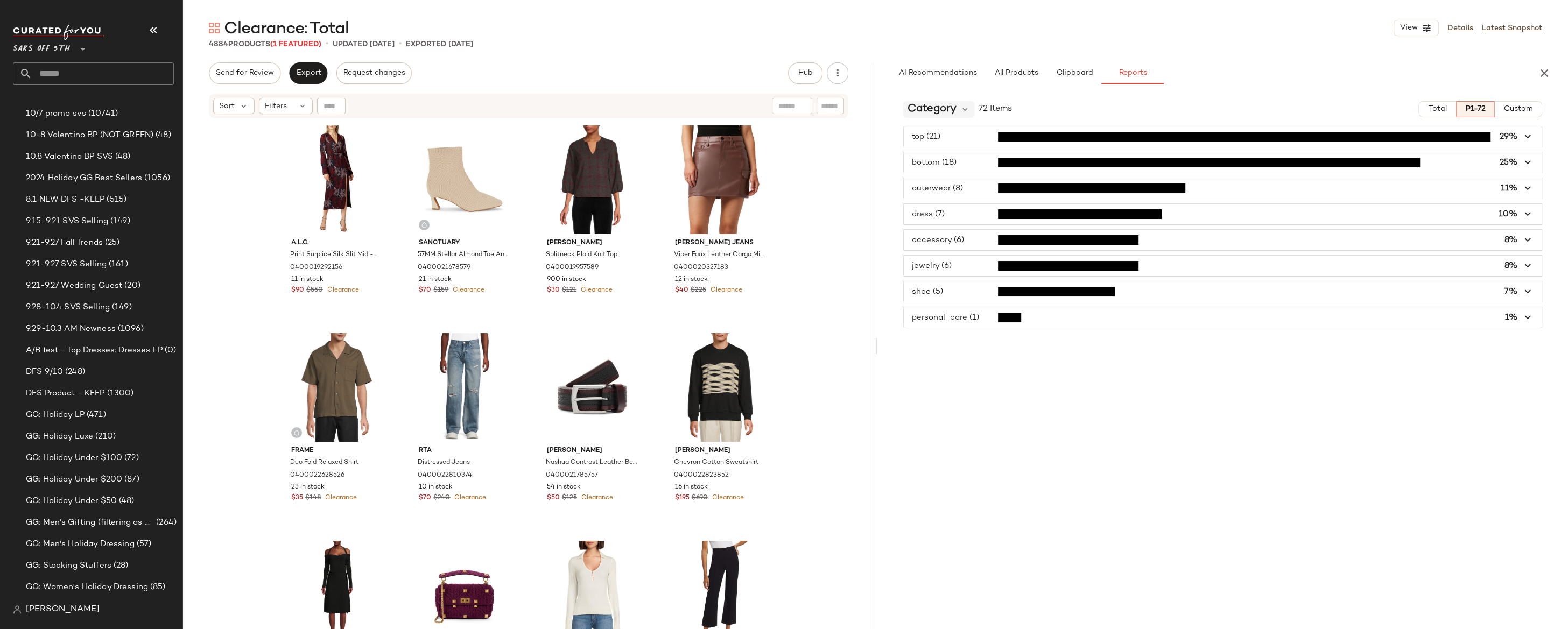
click at [950, 108] on span "Category" at bounding box center [932, 109] width 49 height 16
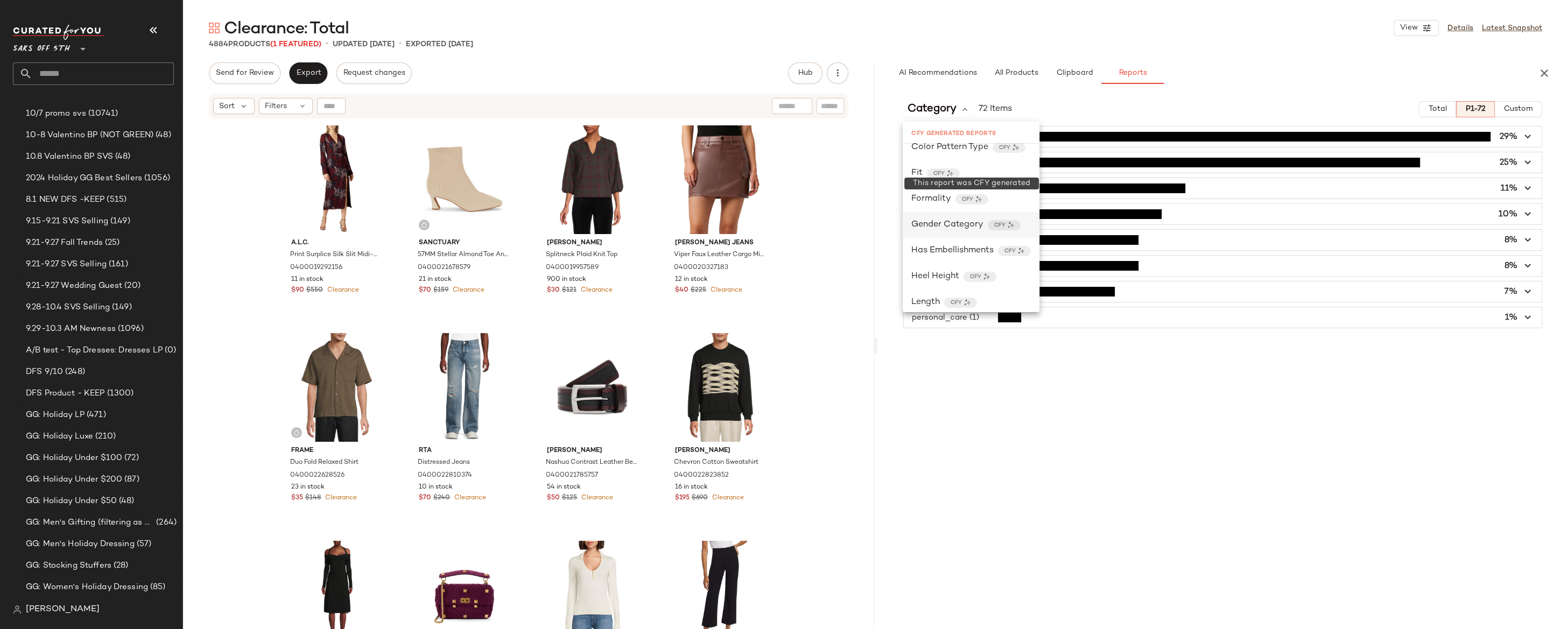
scroll to position [145, 0]
click at [961, 226] on span "Gender Category" at bounding box center [947, 224] width 72 height 13
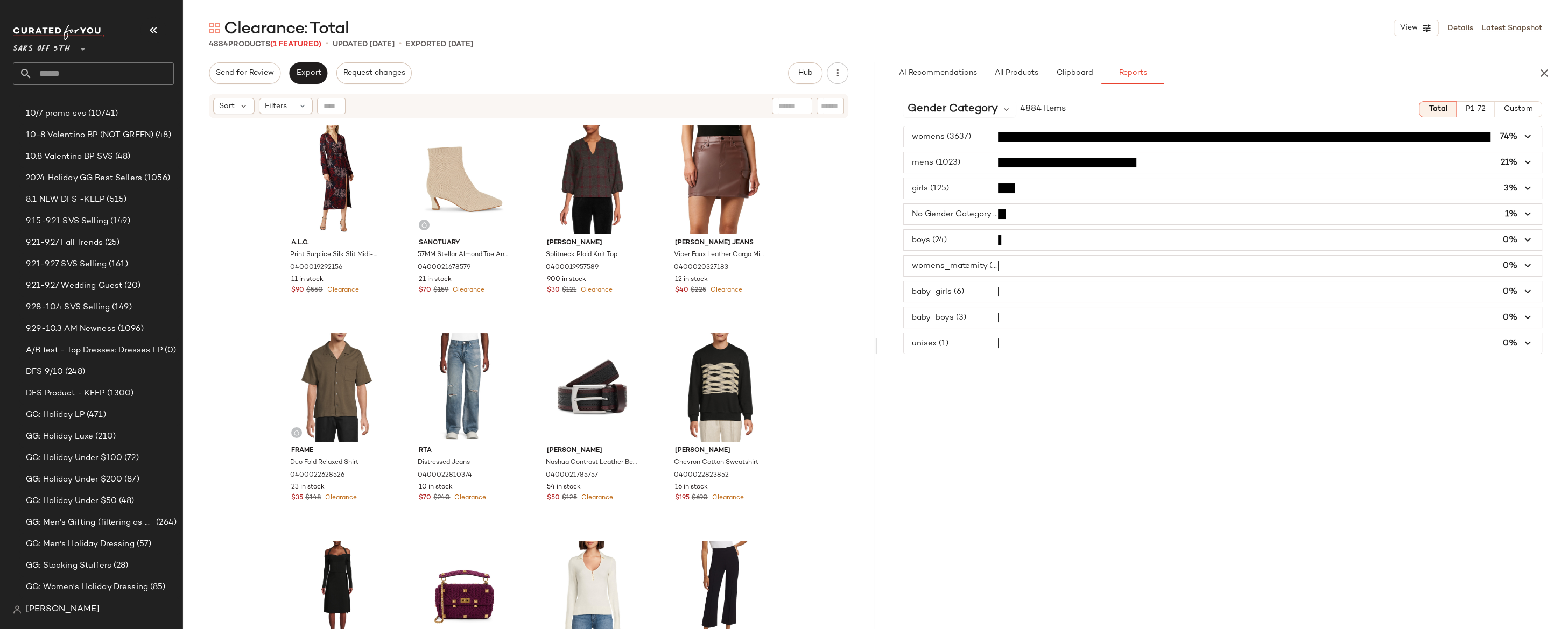
click at [970, 163] on span "button" at bounding box center [1223, 162] width 639 height 21
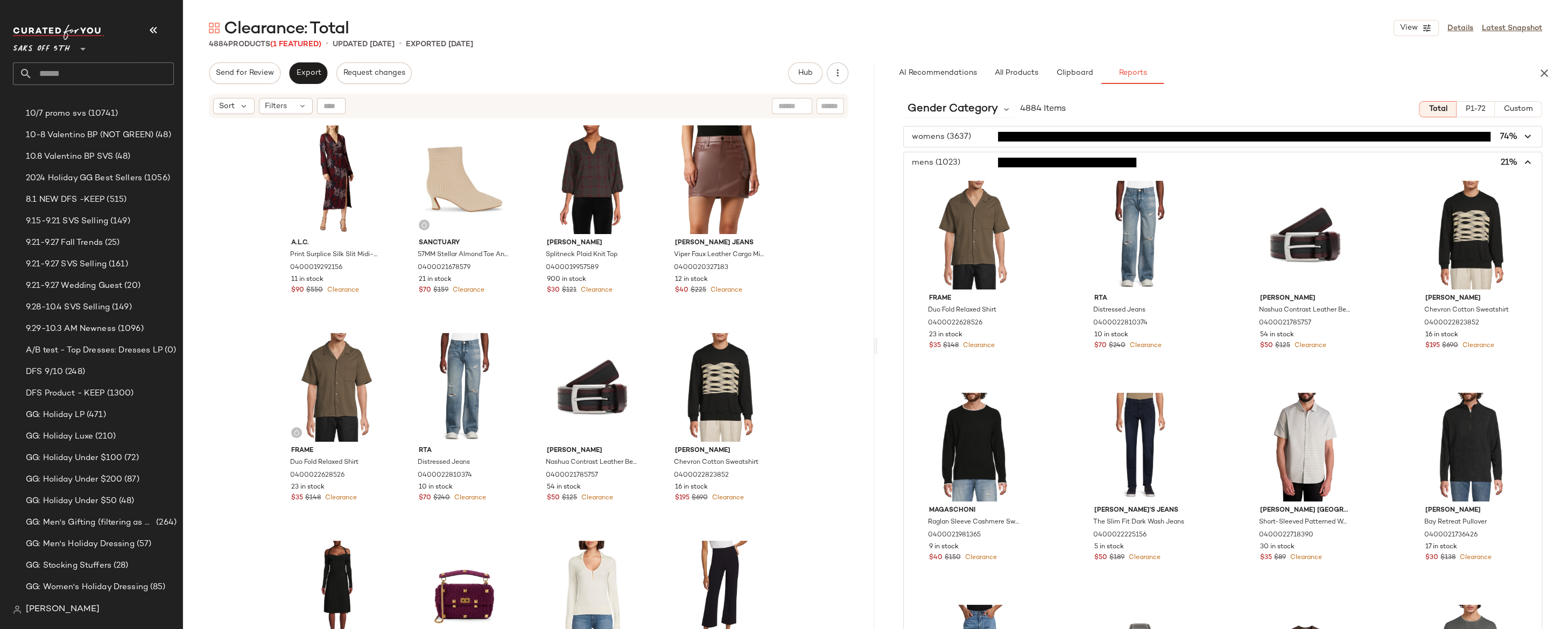
click at [970, 163] on span "button" at bounding box center [1223, 162] width 639 height 21
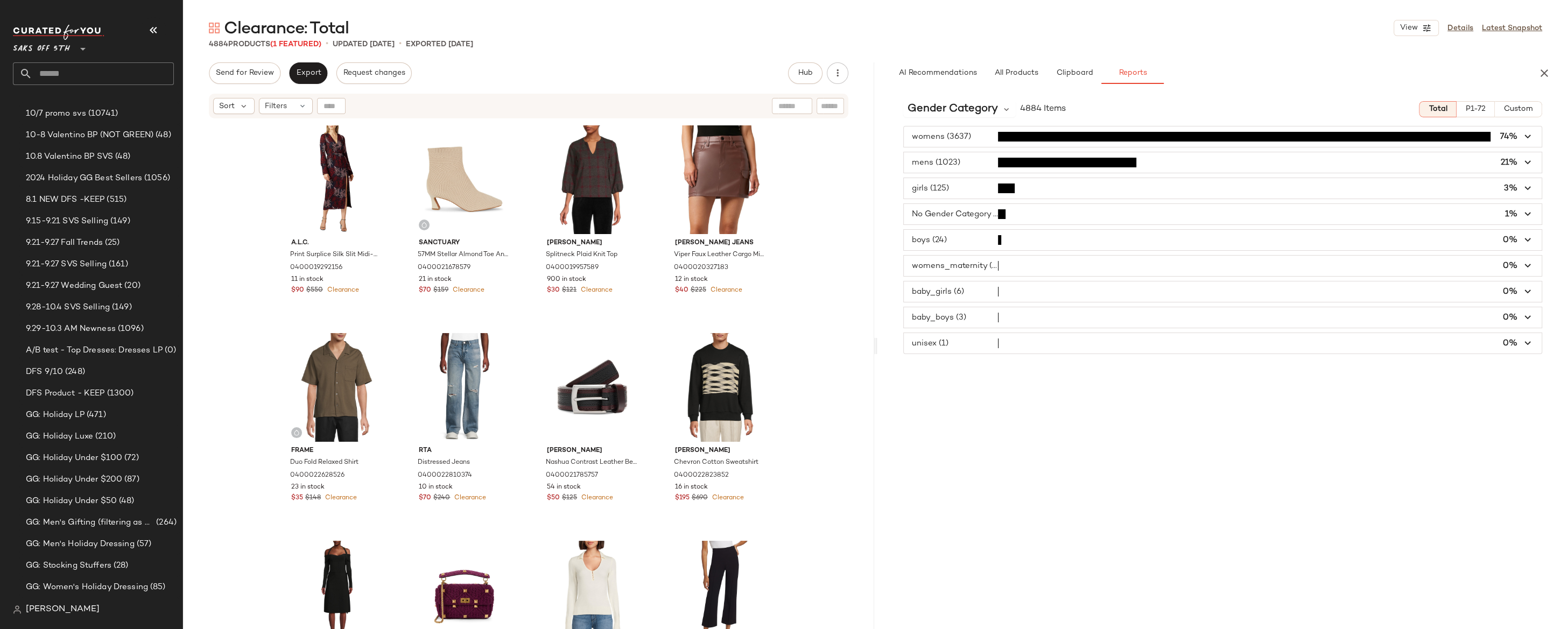
click at [1362, 108] on span "P1-72" at bounding box center [1475, 109] width 21 height 9
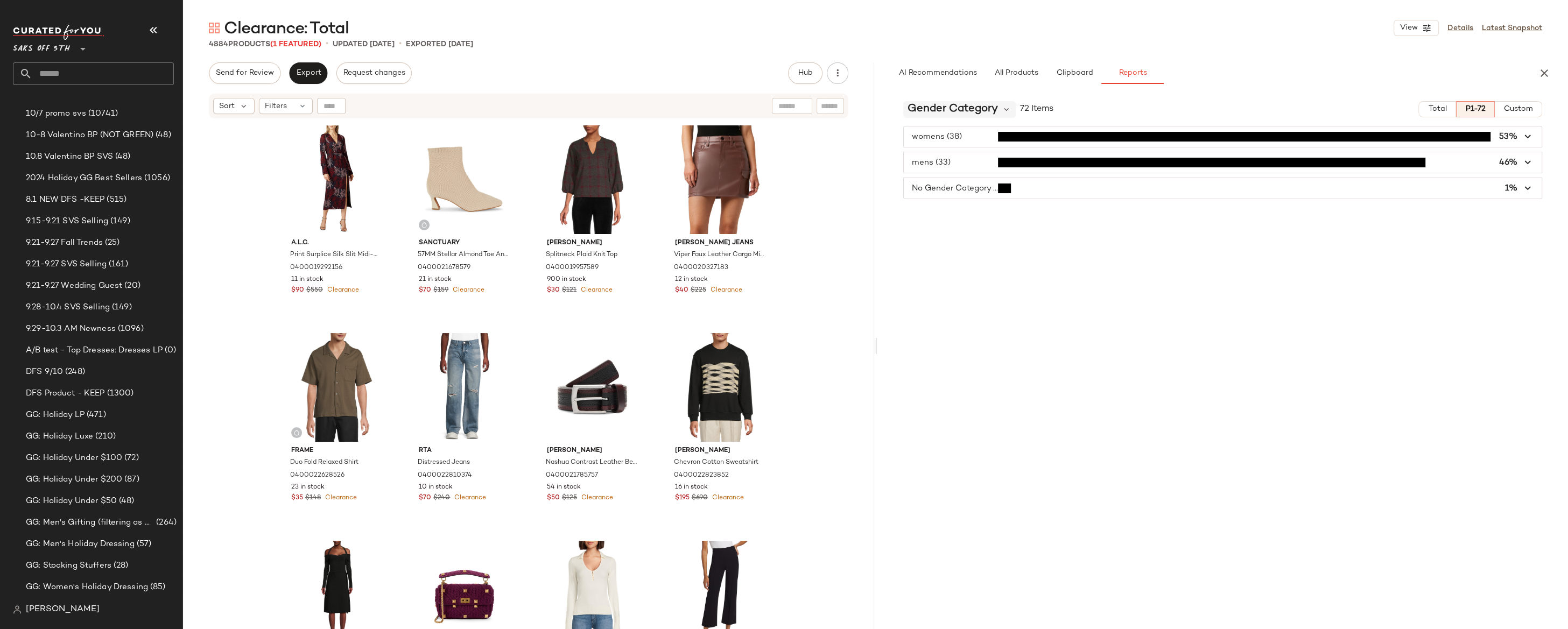
click at [989, 109] on span "Gender Category" at bounding box center [953, 109] width 91 height 16
click at [1180, 225] on div "Gender Category 72 Items Total P1-72 Custom womens (38) 53% mens (33) 46% No Ge…" at bounding box center [1222, 361] width 691 height 537
click at [921, 100] on div "Gender Category 72 Items Total P1-72 Custom womens (38) 53% mens (33) 46% No Ge…" at bounding box center [1222, 361] width 691 height 537
click at [930, 109] on span "Gender Category" at bounding box center [953, 109] width 91 height 16
click at [808, 336] on div "A.l.c. Print Surplice Silk Slit Midi-Dress 0400019292156 11 in stock $90 $550 C…" at bounding box center [528, 387] width 691 height 537
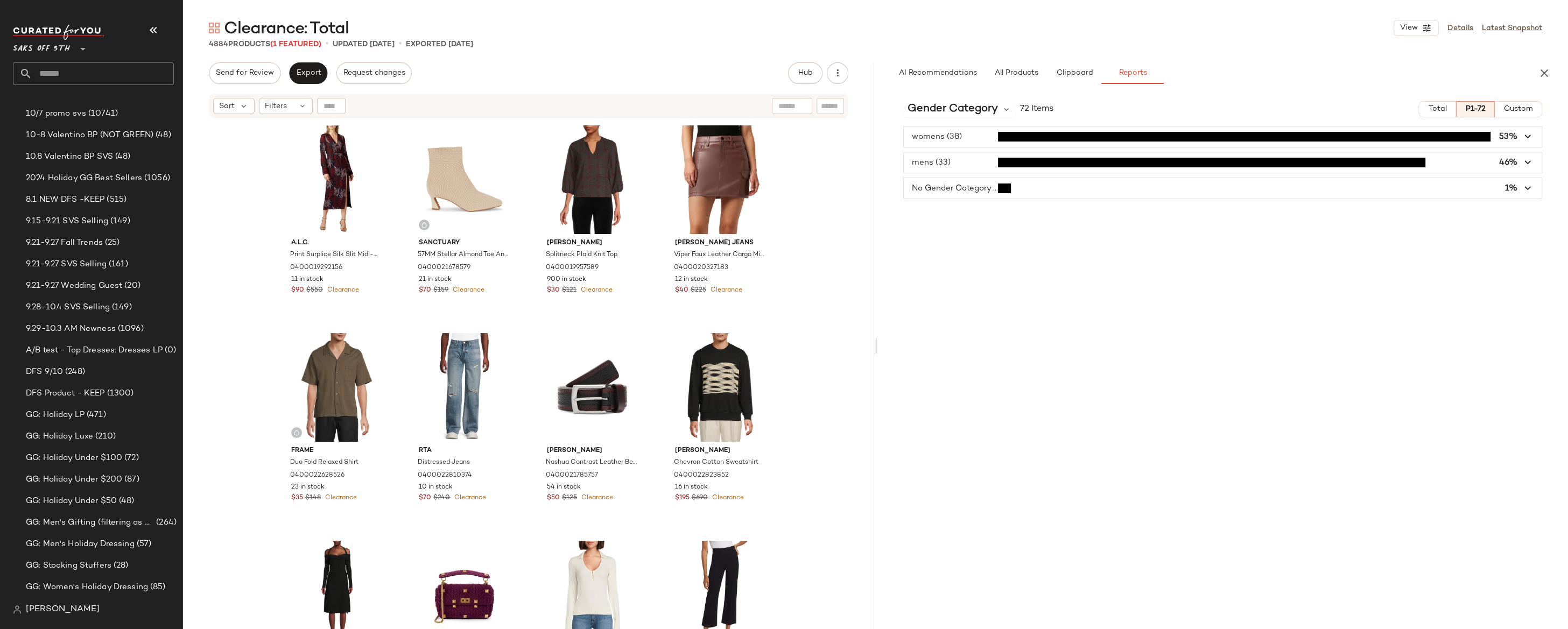
click at [827, 319] on div "A.l.c. Print Surplice Silk Slit Midi-Dress 0400019292156 11 in stock $90 $550 C…" at bounding box center [528, 387] width 691 height 537
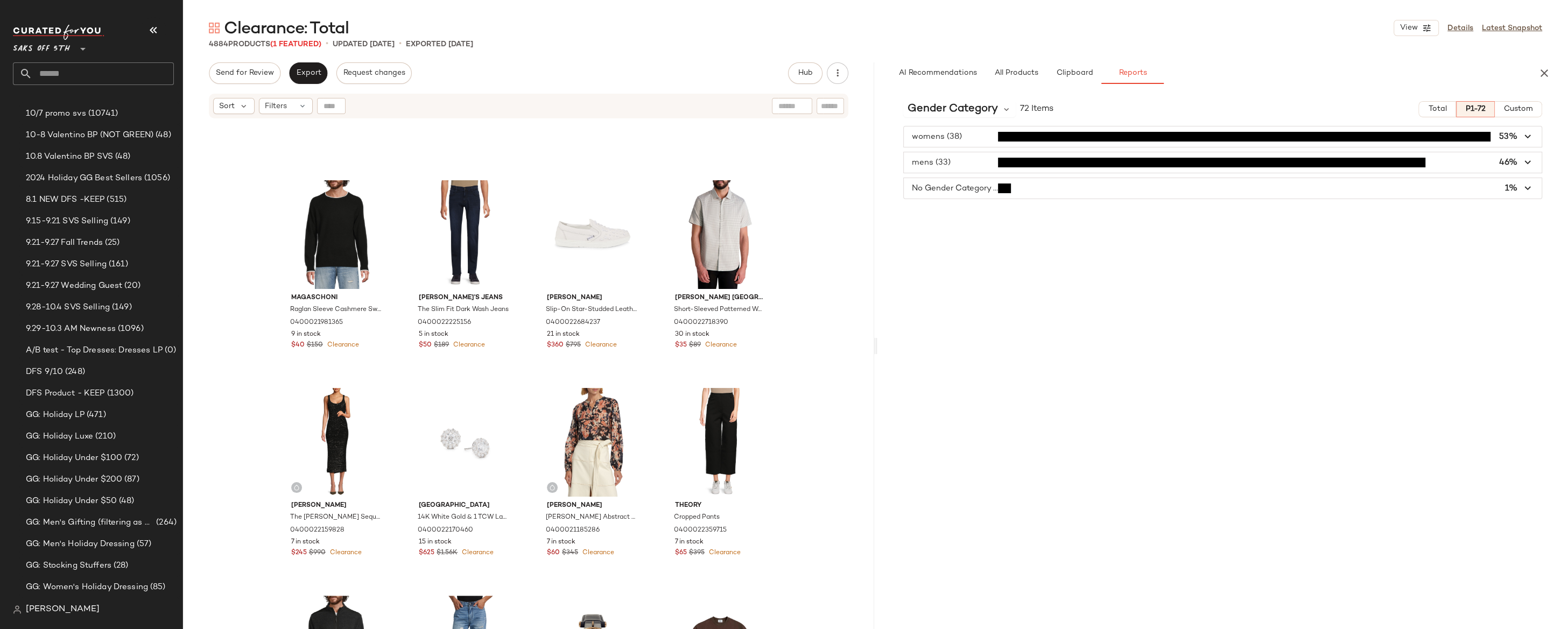
scroll to position [237, 0]
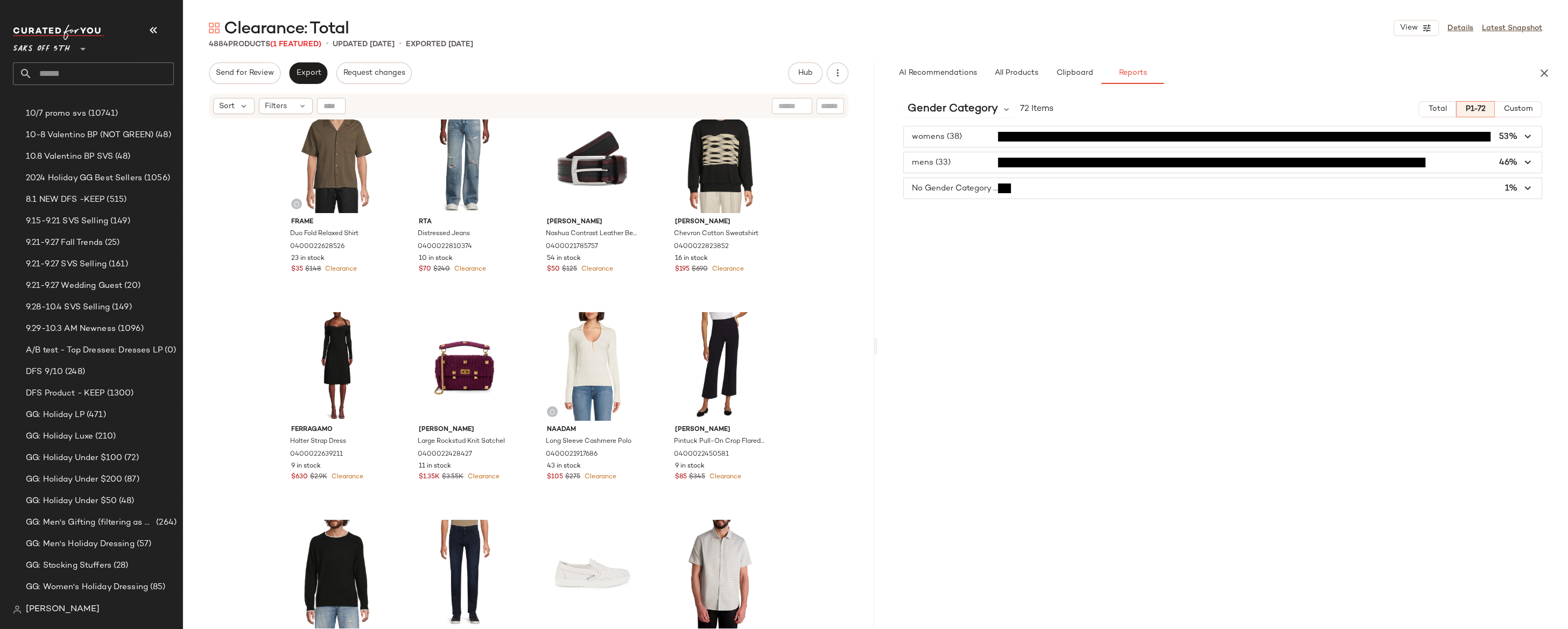
click at [819, 256] on div "Frame Duo Fold Relaxed Shirt 0400022628526 23 in stock $35 $148 Clearance Rta D…" at bounding box center [528, 387] width 691 height 537
click at [91, 71] on input "text" at bounding box center [103, 74] width 142 height 23
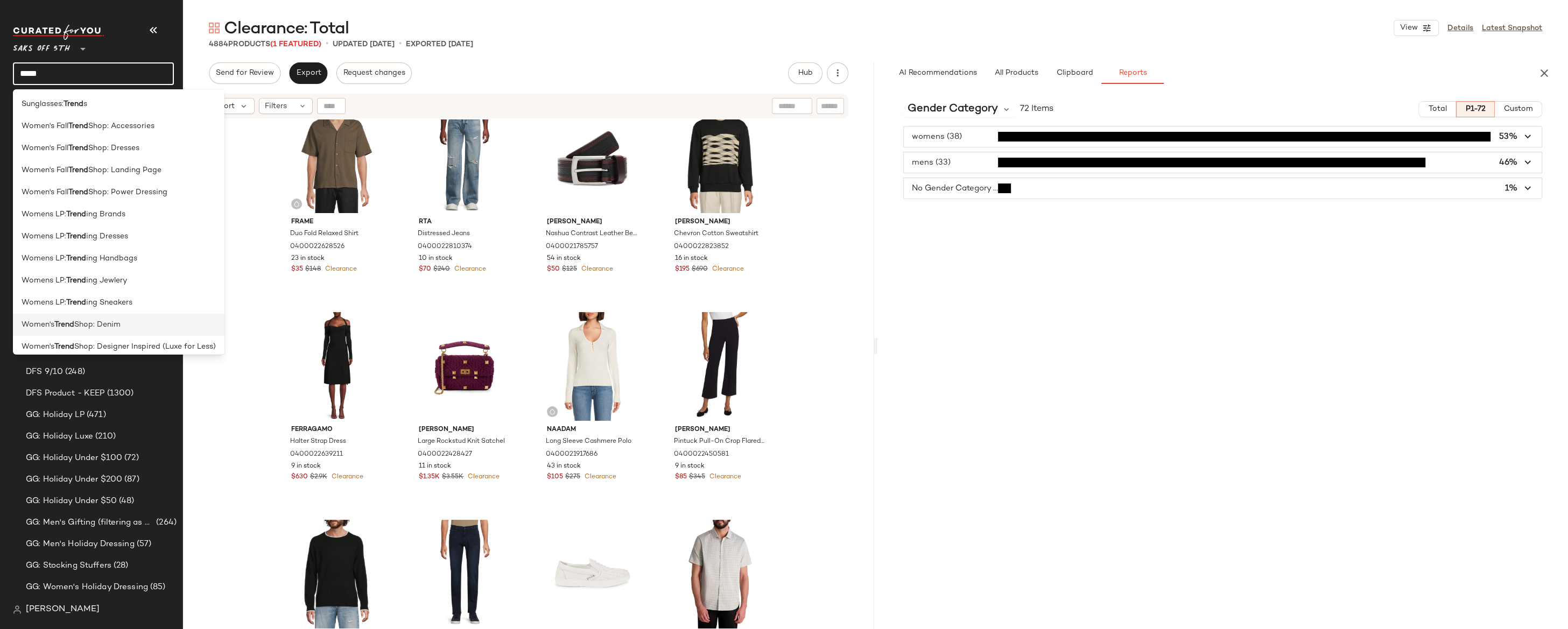
scroll to position [549, 0]
type input "*****"
click at [110, 170] on span "Shop: Landing Page" at bounding box center [125, 173] width 73 height 12
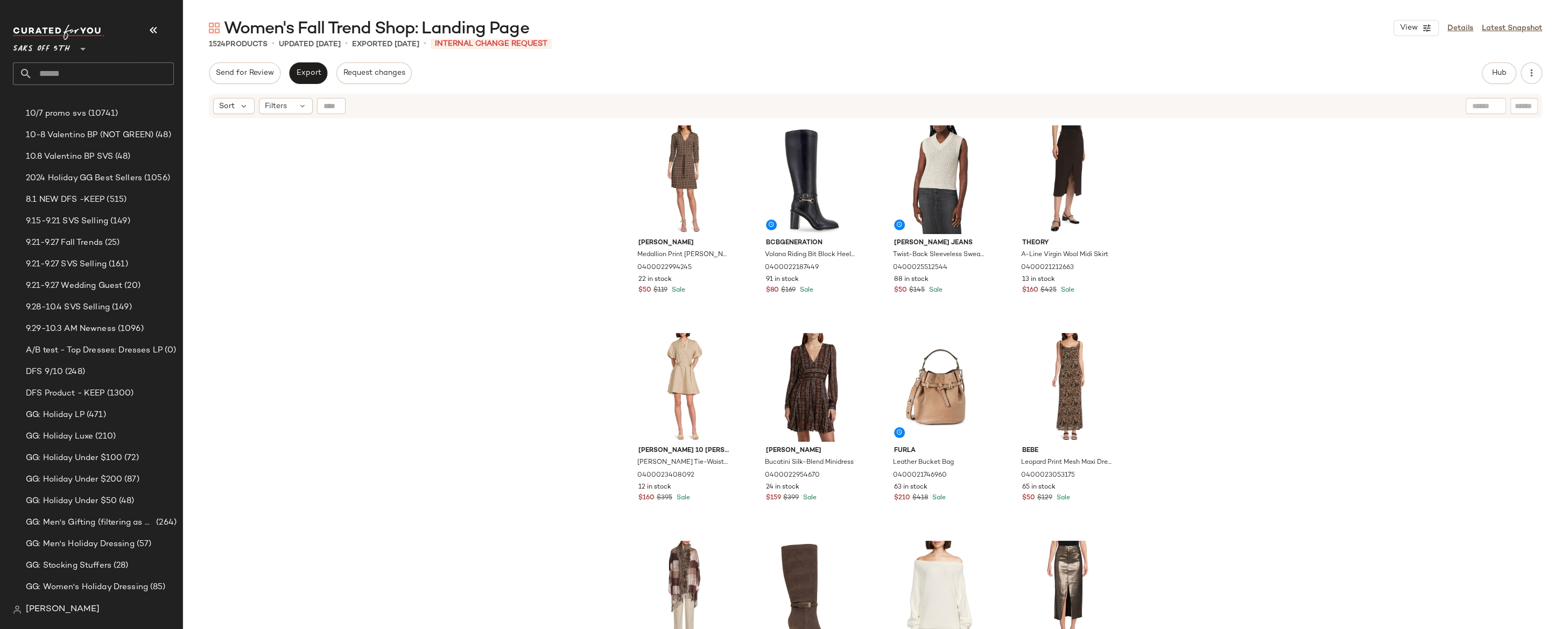
click at [548, 269] on div "[PERSON_NAME] Medallion Print [PERSON_NAME] Minidress 0400022994245 22 in stock…" at bounding box center [875, 387] width 1385 height 537
click at [544, 274] on div "[PERSON_NAME] Medallion Print [PERSON_NAME] Minidress 0400022994245 22 in stock…" at bounding box center [875, 387] width 1385 height 537
click at [544, 274] on div "[PERSON_NAME] Medallion Print [PERSON_NAME] Minidress 0400022994245 22 in stock…" at bounding box center [875, 387] width 1385 height 537
click at [555, 272] on div "[PERSON_NAME] Medallion Print [PERSON_NAME] Minidress 0400022994245 22 in stock…" at bounding box center [875, 387] width 1385 height 537
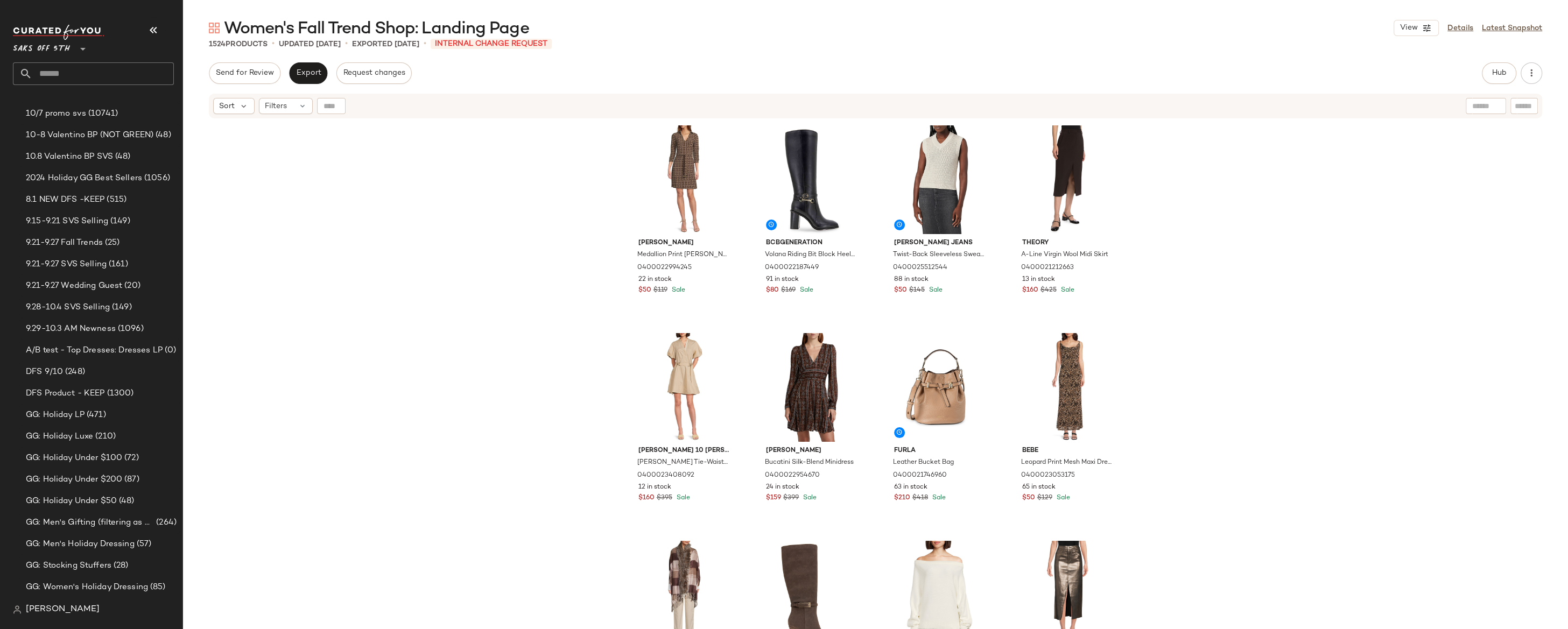
click at [1202, 170] on div "[PERSON_NAME] Medallion Print [PERSON_NAME] Minidress 0400022994245 22 in stock…" at bounding box center [875, 387] width 1385 height 537
click at [1362, 80] on button "Hub" at bounding box center [1499, 73] width 35 height 21
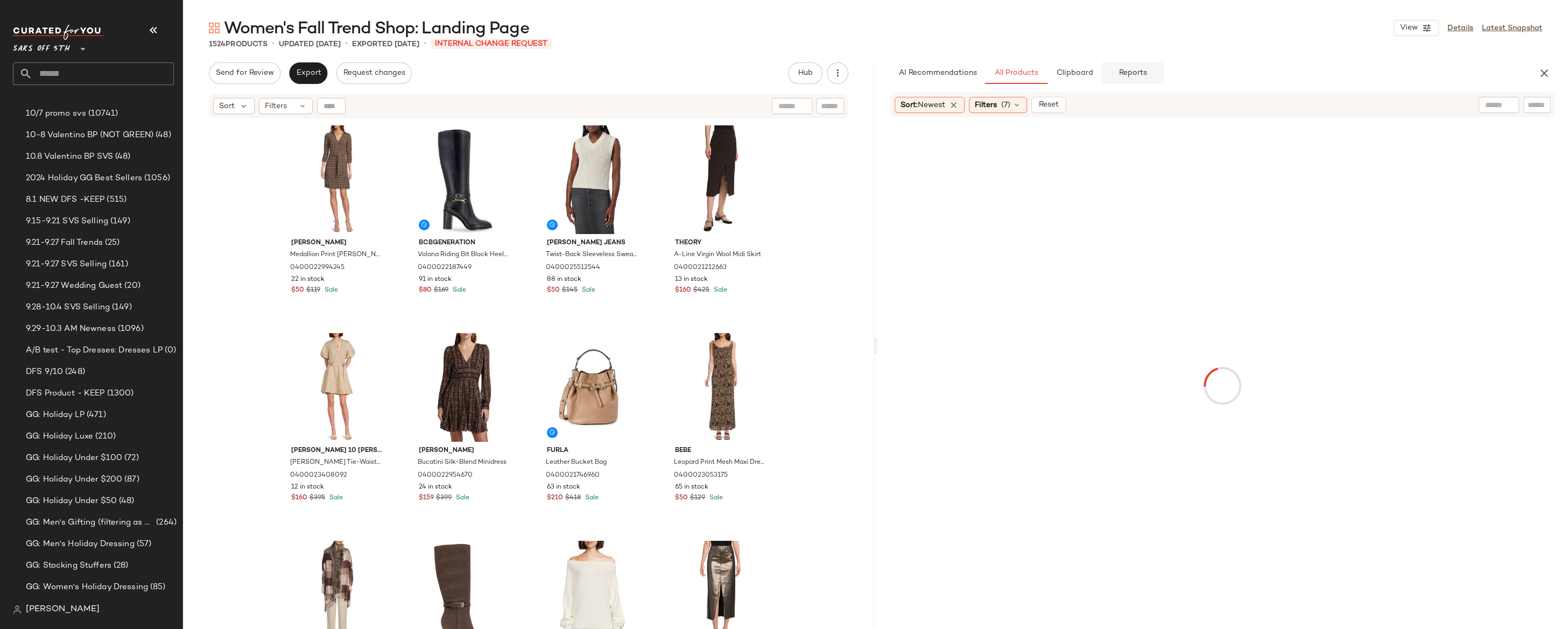
click at [1125, 72] on span "Reports" at bounding box center [1132, 73] width 29 height 9
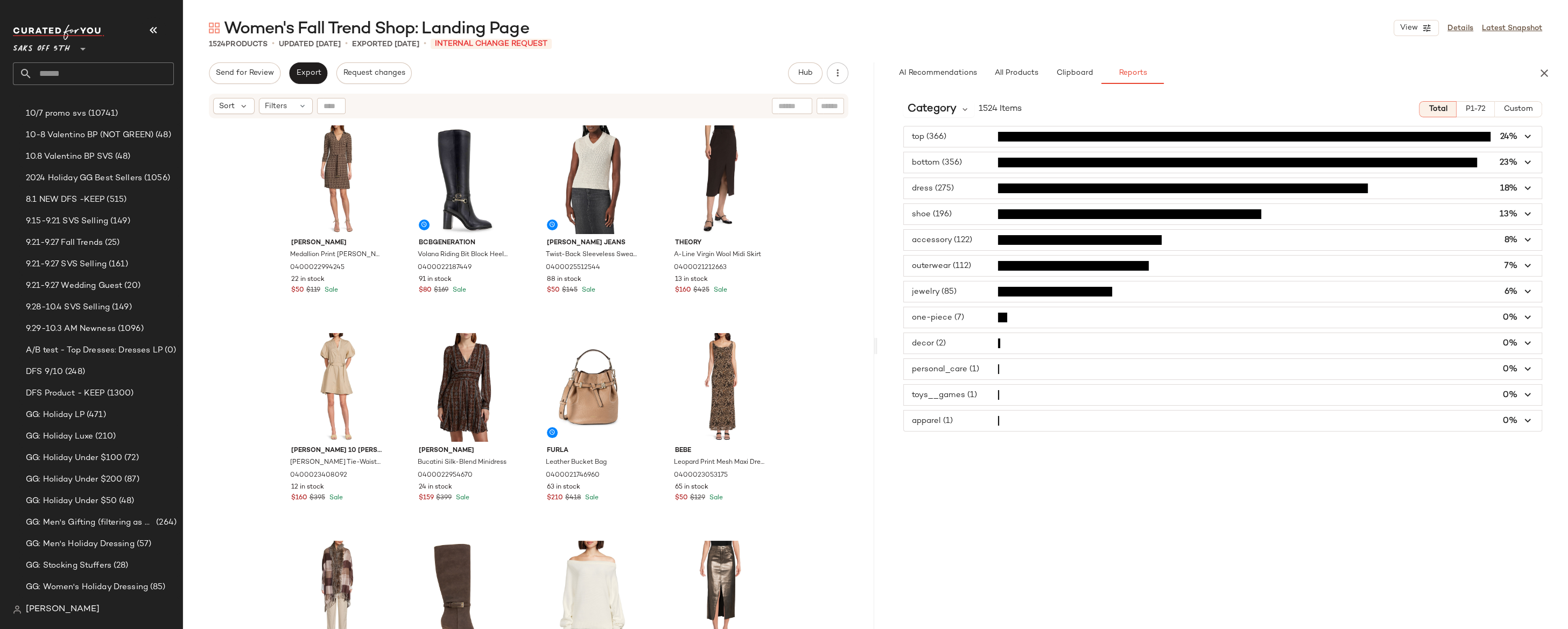
click at [963, 190] on span "button" at bounding box center [1223, 189] width 639 height 21
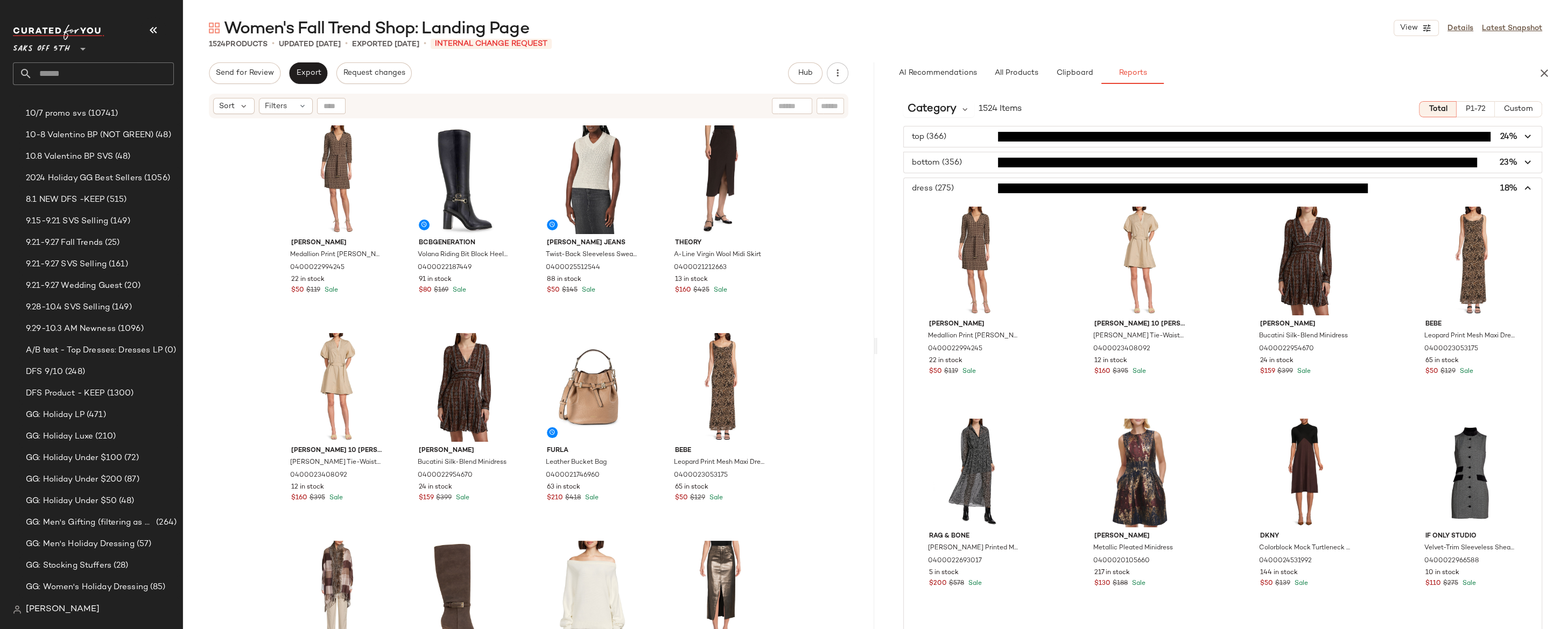
click at [1362, 185] on icon "button" at bounding box center [1528, 189] width 12 height 12
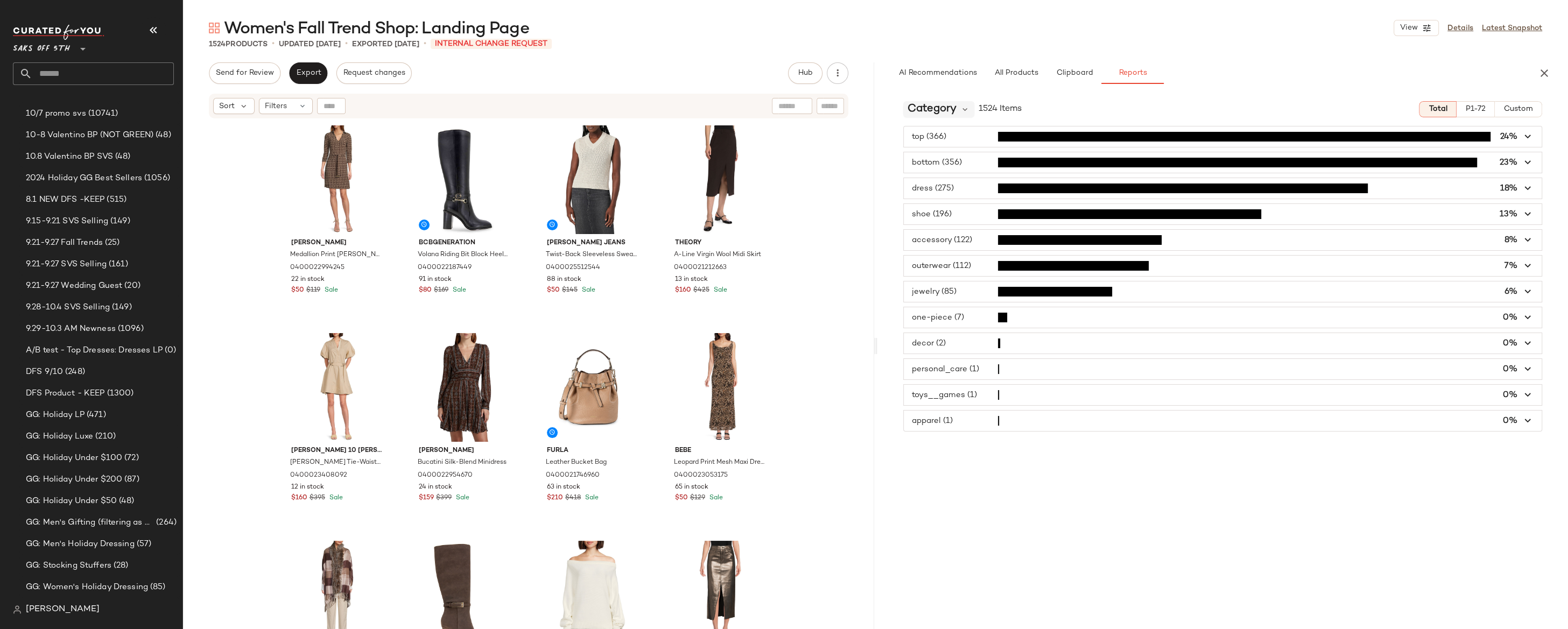
click at [934, 103] on span "Category" at bounding box center [932, 109] width 49 height 16
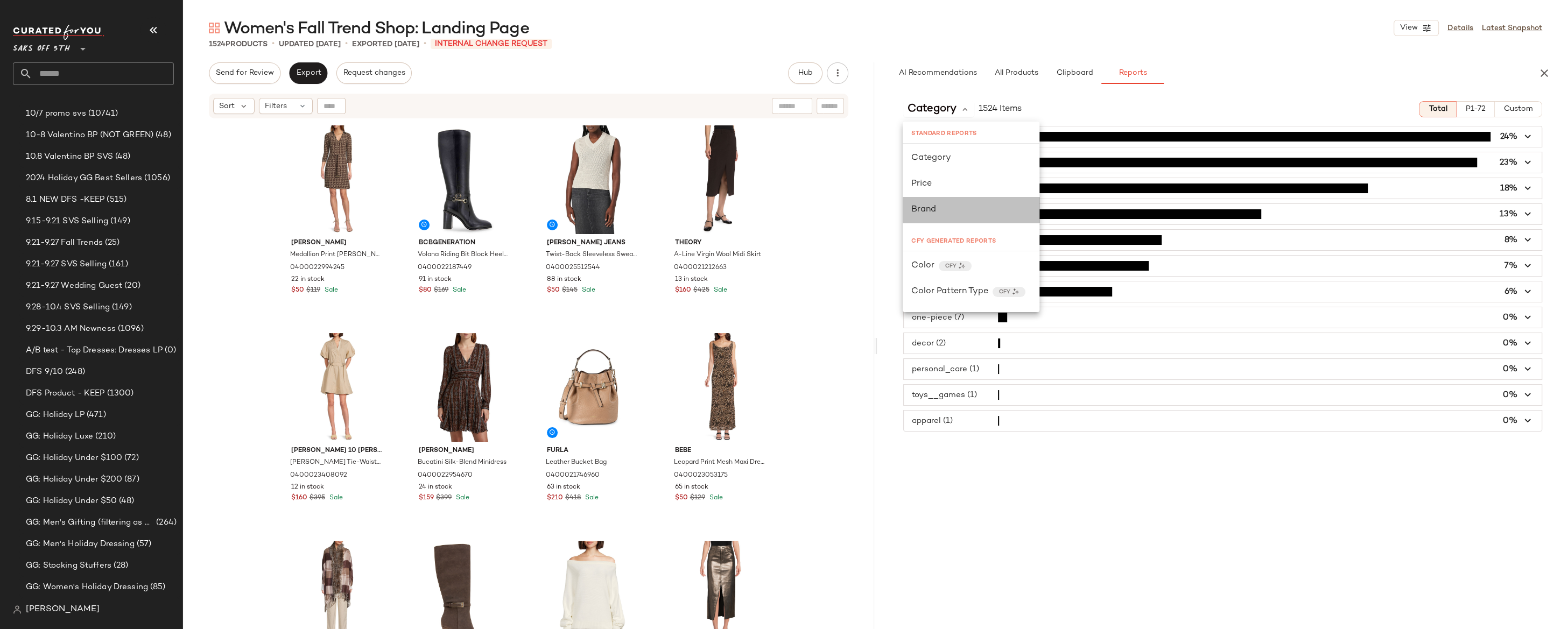
click at [937, 206] on div "Brand" at bounding box center [971, 209] width 119 height 13
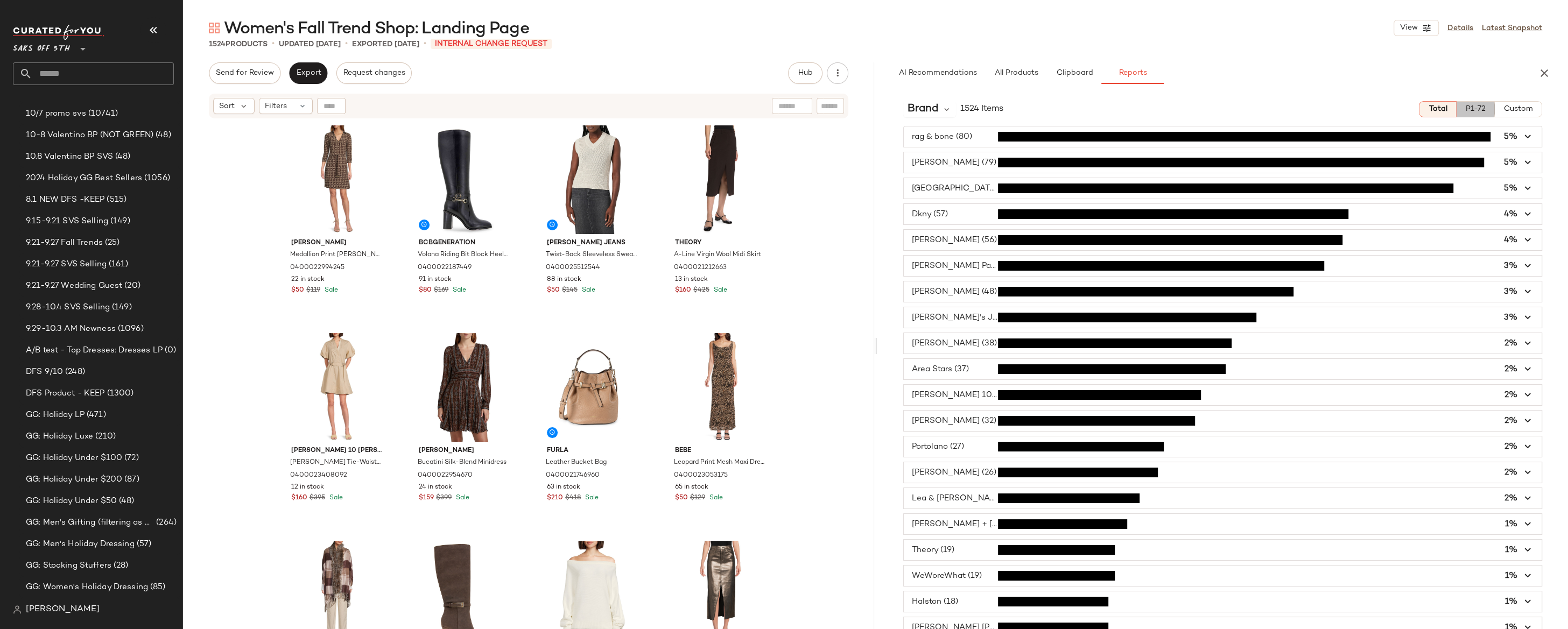
click at [1362, 106] on span "P1-72" at bounding box center [1475, 109] width 21 height 9
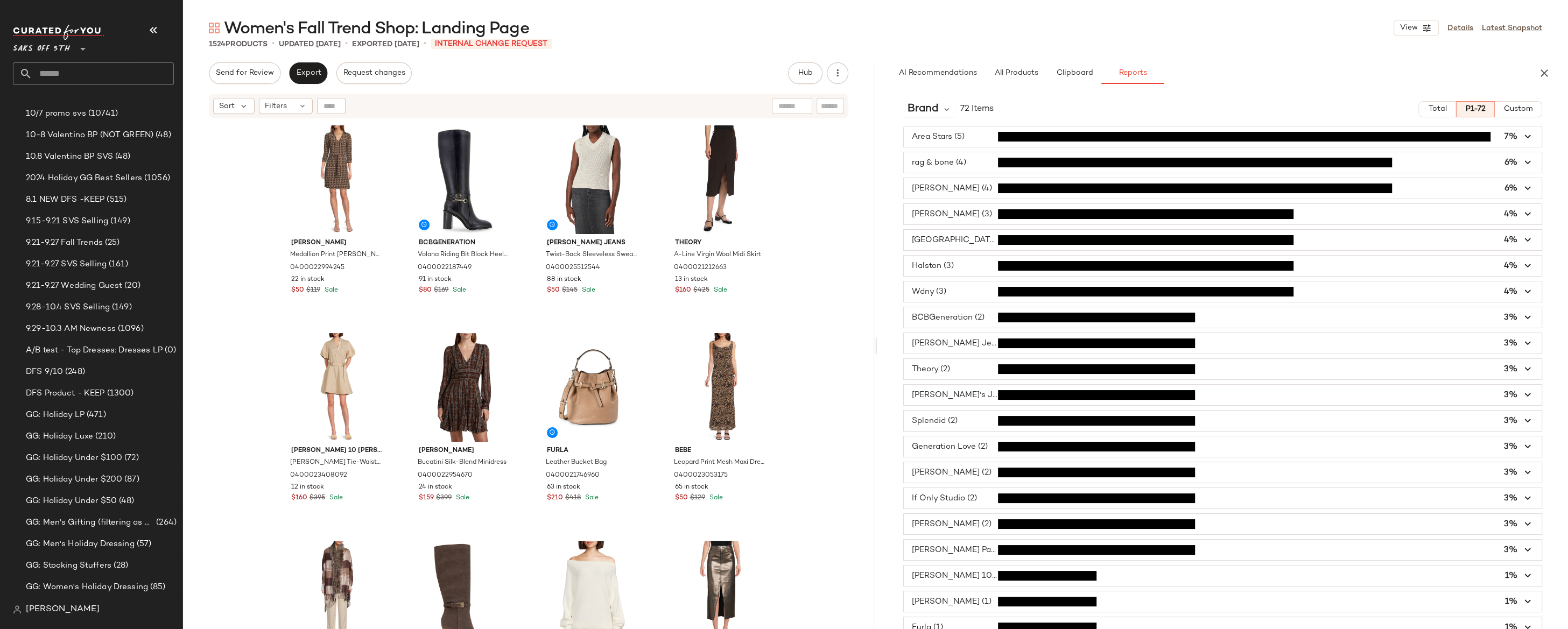
click at [1362, 137] on icon "button" at bounding box center [1528, 137] width 12 height 12
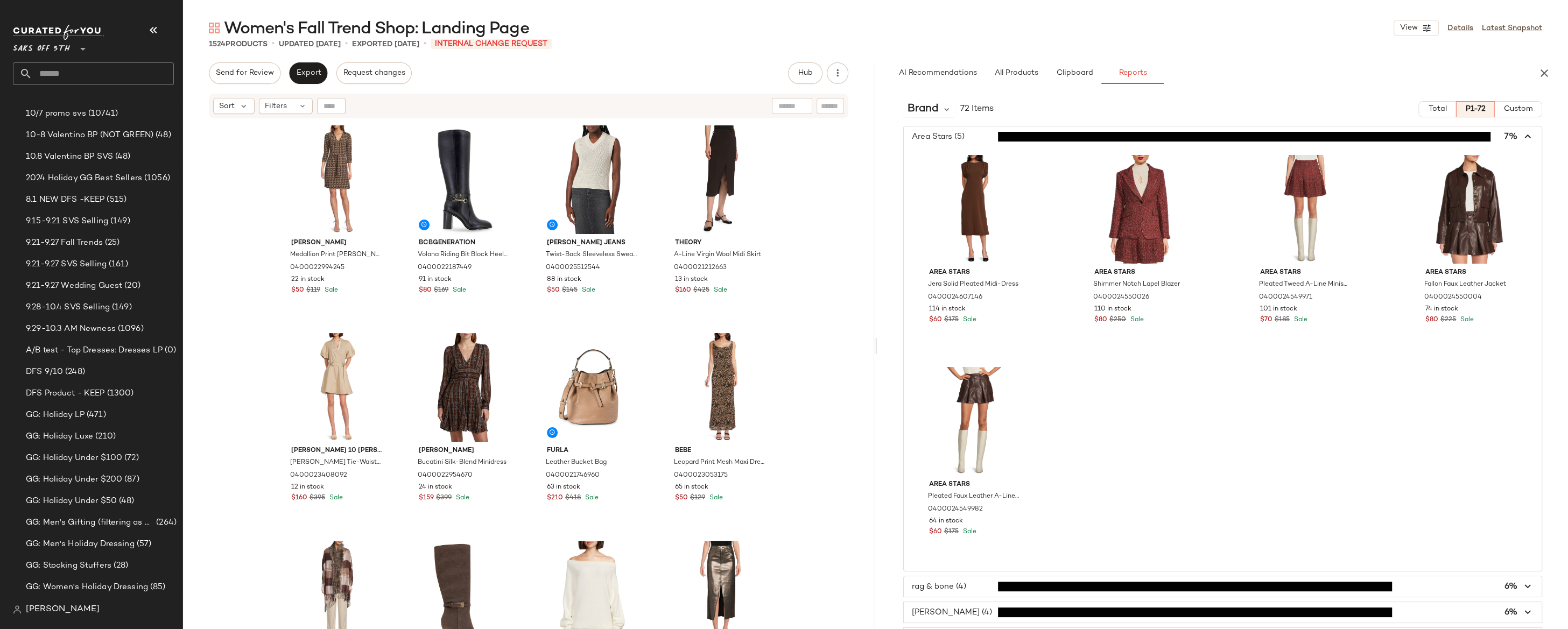
click at [1362, 137] on icon "button" at bounding box center [1528, 137] width 12 height 12
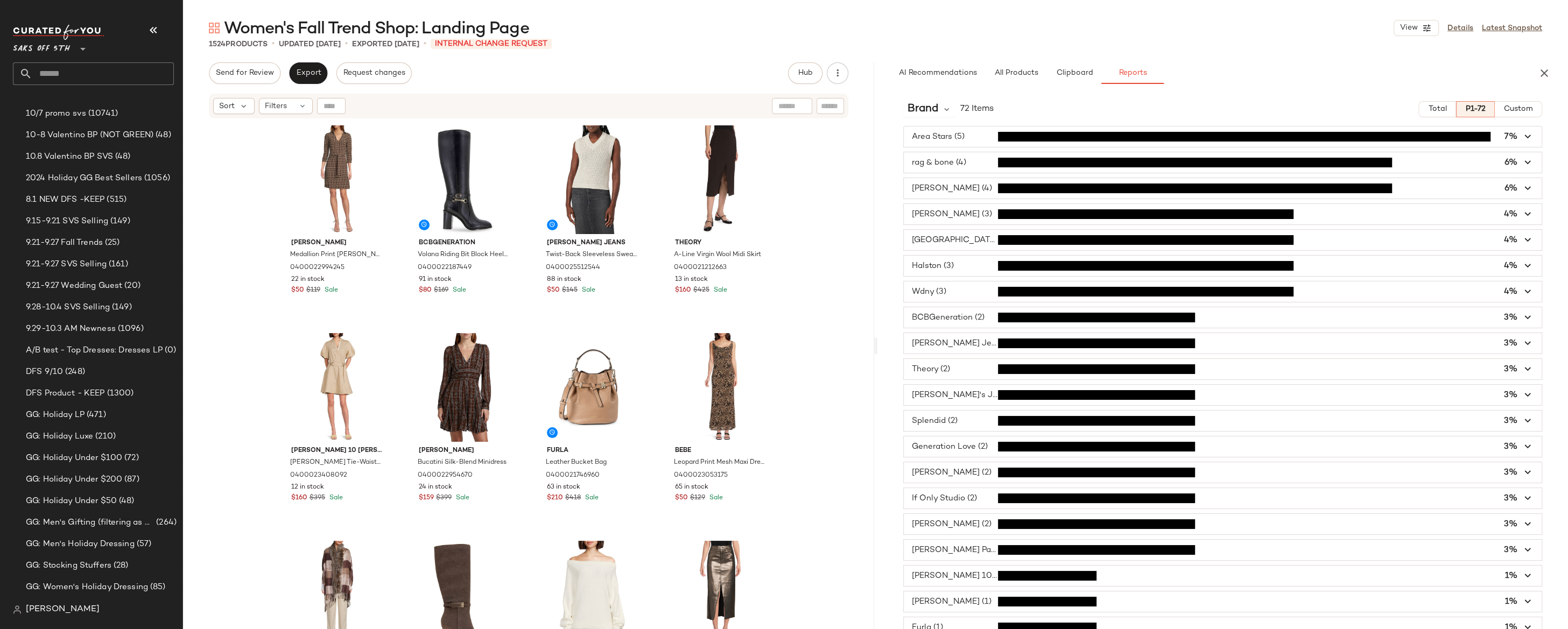
click at [1362, 165] on span "button" at bounding box center [1223, 162] width 639 height 21
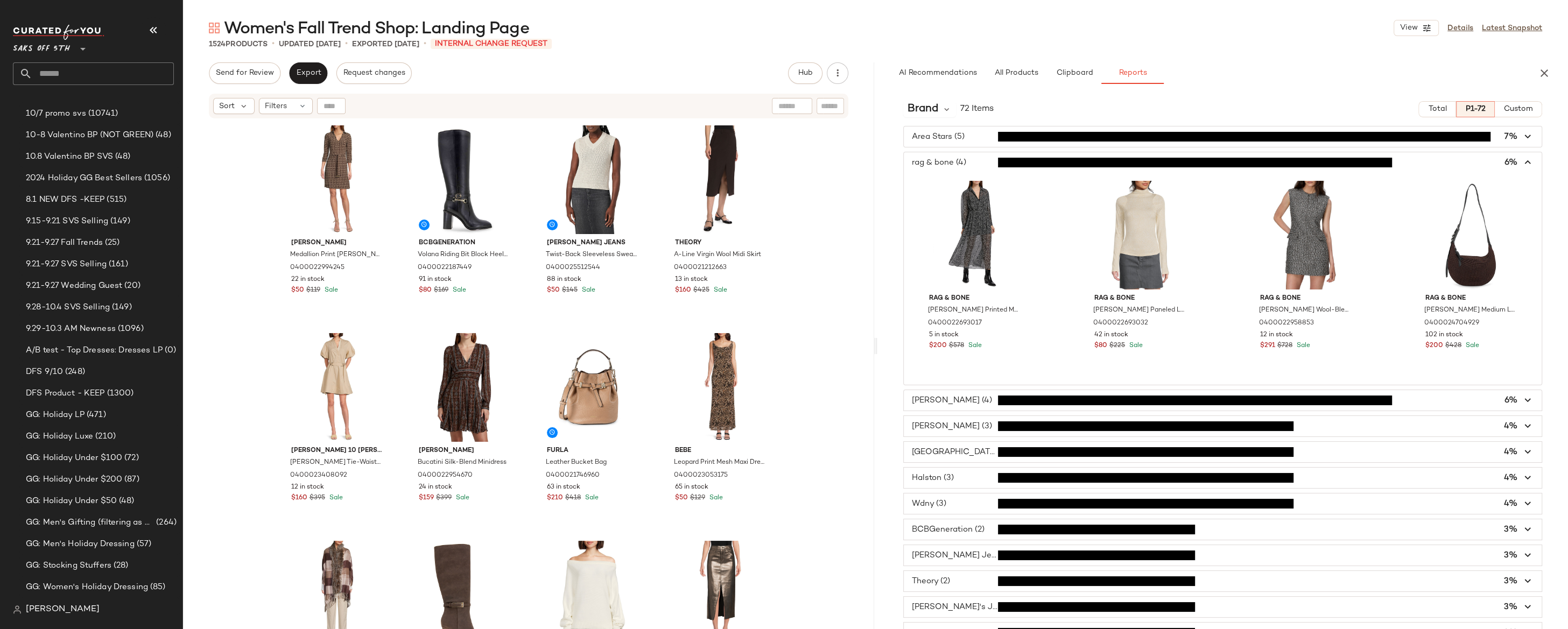
click at [1362, 165] on span "button" at bounding box center [1223, 162] width 639 height 21
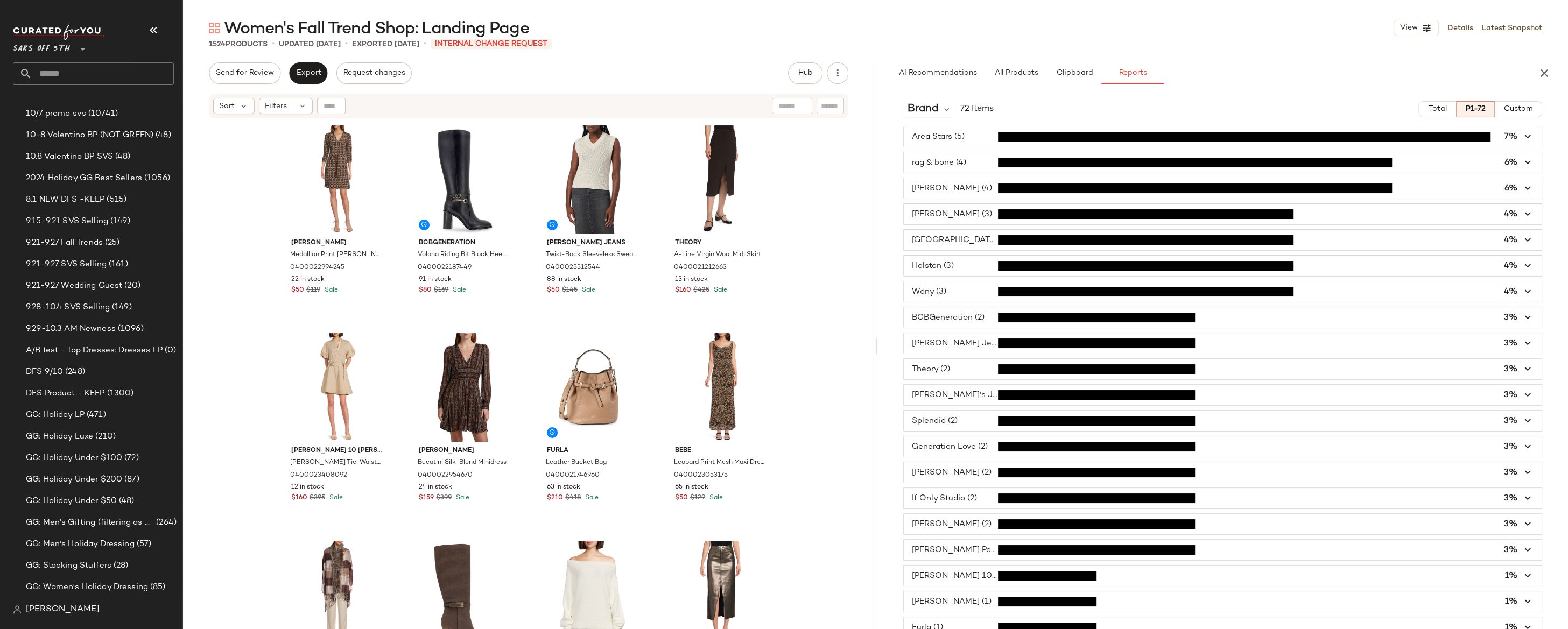
click at [1362, 193] on icon "button" at bounding box center [1528, 189] width 12 height 12
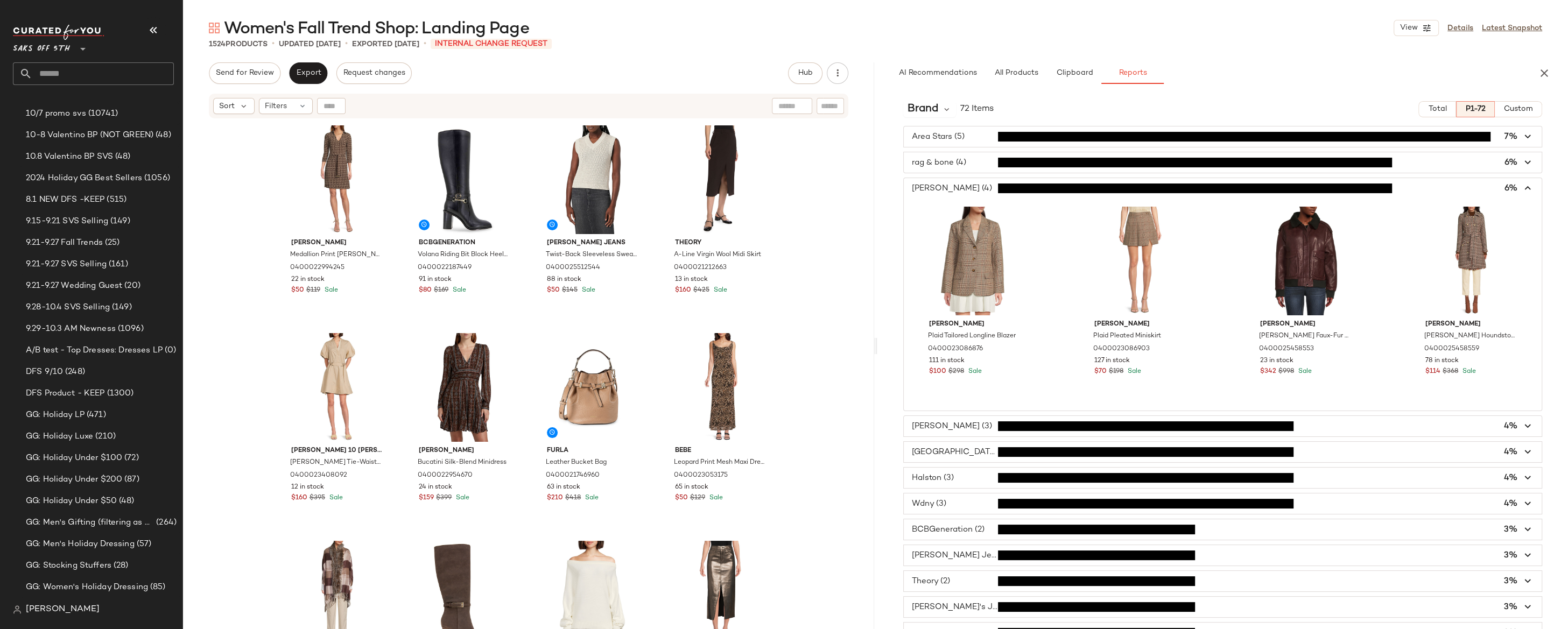
click at [1362, 193] on icon "button" at bounding box center [1528, 189] width 12 height 12
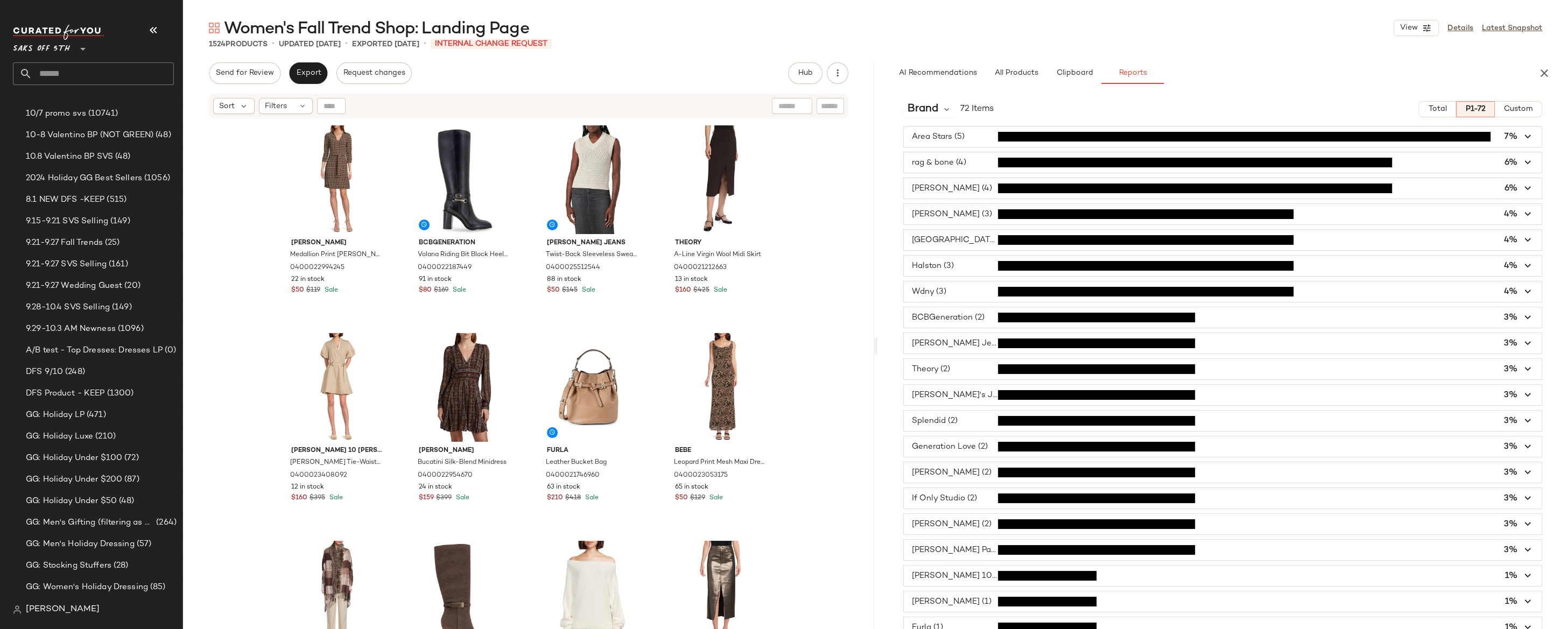
click at [950, 217] on span "button" at bounding box center [1223, 214] width 639 height 21
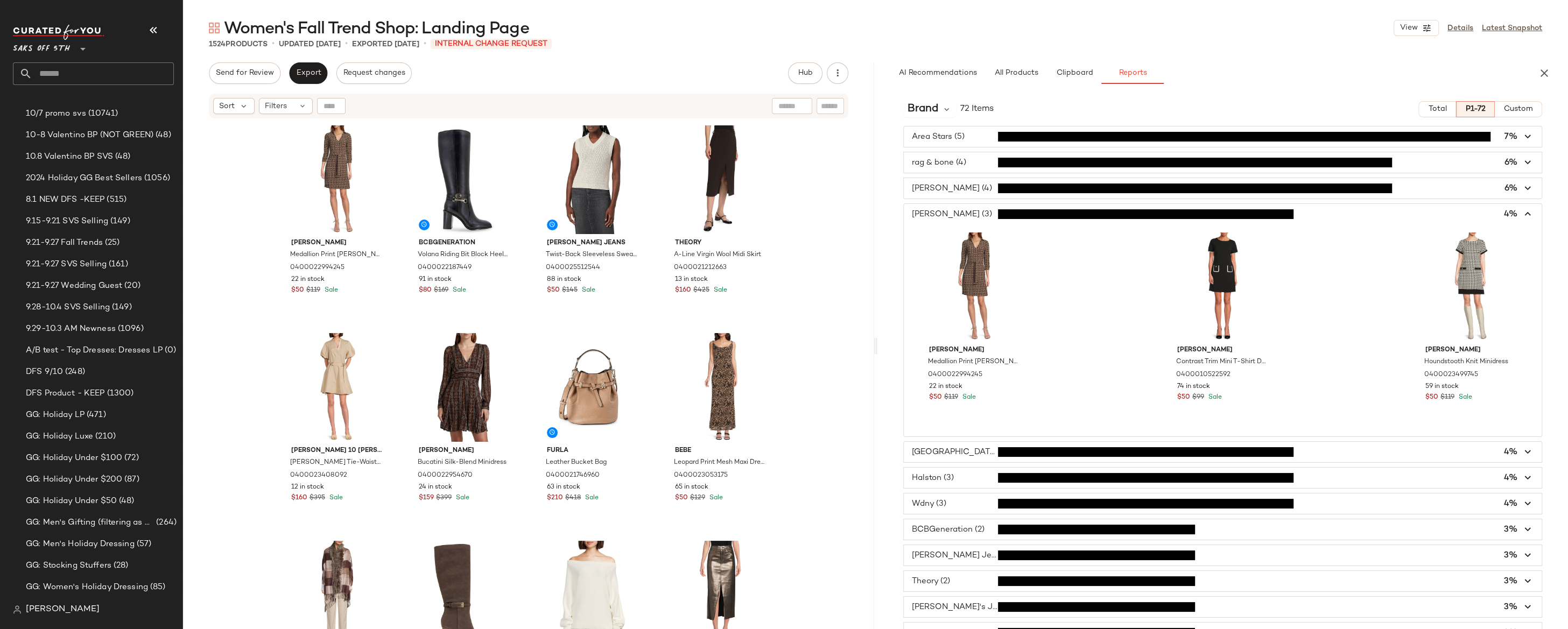
click at [951, 215] on span "button" at bounding box center [1223, 214] width 639 height 21
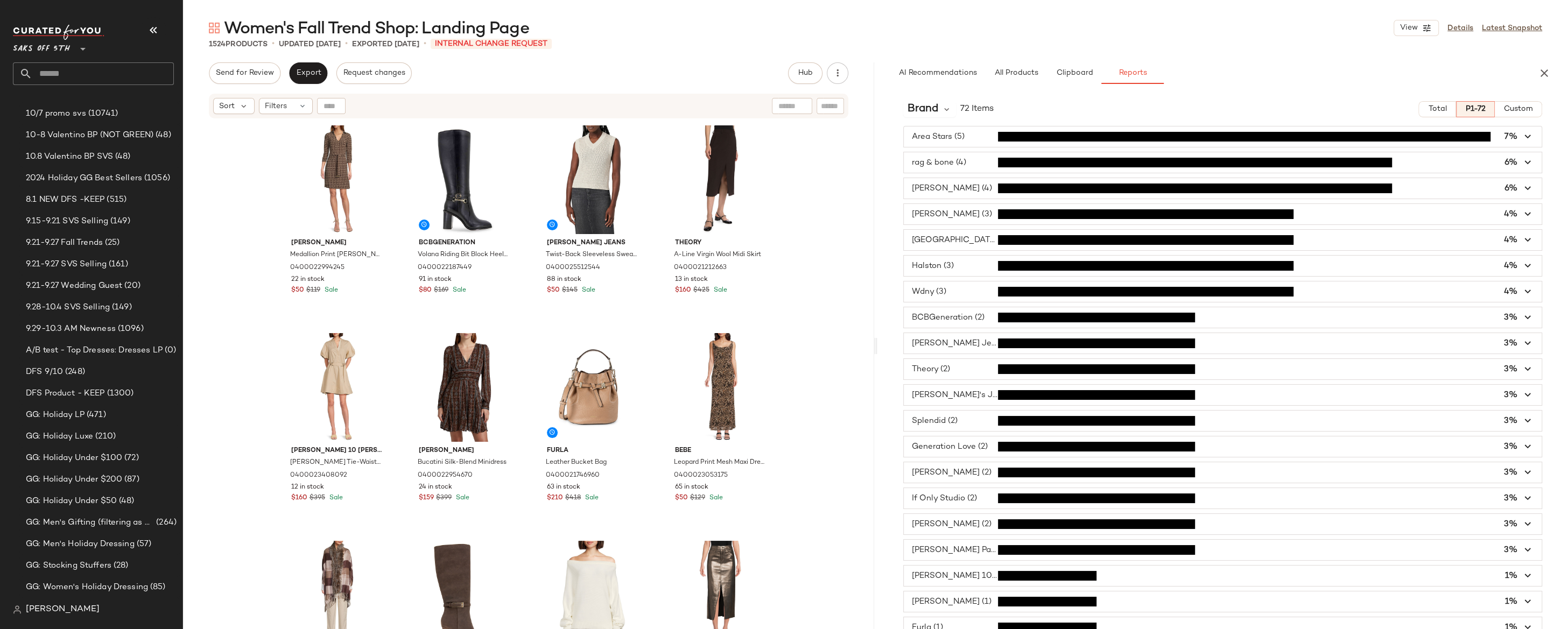
drag, startPoint x: 812, startPoint y: 226, endPoint x: 817, endPoint y: 221, distance: 7.1
click at [812, 226] on div "[PERSON_NAME] Medallion Print [PERSON_NAME] Minidress 0400022994245 22 in stock…" at bounding box center [528, 387] width 691 height 537
click at [821, 218] on div "[PERSON_NAME] Medallion Print [PERSON_NAME] Minidress 0400022994245 22 in stock…" at bounding box center [528, 387] width 691 height 537
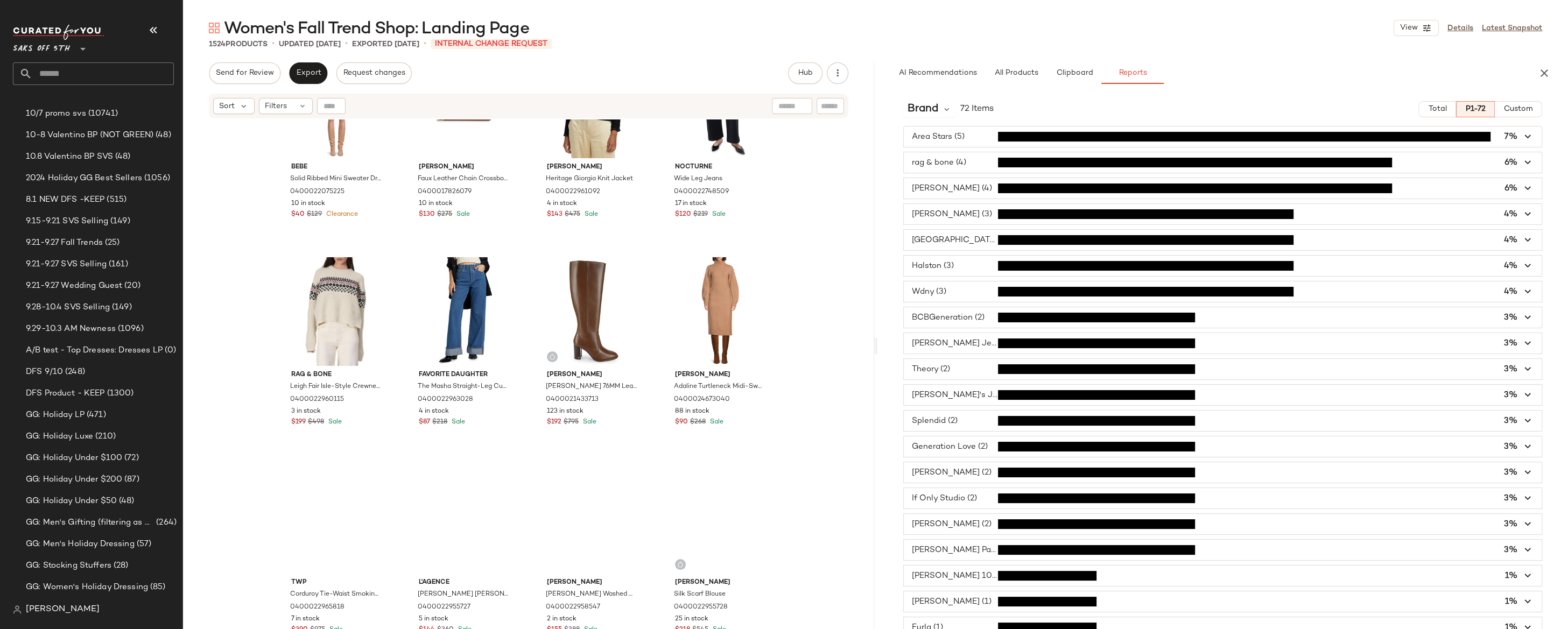
scroll to position [5938, 0]
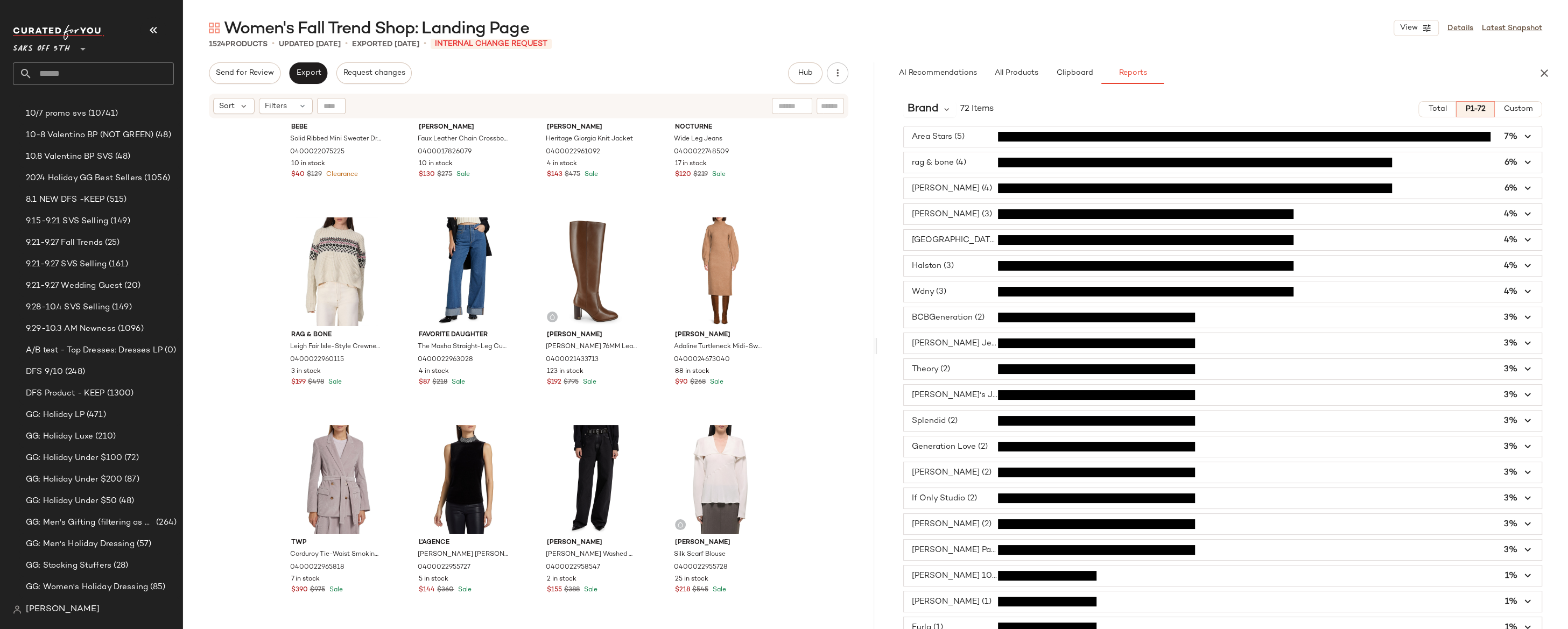
click at [828, 273] on div "Bebe Solid Ribbed Mini Sweater Dress 0400022075225 10 in stock $40 $129 Clearan…" at bounding box center [528, 387] width 691 height 537
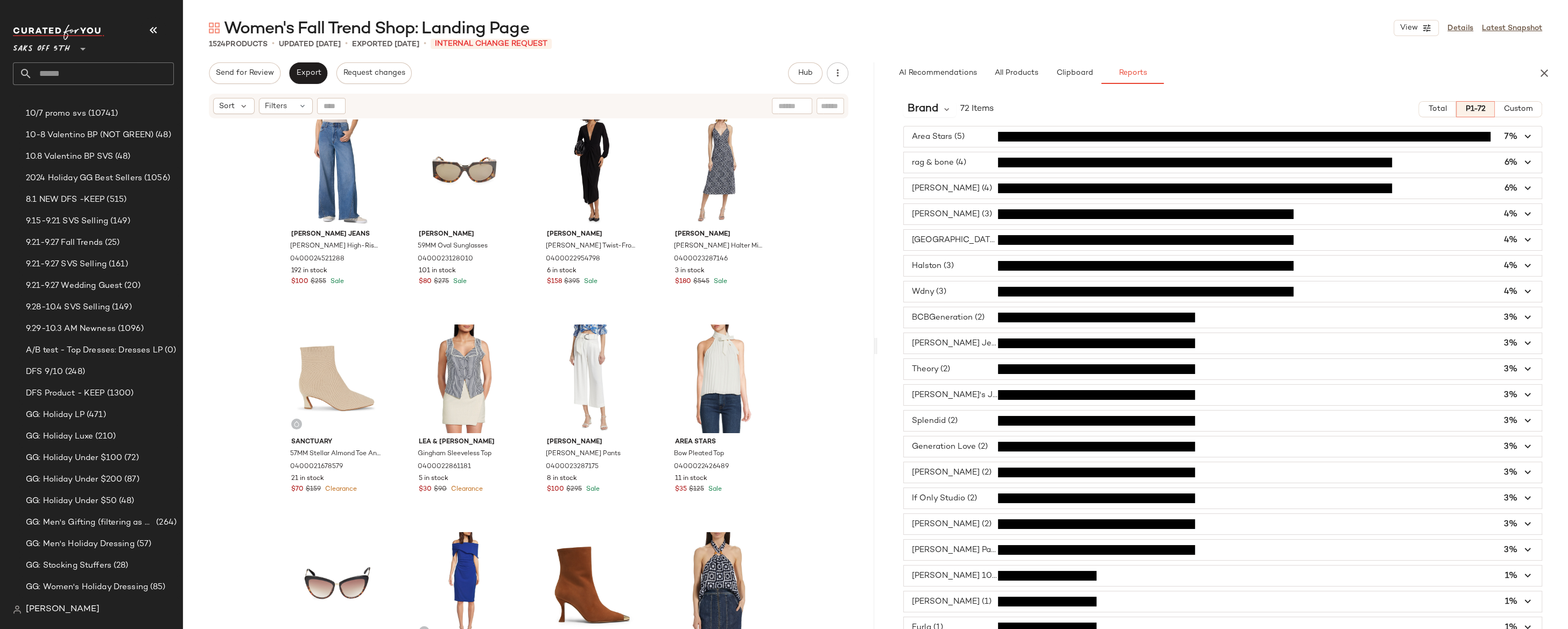
scroll to position [9982, 0]
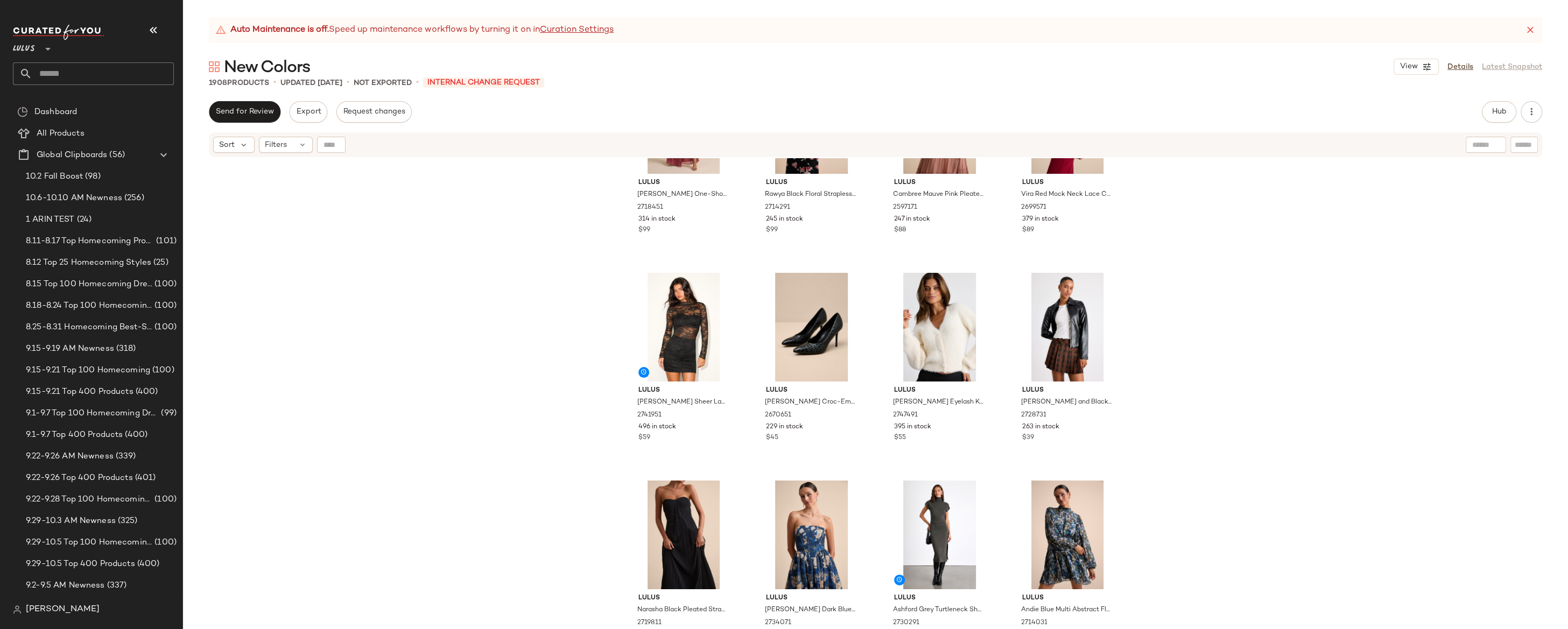
scroll to position [4997, 0]
